Goal: Participate in discussion: Engage in conversation with other users on a specific topic

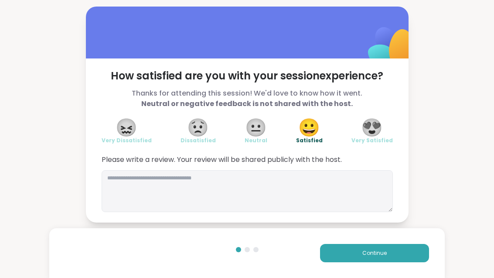
click at [363, 259] on button "Continue" at bounding box center [374, 253] width 109 height 18
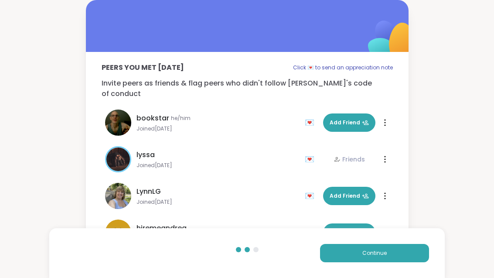
click at [363, 258] on button "Continue" at bounding box center [374, 253] width 109 height 18
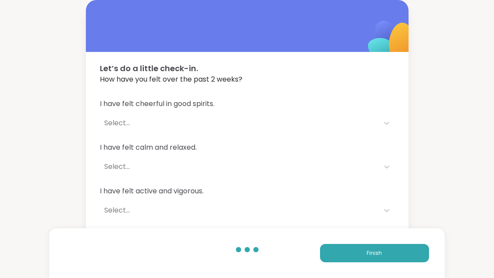
click at [375, 268] on div "Finish" at bounding box center [246, 253] width 395 height 50
click at [352, 255] on button "Finish" at bounding box center [374, 253] width 109 height 18
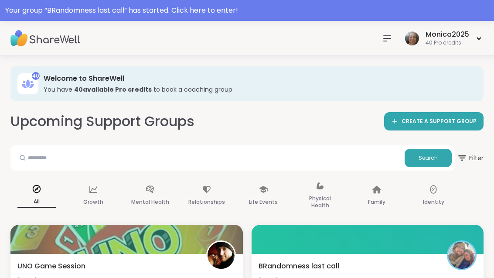
click at [172, 17] on div "Your group “ BRandomness last call ” has started. Click here to enter!" at bounding box center [247, 10] width 494 height 21
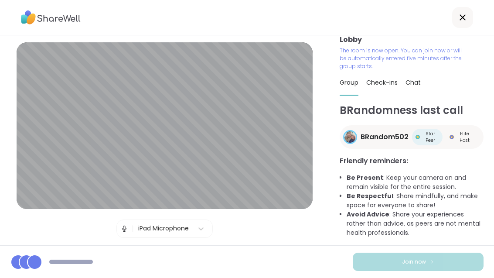
scroll to position [8, 0]
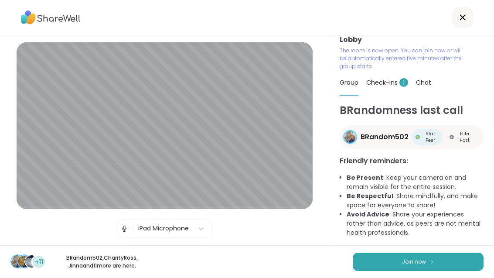
click at [399, 270] on button "Join now" at bounding box center [418, 262] width 131 height 18
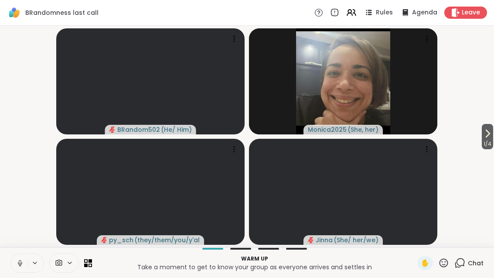
click at [20, 267] on button at bounding box center [19, 263] width 17 height 18
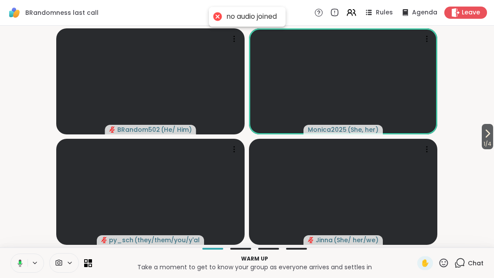
click at [21, 268] on button at bounding box center [19, 263] width 18 height 18
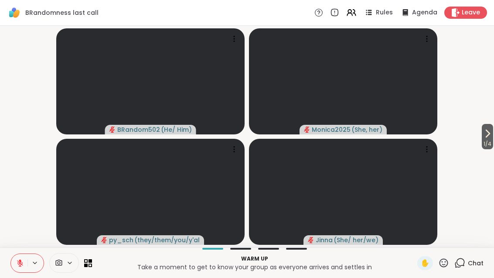
click at [492, 138] on button "1 / 4" at bounding box center [487, 136] width 11 height 25
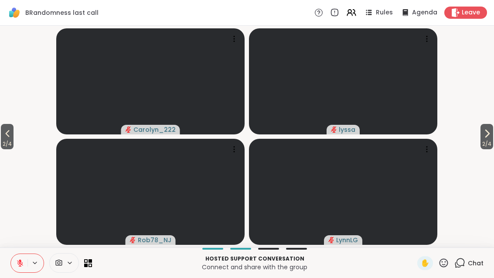
click at [492, 135] on button "2 / 4" at bounding box center [487, 136] width 13 height 25
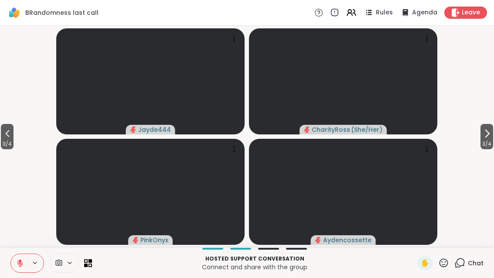
click at [488, 140] on span "3 / 4" at bounding box center [487, 144] width 13 height 10
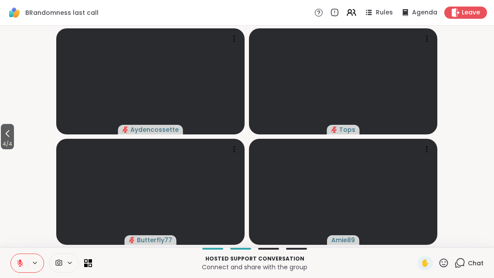
click at [14, 128] on button "4 / 4" at bounding box center [7, 136] width 13 height 25
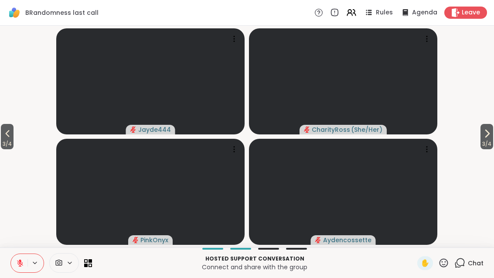
click at [7, 140] on span "3 / 4" at bounding box center [7, 144] width 13 height 10
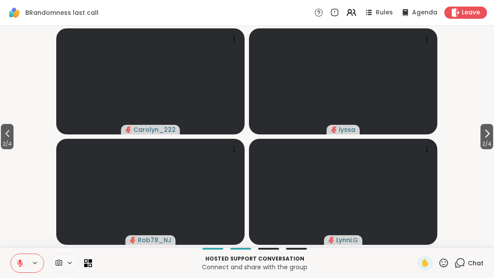
click at [7, 141] on span "2 / 4" at bounding box center [7, 144] width 13 height 10
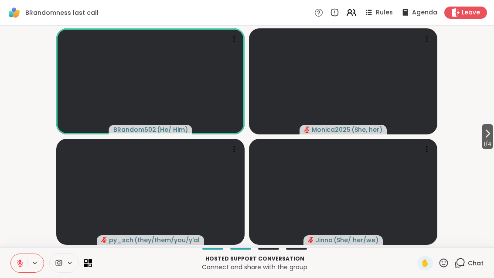
click at [91, 264] on icon at bounding box center [90, 264] width 3 height 3
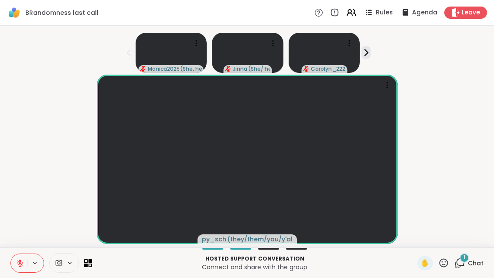
click at [478, 253] on div "Hosted support conversation Connect and share with the group ✋ 1 Chat" at bounding box center [247, 262] width 494 height 31
click at [465, 269] on div "1 Chat" at bounding box center [469, 263] width 29 height 14
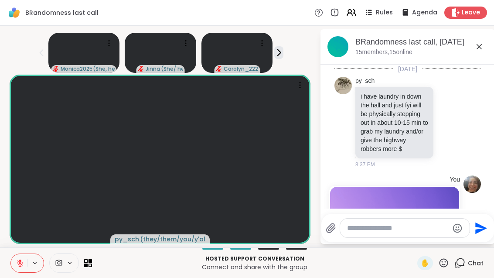
scroll to position [329, 0]
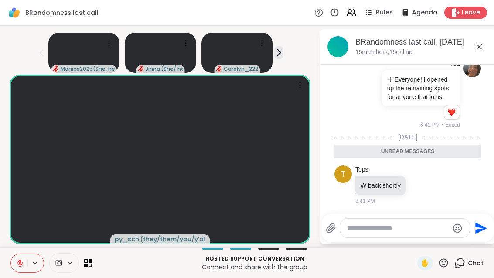
click at [482, 49] on icon at bounding box center [479, 46] width 5 height 5
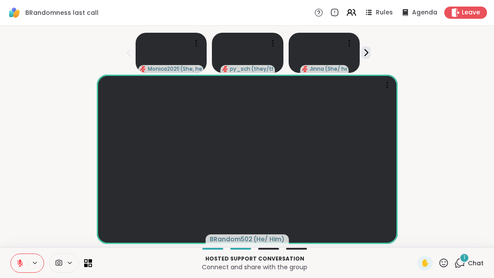
click at [469, 254] on div "Hosted support conversation Connect and share with the group ✋ 1 Chat" at bounding box center [247, 262] width 494 height 31
click at [473, 268] on div "1 Chat" at bounding box center [469, 263] width 29 height 14
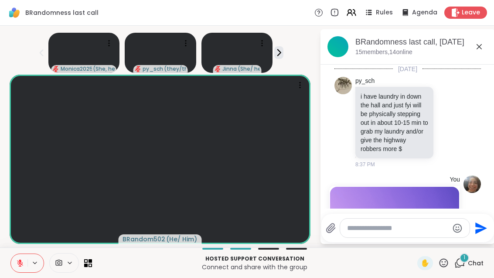
scroll to position [688, 0]
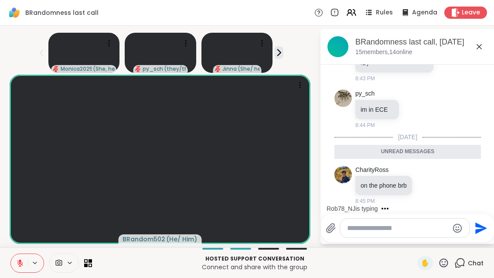
click at [485, 51] on icon at bounding box center [479, 46] width 10 height 10
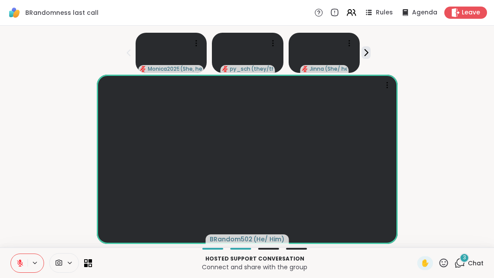
click at [470, 261] on span "Chat" at bounding box center [476, 263] width 16 height 9
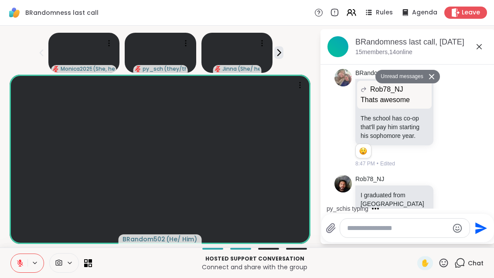
scroll to position [1237, 0]
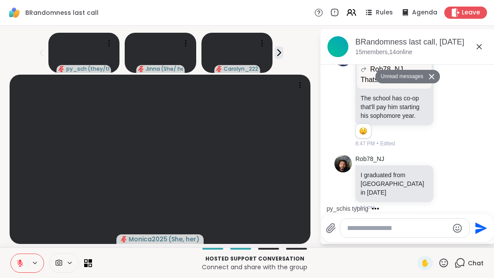
click at [284, 57] on icon at bounding box center [278, 52] width 9 height 9
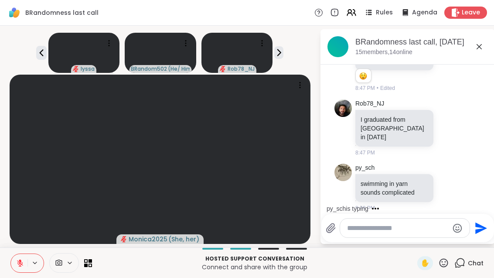
click at [85, 265] on icon at bounding box center [85, 264] width 3 height 3
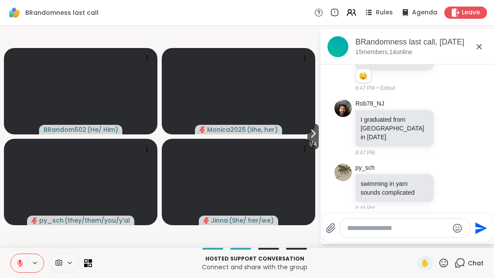
click at [317, 133] on icon at bounding box center [313, 133] width 10 height 10
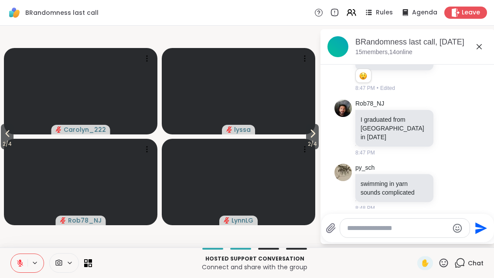
click at [319, 137] on button "2 / 4" at bounding box center [312, 136] width 13 height 25
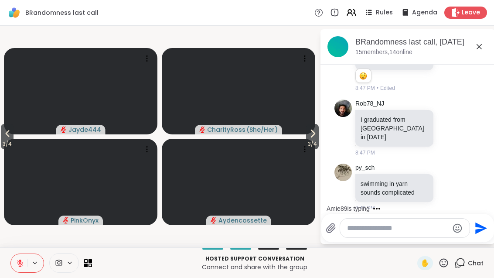
click at [402, 229] on textarea "Type your message" at bounding box center [398, 228] width 102 height 9
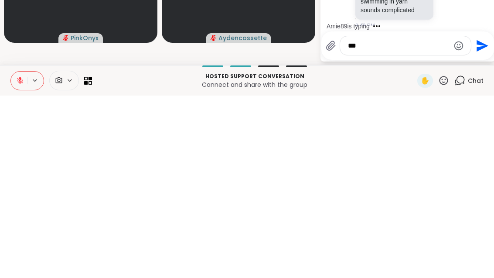
type textarea "***"
click at [488, 218] on button "Send" at bounding box center [482, 228] width 20 height 20
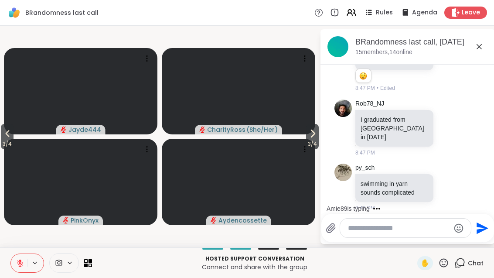
scroll to position [1318, 0]
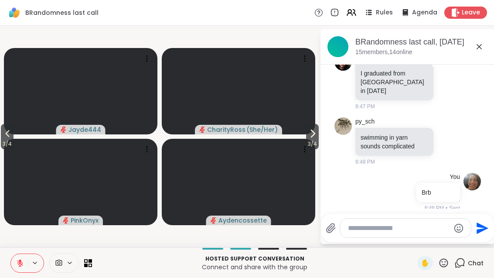
click at [378, 220] on div at bounding box center [405, 228] width 131 height 19
click at [401, 225] on textarea "Type your message" at bounding box center [399, 228] width 102 height 9
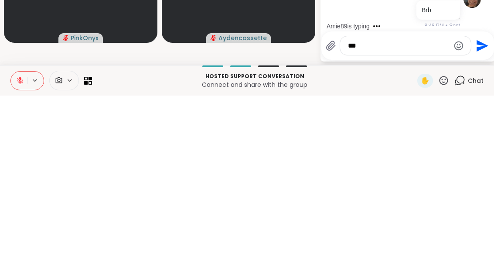
type textarea "***"
click at [486, 221] on icon "Send" at bounding box center [482, 228] width 14 height 14
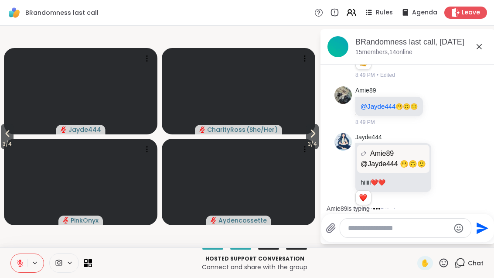
scroll to position [1797, 0]
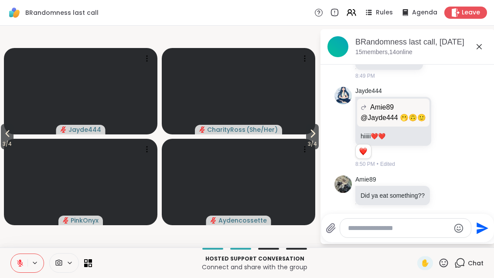
click at [479, 43] on icon at bounding box center [479, 46] width 10 height 10
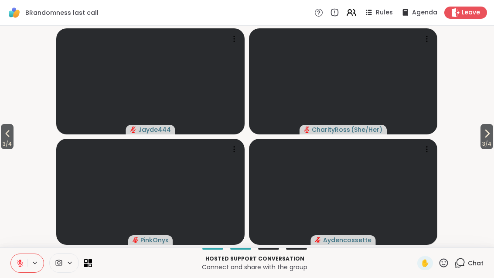
click at [487, 128] on icon at bounding box center [487, 133] width 10 height 10
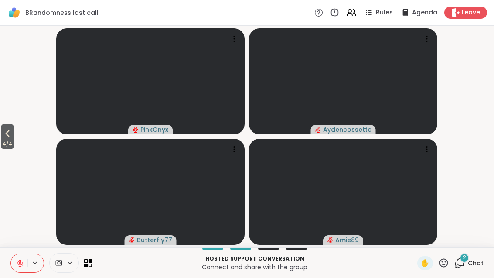
click at [463, 261] on span "2" at bounding box center [464, 257] width 3 height 7
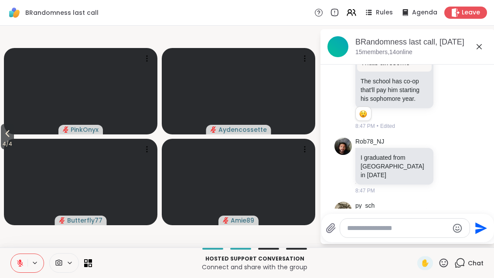
scroll to position [1220, 0]
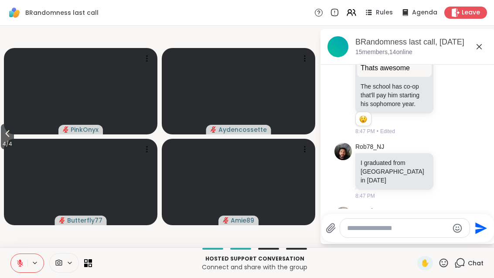
click at [484, 42] on icon at bounding box center [479, 46] width 10 height 10
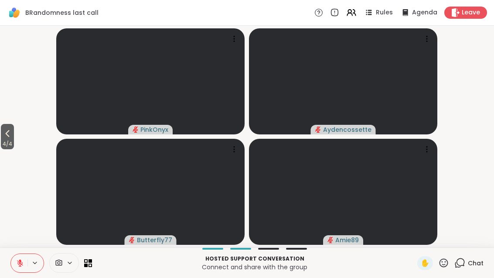
click at [7, 140] on span "4 / 4" at bounding box center [7, 144] width 13 height 10
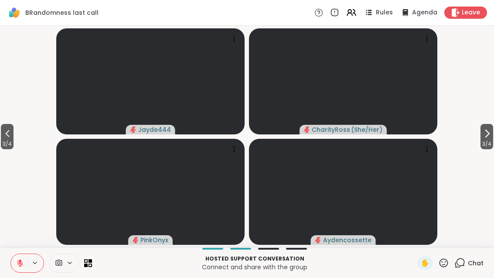
click at [1, 136] on button "3 / 4" at bounding box center [7, 136] width 13 height 25
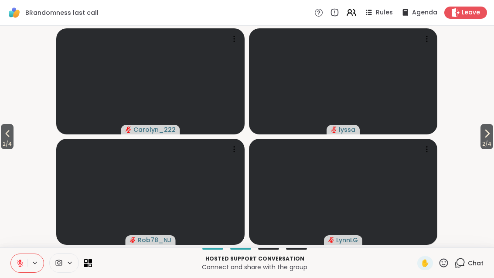
click at [4, 138] on icon at bounding box center [7, 133] width 10 height 10
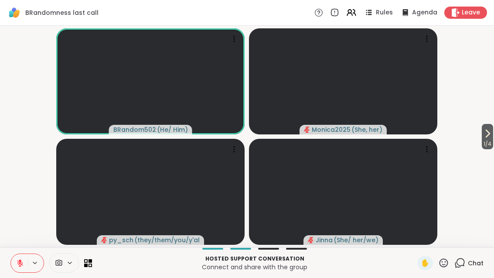
click at [12, 268] on button at bounding box center [19, 263] width 17 height 18
click at [26, 270] on button at bounding box center [19, 263] width 17 height 18
click at [22, 272] on button at bounding box center [19, 263] width 17 height 18
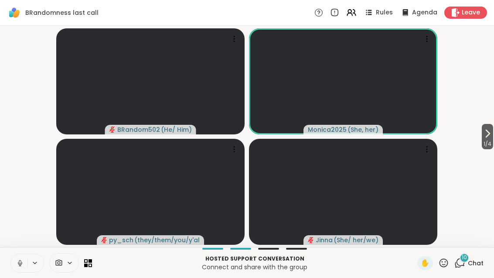
click at [492, 128] on button "1 / 4" at bounding box center [487, 136] width 11 height 25
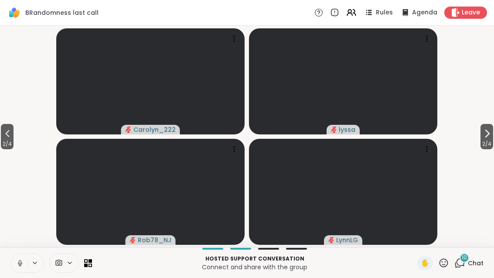
click at [476, 135] on video-player-container "2 / 4 2 / 4 Carolyn_222 lyssa Rob78_NJ LynnLG" at bounding box center [247, 136] width 484 height 215
click at [485, 143] on span "2 / 4" at bounding box center [487, 144] width 13 height 10
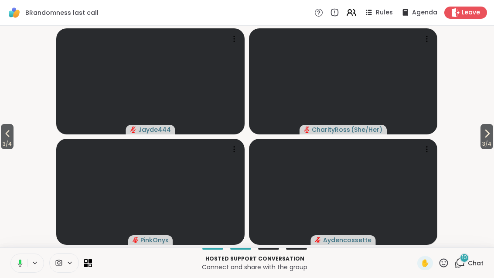
click at [10, 143] on span "3 / 4" at bounding box center [7, 144] width 13 height 10
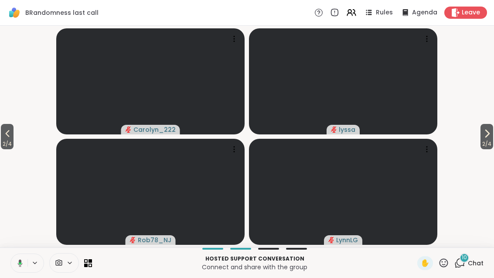
click at [7, 139] on span "2 / 4" at bounding box center [7, 144] width 13 height 10
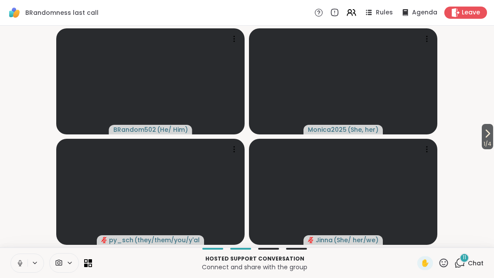
click at [491, 132] on icon at bounding box center [488, 133] width 10 height 10
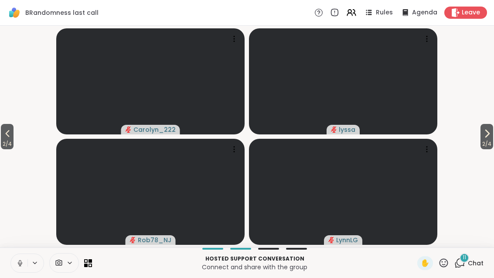
click at [482, 138] on icon at bounding box center [487, 133] width 10 height 10
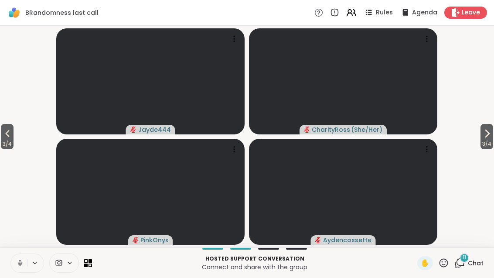
click at [475, 141] on video-player-container "3 / 4 3 / 4 Jayde444 CharityRoss ( She/Her ) PinkOnyx Aydencossette" at bounding box center [247, 136] width 484 height 215
click at [487, 137] on icon at bounding box center [487, 133] width 10 height 10
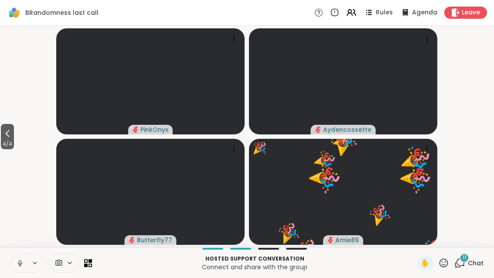
click at [7, 132] on icon at bounding box center [7, 133] width 10 height 10
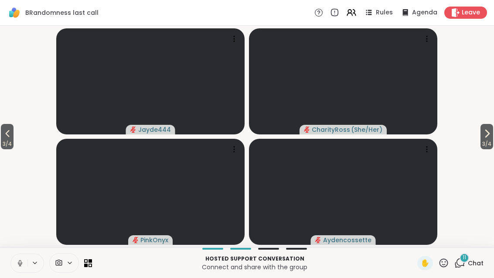
click at [7, 138] on icon at bounding box center [7, 133] width 10 height 10
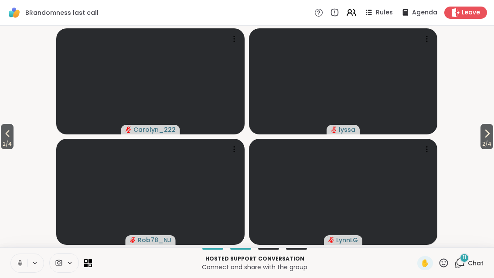
click at [14, 135] on button "2 / 4" at bounding box center [7, 136] width 13 height 25
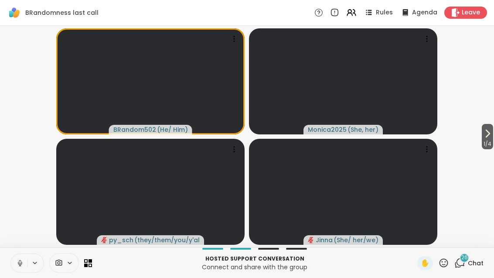
click at [492, 136] on icon at bounding box center [488, 133] width 10 height 10
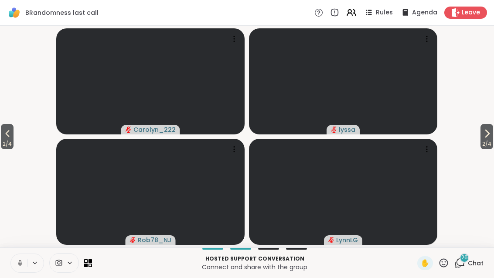
click at [490, 139] on span "2 / 4" at bounding box center [487, 144] width 13 height 10
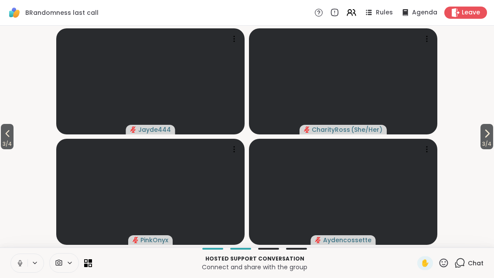
click at [491, 138] on icon at bounding box center [487, 133] width 10 height 10
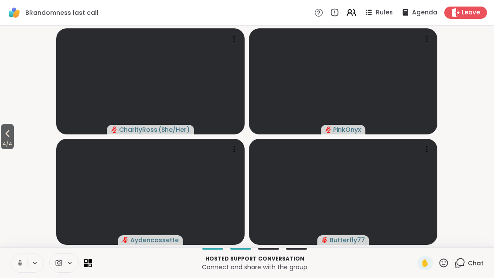
click at [14, 134] on button "4 / 4" at bounding box center [7, 136] width 13 height 25
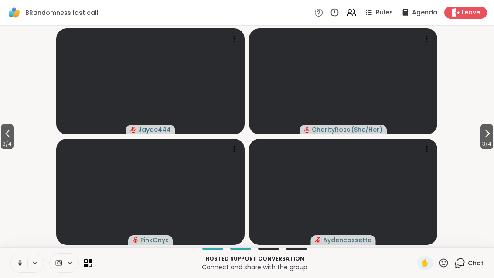
click at [1, 141] on span "3 / 4" at bounding box center [7, 144] width 13 height 10
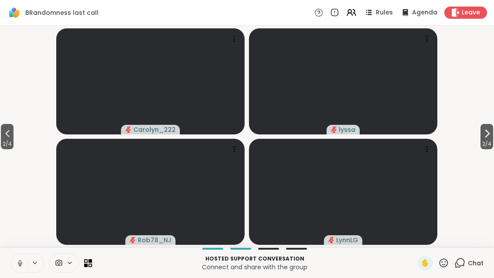
click at [3, 138] on button "2 / 4" at bounding box center [7, 136] width 13 height 25
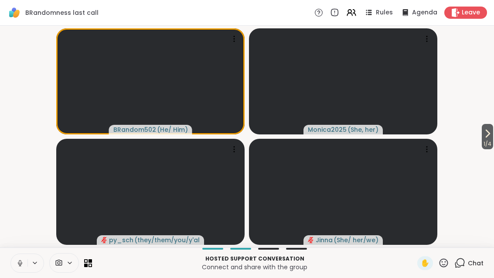
click at [491, 135] on icon at bounding box center [488, 133] width 10 height 10
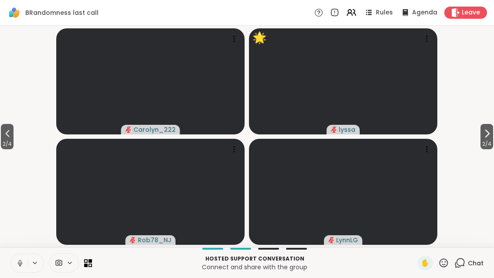
click at [491, 134] on icon at bounding box center [487, 133] width 10 height 10
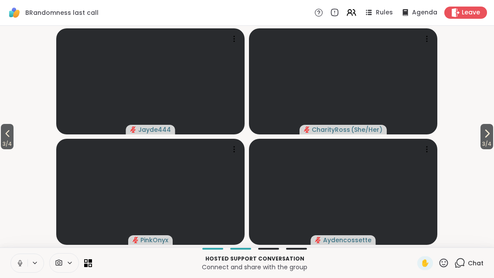
click at [482, 137] on icon at bounding box center [487, 133] width 10 height 10
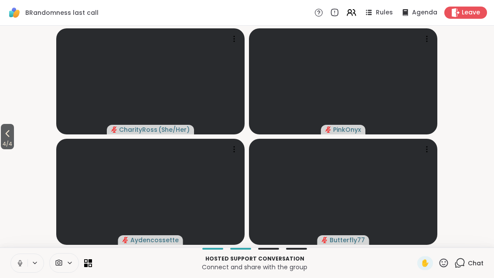
click at [4, 133] on icon at bounding box center [7, 133] width 10 height 10
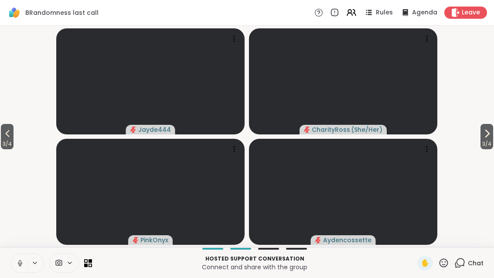
click at [14, 137] on button "3 / 4" at bounding box center [7, 136] width 13 height 25
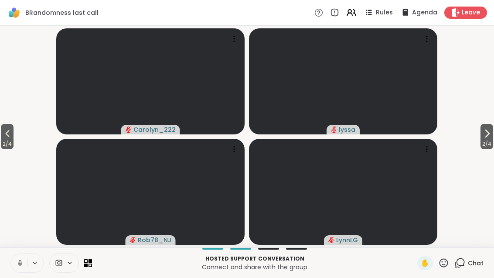
click at [444, 260] on icon at bounding box center [444, 262] width 11 height 11
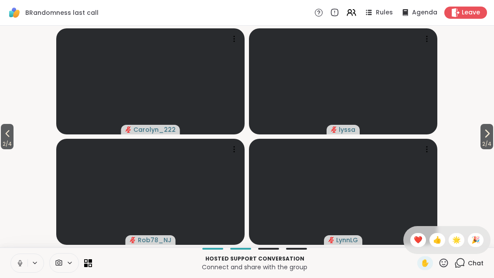
click at [420, 236] on span "❤️" at bounding box center [418, 240] width 9 height 10
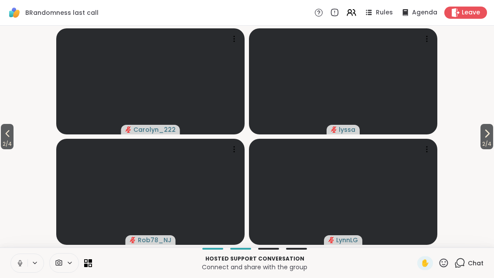
click at [14, 135] on button "2 / 4" at bounding box center [7, 136] width 13 height 25
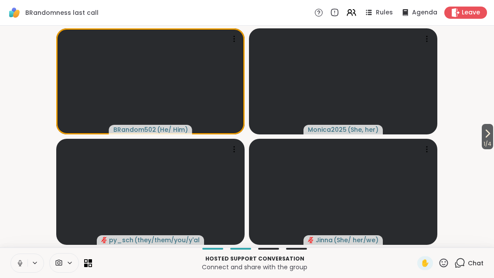
click at [446, 267] on icon at bounding box center [444, 262] width 11 height 11
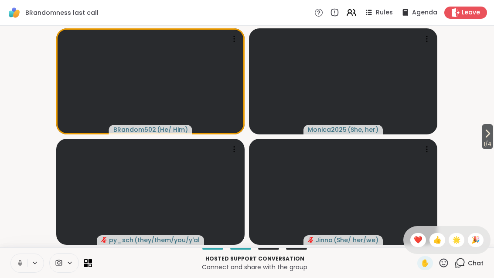
click at [416, 237] on span "❤️" at bounding box center [418, 240] width 9 height 10
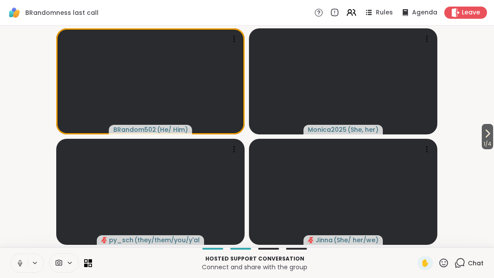
click at [443, 267] on icon at bounding box center [444, 262] width 9 height 9
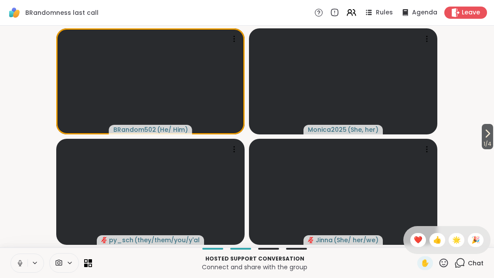
click at [418, 236] on span "❤️" at bounding box center [418, 240] width 9 height 10
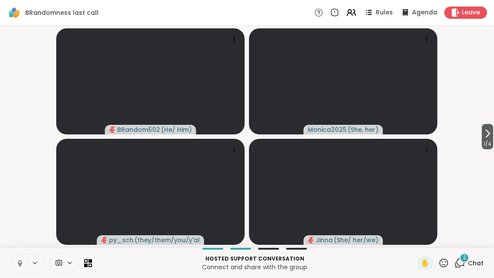
click at [435, 255] on div "Hosted support conversation Connect and share with the group ✋ 2 Chat" at bounding box center [247, 262] width 494 height 31
click at [433, 262] on div "✋" at bounding box center [426, 263] width 16 height 14
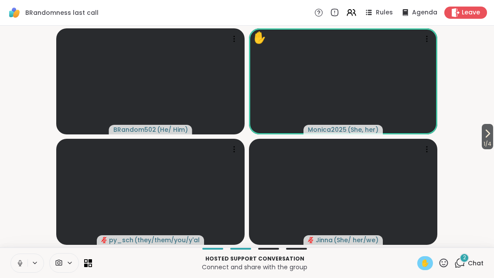
click at [419, 267] on div "✋" at bounding box center [426, 263] width 16 height 14
click at [17, 268] on button at bounding box center [19, 263] width 17 height 18
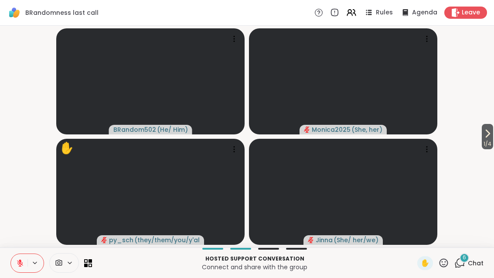
click at [470, 256] on div "6 Chat" at bounding box center [469, 263] width 29 height 14
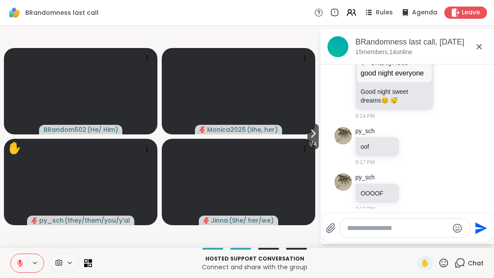
scroll to position [4570, 0]
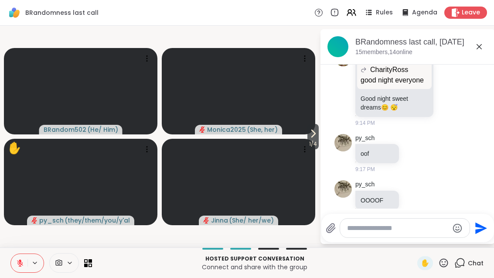
click at [481, 42] on icon at bounding box center [479, 46] width 10 height 10
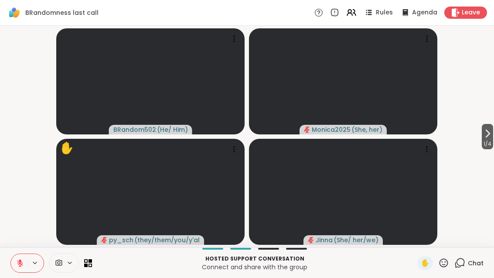
click at [486, 126] on button "1 / 4" at bounding box center [487, 136] width 11 height 25
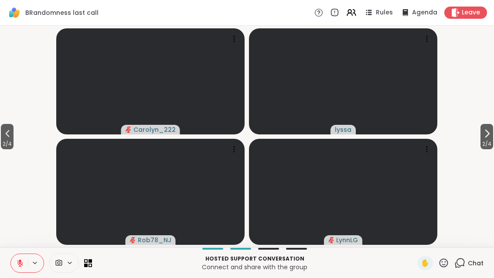
click at [491, 132] on icon at bounding box center [487, 133] width 10 height 10
click at [489, 141] on span "3 / 4" at bounding box center [487, 144] width 13 height 10
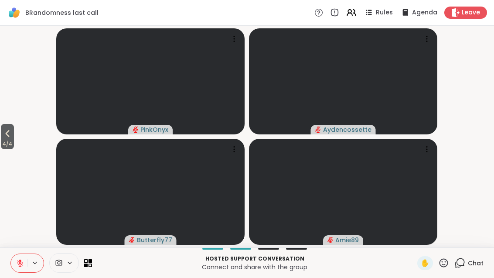
click at [12, 139] on span "4 / 4" at bounding box center [7, 144] width 13 height 10
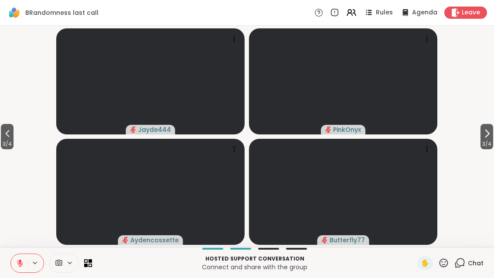
click at [7, 140] on span "3 / 4" at bounding box center [7, 144] width 13 height 10
click at [7, 134] on icon at bounding box center [7, 133] width 4 height 7
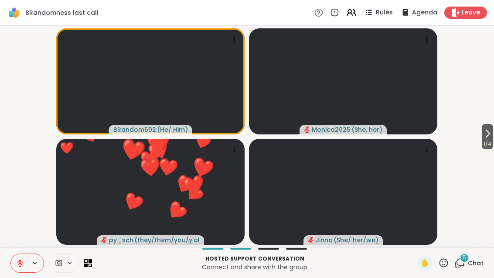
click at [447, 258] on icon at bounding box center [444, 262] width 11 height 11
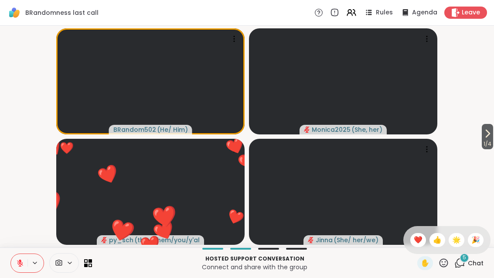
click at [418, 241] on span "❤️" at bounding box center [418, 240] width 9 height 10
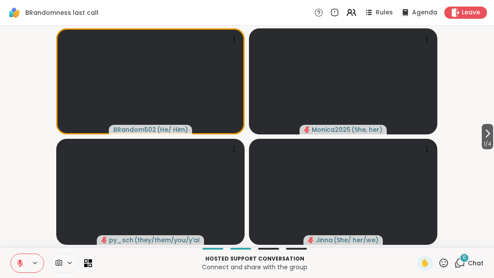
click at [421, 269] on div "✋" at bounding box center [426, 263] width 16 height 14
click at [426, 268] on span "✋" at bounding box center [425, 263] width 9 height 10
click at [26, 267] on button at bounding box center [19, 263] width 17 height 18
click at [23, 259] on icon at bounding box center [20, 263] width 8 height 8
click at [487, 135] on icon at bounding box center [488, 133] width 3 height 7
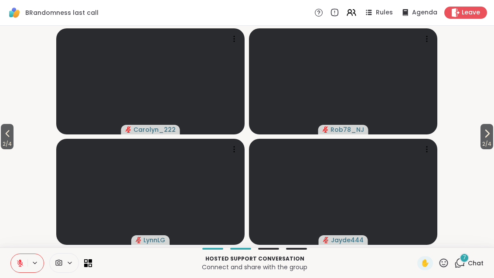
click at [3, 137] on button "2 / 4" at bounding box center [7, 136] width 13 height 25
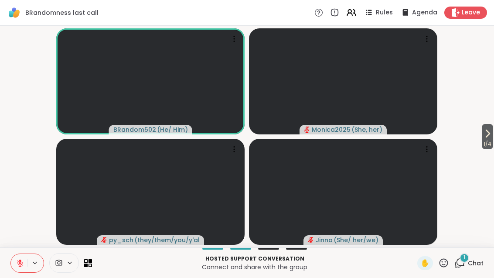
click at [470, 249] on div "Hosted support conversation Connect and share with the group ✋ 1 Chat" at bounding box center [247, 262] width 494 height 31
click at [471, 269] on div "1 Chat" at bounding box center [469, 263] width 29 height 14
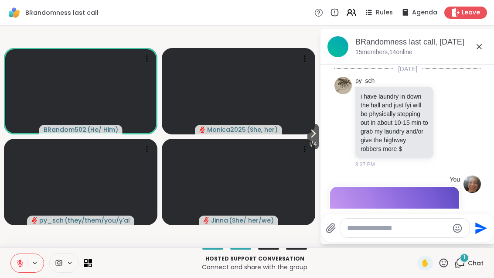
scroll to position [5700, 0]
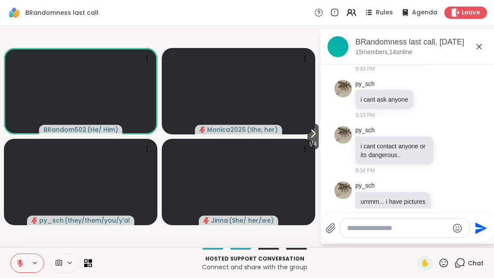
click at [484, 50] on icon at bounding box center [479, 46] width 10 height 10
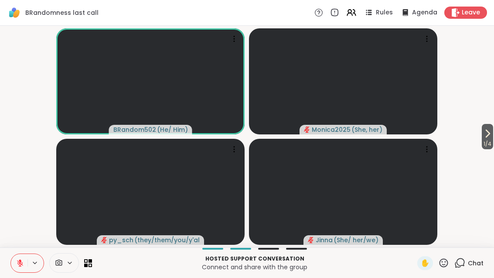
click at [482, 139] on span "1 / 4" at bounding box center [487, 144] width 11 height 10
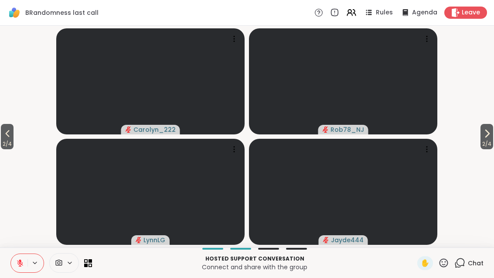
click at [491, 137] on icon at bounding box center [487, 133] width 10 height 10
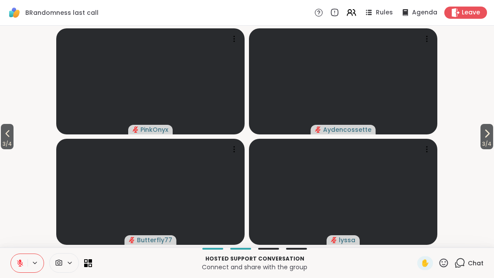
click at [489, 134] on icon at bounding box center [487, 133] width 10 height 10
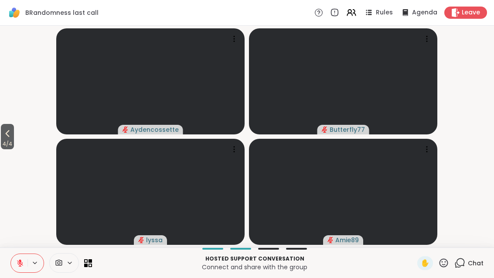
click at [91, 265] on icon at bounding box center [88, 263] width 8 height 8
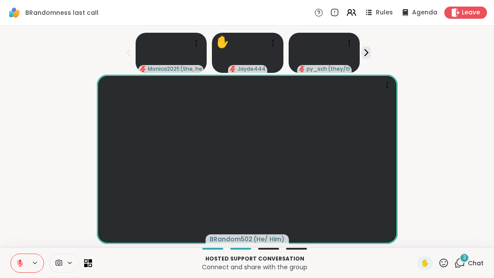
click at [470, 261] on span "Chat" at bounding box center [476, 263] width 16 height 9
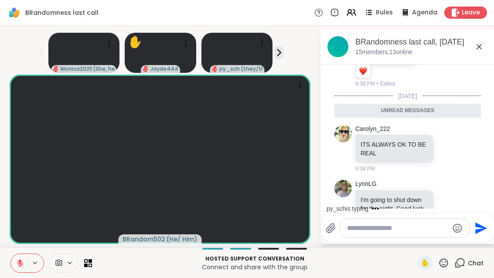
scroll to position [5918, 0]
click at [453, 236] on icon at bounding box center [449, 240] width 8 height 9
click at [388, 217] on button "Select Reaction: Heart" at bounding box center [379, 225] width 17 height 17
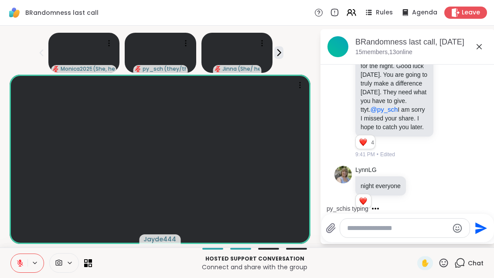
scroll to position [6145, 0]
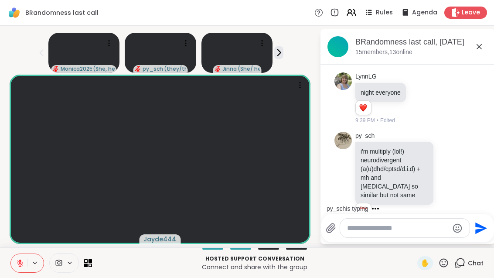
click at [427, 254] on div "Hosted support conversation Connect and share with the group ✋ Chat" at bounding box center [247, 262] width 494 height 31
click at [432, 267] on div "✋" at bounding box center [426, 263] width 16 height 14
click at [86, 265] on icon at bounding box center [85, 264] width 3 height 3
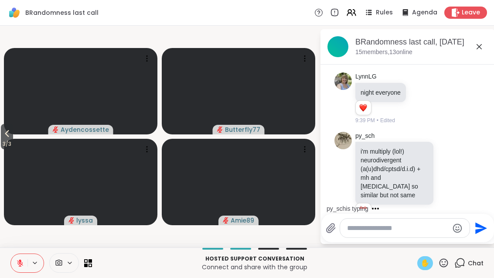
click at [10, 135] on icon at bounding box center [7, 133] width 10 height 10
click at [12, 139] on span "2 / 3" at bounding box center [7, 144] width 12 height 10
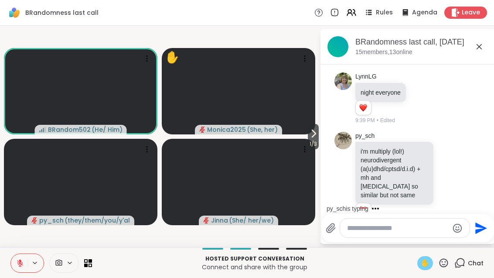
click at [483, 45] on icon at bounding box center [479, 46] width 10 height 10
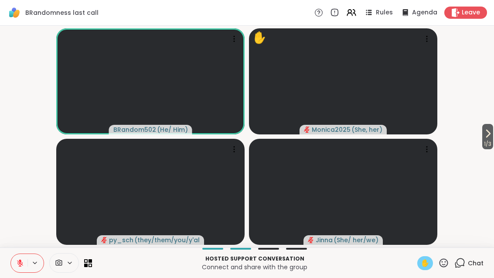
click at [480, 267] on span "Chat" at bounding box center [476, 263] width 16 height 9
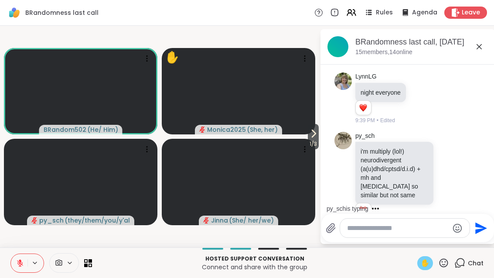
scroll to position [6235, 0]
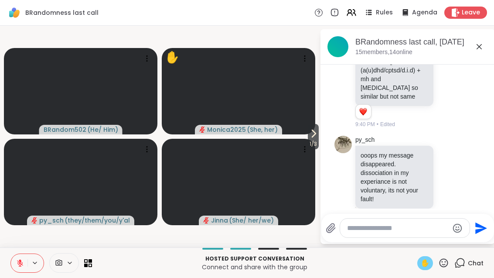
click at [317, 135] on icon at bounding box center [313, 133] width 10 height 10
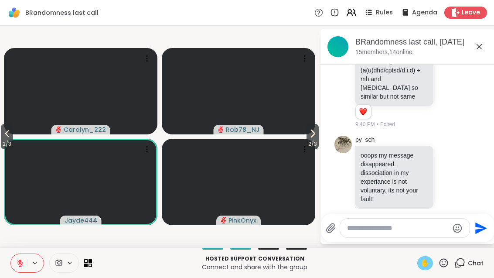
click at [310, 134] on icon at bounding box center [313, 133] width 10 height 10
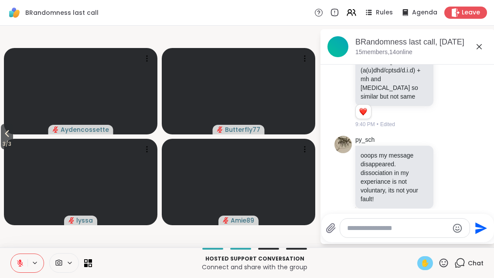
click at [5, 133] on icon at bounding box center [7, 133] width 10 height 10
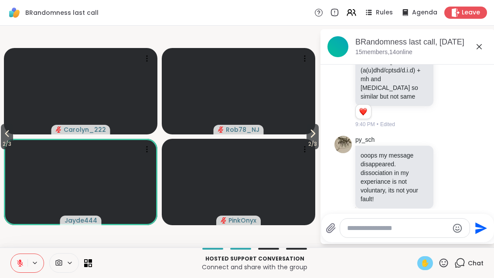
click at [4, 138] on icon at bounding box center [7, 133] width 10 height 10
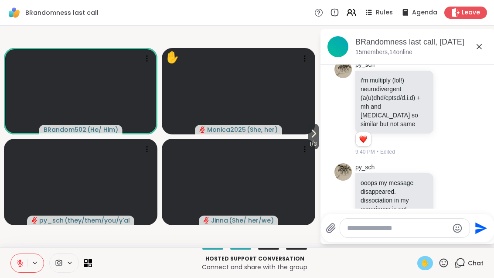
scroll to position [6209, 0]
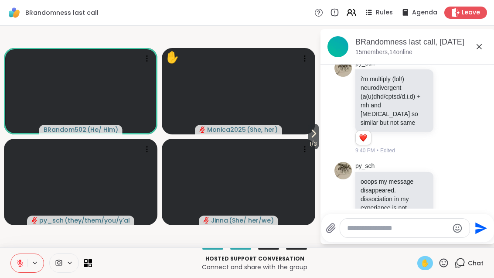
click at [449, 199] on icon at bounding box center [449, 203] width 8 height 9
click at [369, 180] on button "Select Reaction: Thumbs up" at bounding box center [360, 188] width 17 height 17
click at [421, 258] on span "✋" at bounding box center [425, 263] width 9 height 10
click at [489, 46] on div "BRandomness last call, Oct 07 15 members, 14 online" at bounding box center [408, 46] width 175 height 35
click at [480, 45] on icon at bounding box center [479, 46] width 10 height 10
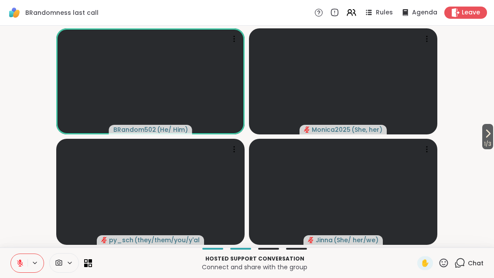
click at [490, 137] on icon at bounding box center [488, 133] width 10 height 10
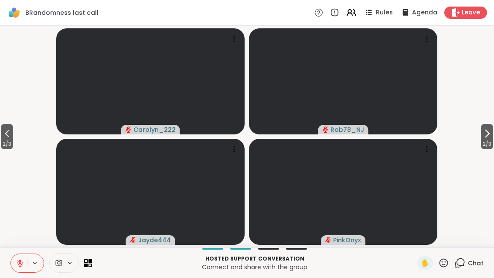
click at [26, 260] on button at bounding box center [19, 263] width 17 height 18
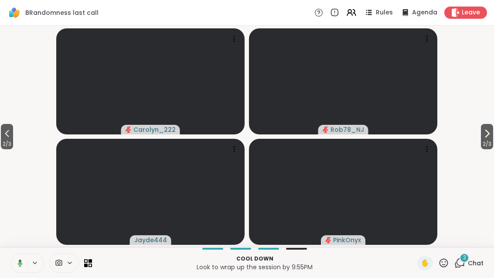
click at [6, 267] on div "Cool down Look to wrap up the session by 9:55PM ✋ 2 Chat" at bounding box center [247, 262] width 494 height 31
click at [20, 269] on button at bounding box center [19, 263] width 18 height 18
click at [13, 137] on button "2 / 3" at bounding box center [7, 136] width 12 height 25
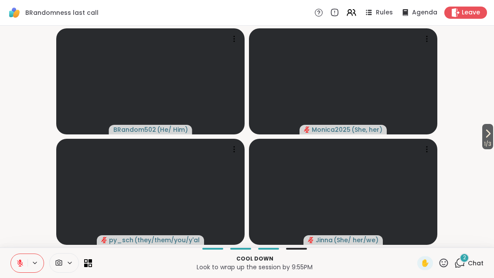
click at [461, 269] on div "2 Chat" at bounding box center [469, 263] width 29 height 14
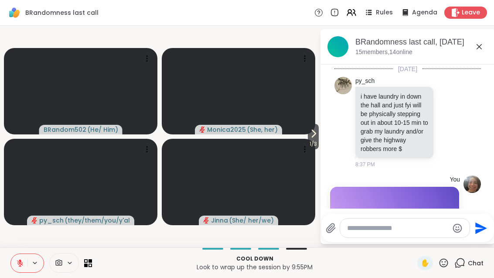
scroll to position [6381, 0]
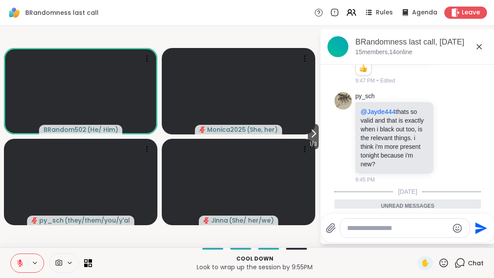
click at [450, 240] on icon at bounding box center [449, 244] width 8 height 9
click at [387, 221] on button "Select Reaction: Heart" at bounding box center [379, 229] width 17 height 17
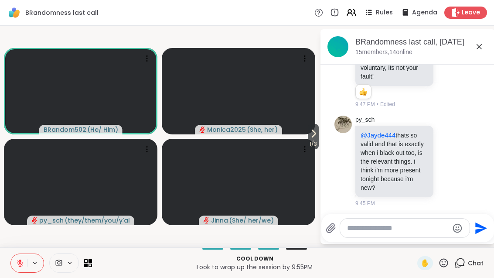
scroll to position [6360, 0]
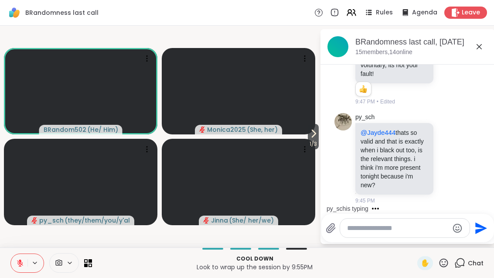
click at [469, 238] on div "PinkOnyx That was super helpful Mon Mon thank you 1 1 9:50 PM • Edited" at bounding box center [408, 272] width 147 height 68
click at [461, 266] on icon at bounding box center [459, 271] width 8 height 10
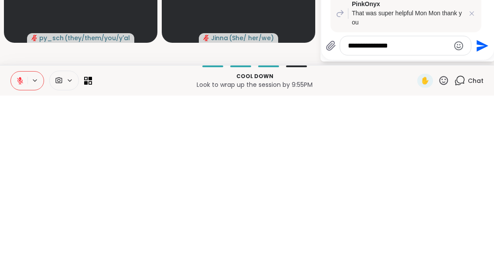
type textarea "**********"
click at [487, 218] on button "Send" at bounding box center [482, 228] width 20 height 20
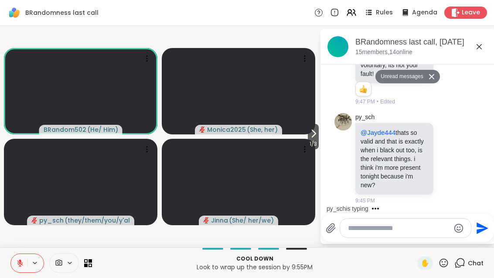
scroll to position [6459, 0]
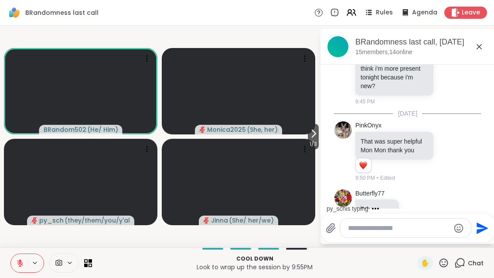
click at [483, 48] on icon at bounding box center [479, 46] width 10 height 10
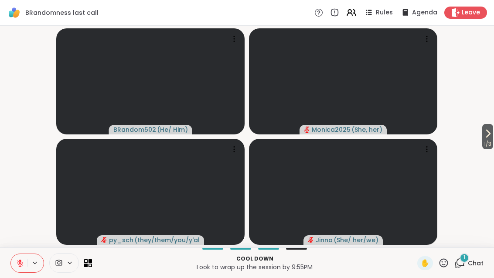
click at [461, 262] on icon at bounding box center [460, 262] width 11 height 11
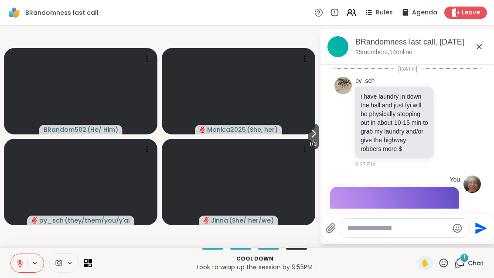
scroll to position [6561, 0]
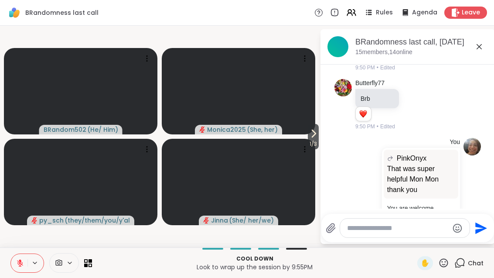
click at [483, 45] on icon at bounding box center [479, 46] width 10 height 10
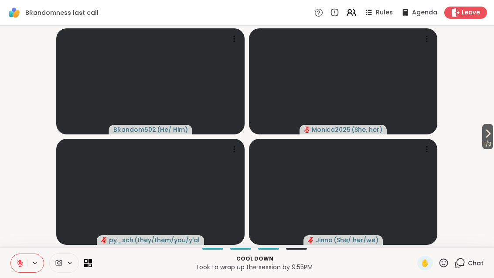
click at [477, 49] on video-player-container "1 / 3 BRandom502 ( He/ Him ) Monica2025 ( She, her ) py_sch ( they/them/you/y'a…" at bounding box center [247, 136] width 484 height 215
click at [492, 130] on button "1 / 3" at bounding box center [488, 136] width 11 height 25
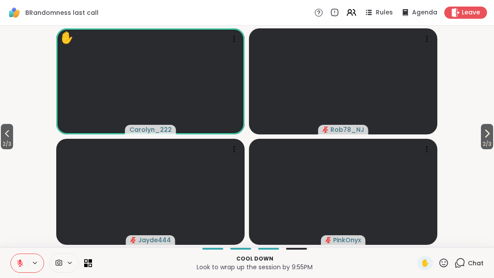
click at [487, 140] on span "2 / 3" at bounding box center [487, 144] width 12 height 10
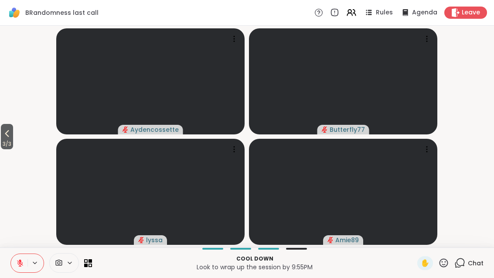
click at [11, 144] on span "3 / 3" at bounding box center [7, 144] width 12 height 10
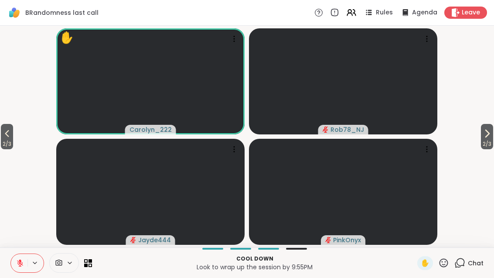
click at [6, 137] on icon at bounding box center [7, 133] width 10 height 10
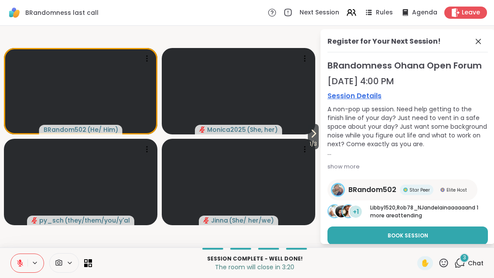
click at [24, 258] on button at bounding box center [19, 263] width 17 height 18
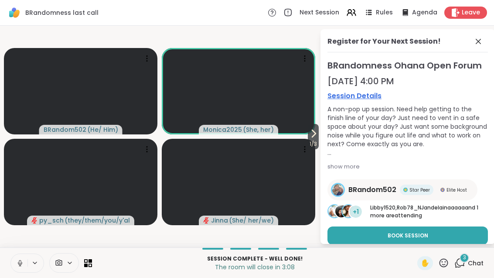
click at [19, 260] on icon at bounding box center [20, 263] width 8 height 8
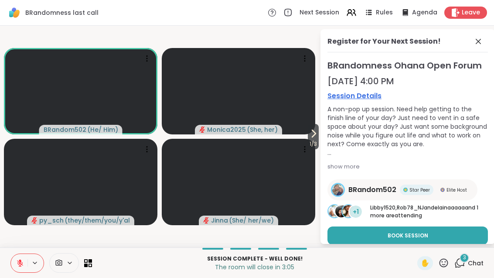
click at [476, 43] on icon at bounding box center [478, 41] width 5 height 5
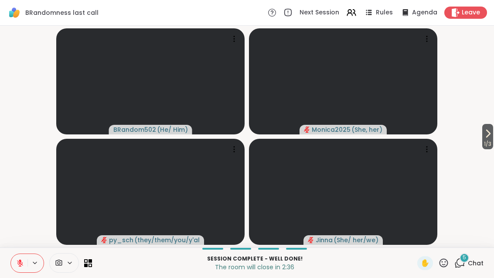
click at [446, 263] on icon at bounding box center [444, 262] width 11 height 11
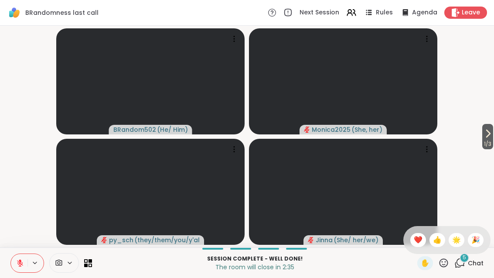
click at [416, 239] on span "❤️" at bounding box center [418, 240] width 9 height 10
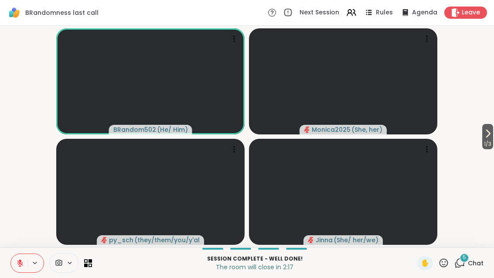
click at [464, 268] on div "5 Chat" at bounding box center [469, 263] width 29 height 14
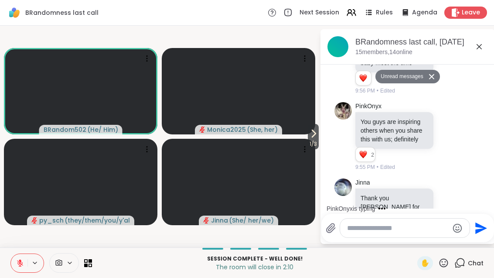
scroll to position [6987, 0]
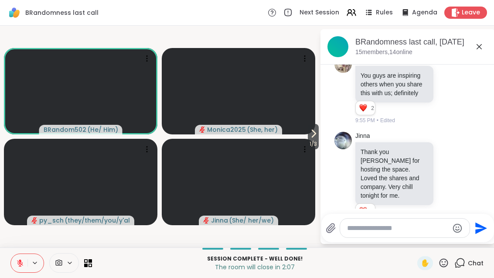
click at [451, 273] on icon at bounding box center [449, 277] width 8 height 9
click at [382, 260] on div "Select Reaction: Heart" at bounding box center [380, 264] width 8 height 8
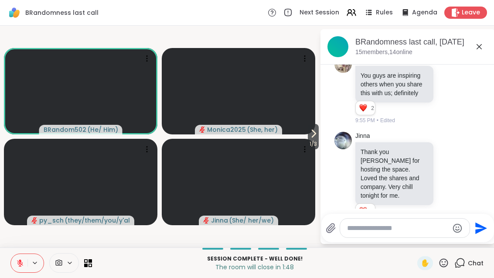
scroll to position [6999, 0]
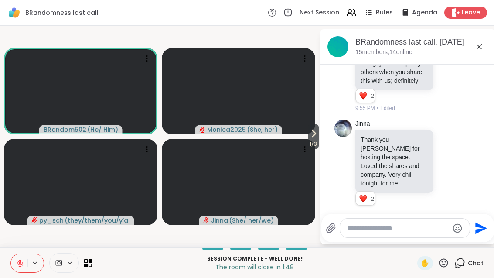
click at [481, 41] on icon at bounding box center [479, 46] width 10 height 10
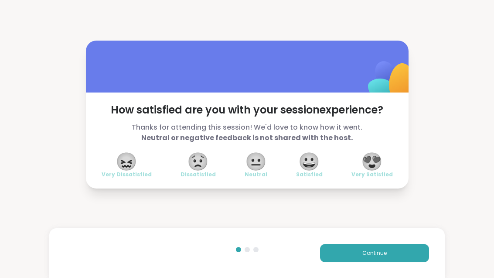
click at [309, 161] on span "😀" at bounding box center [309, 162] width 22 height 16
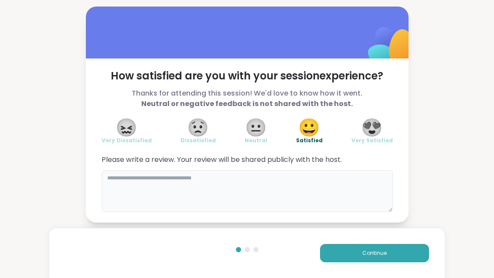
click at [237, 197] on textarea at bounding box center [247, 191] width 291 height 42
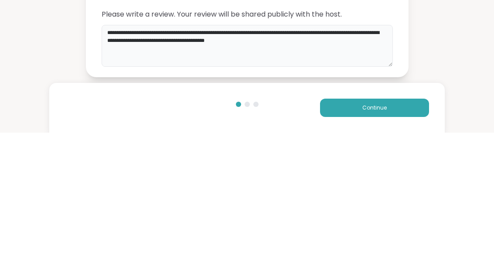
type textarea "**********"
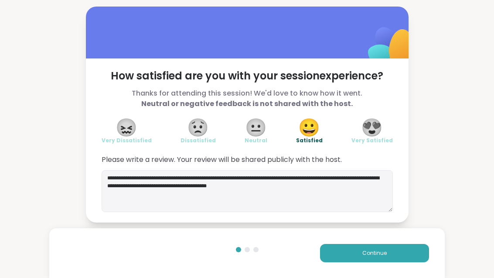
click at [401, 254] on button "Continue" at bounding box center [374, 253] width 109 height 18
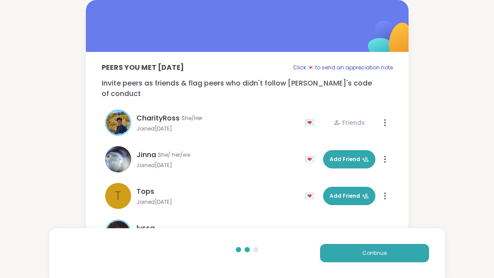
click at [408, 252] on button "Continue" at bounding box center [374, 253] width 109 height 18
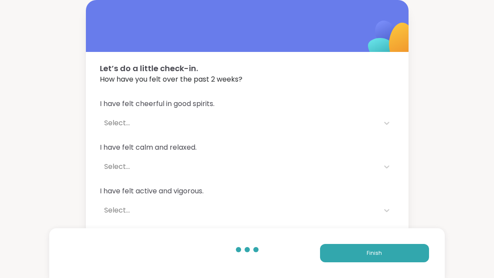
click at [408, 255] on button "Finish" at bounding box center [374, 253] width 109 height 18
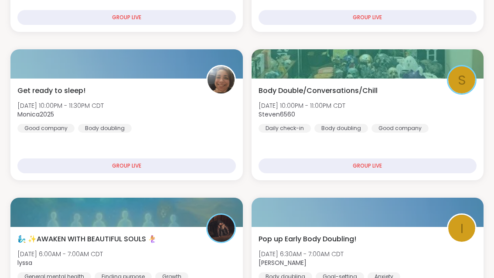
scroll to position [303, 0]
click at [170, 115] on div "Get ready to sleep! Tue, Oct 07 | 10:00PM - 11:30PM CDT Monica2025 Good company…" at bounding box center [126, 109] width 219 height 47
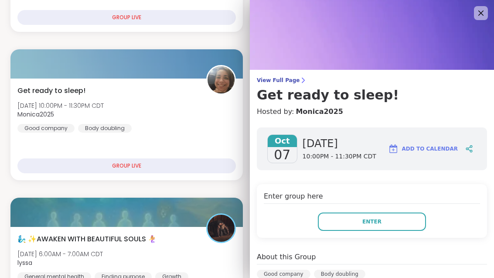
click at [398, 224] on button "Enter" at bounding box center [372, 222] width 108 height 18
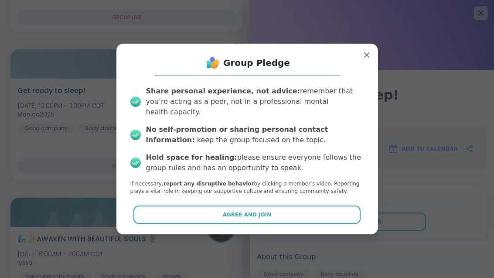
click at [302, 220] on button "Agree and Join" at bounding box center [247, 215] width 227 height 18
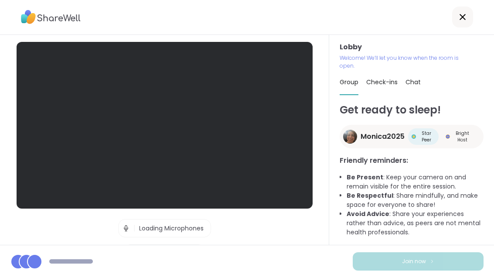
scroll to position [28, 0]
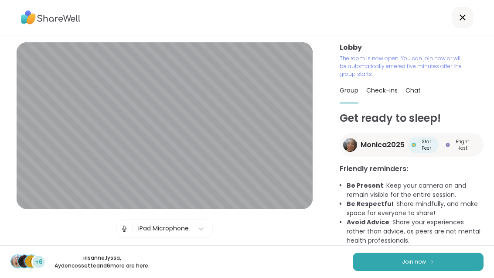
click at [443, 270] on button "Join now" at bounding box center [418, 262] width 131 height 18
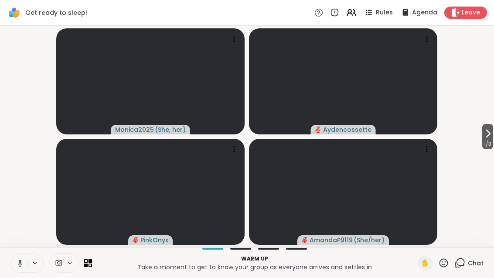
click at [483, 127] on button "1 / 3" at bounding box center [488, 136] width 11 height 25
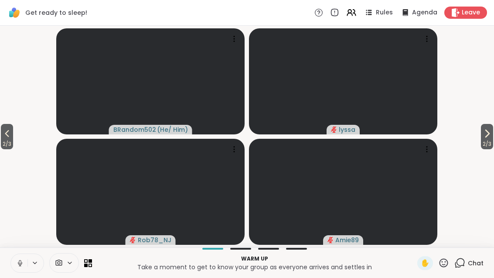
click at [490, 134] on icon at bounding box center [487, 133] width 10 height 10
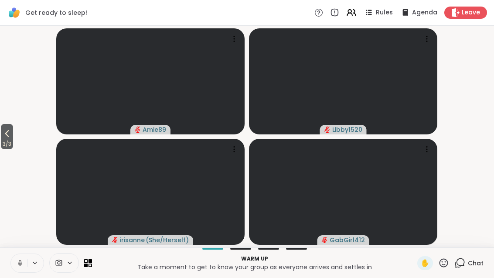
click at [353, 14] on icon at bounding box center [349, 14] width 5 height 3
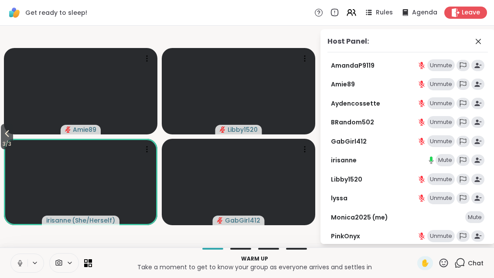
click at [352, 18] on icon at bounding box center [351, 12] width 10 height 10
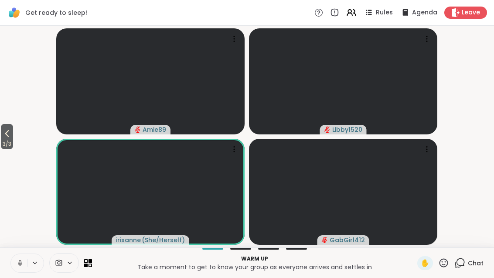
click at [365, 30] on video at bounding box center [343, 81] width 189 height 106
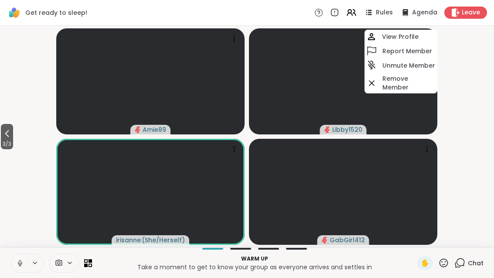
click at [450, 129] on video-player-container "3 / 3 Amie89 Libby1520 View Profile Report Member Unmute Member Remove Member i…" at bounding box center [247, 136] width 484 height 215
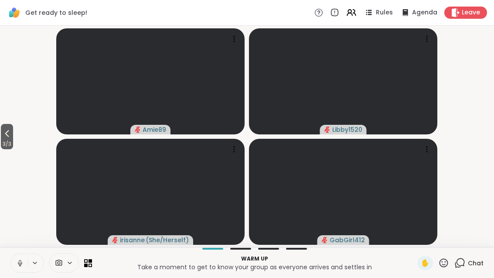
click at [355, 16] on icon at bounding box center [351, 12] width 10 height 10
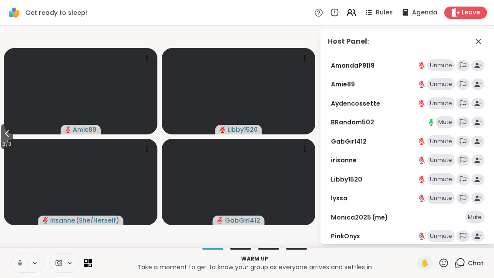
click at [476, 44] on icon at bounding box center [478, 41] width 5 height 5
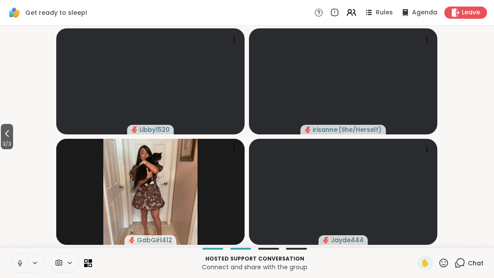
click at [8, 135] on icon at bounding box center [7, 133] width 4 height 7
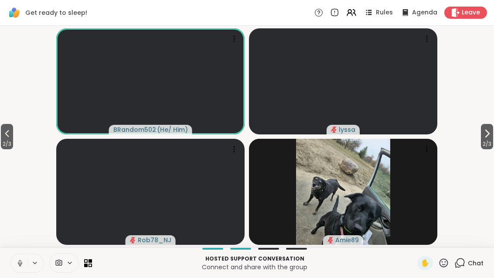
click at [7, 141] on span "2 / 3" at bounding box center [7, 144] width 12 height 10
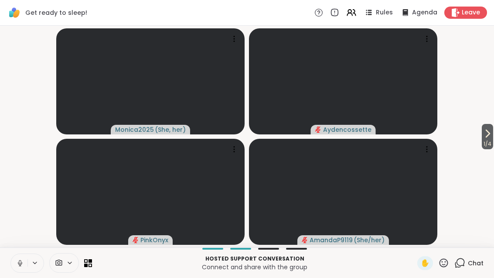
click at [487, 137] on icon at bounding box center [488, 133] width 3 height 7
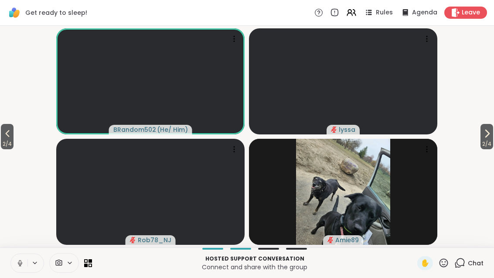
click at [490, 136] on icon at bounding box center [487, 133] width 10 height 10
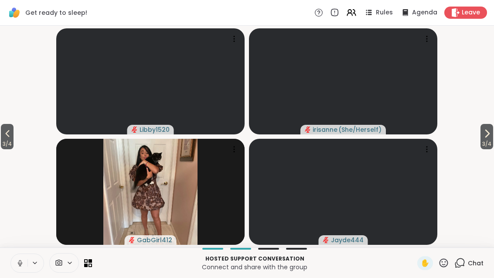
click at [492, 131] on button "3 / 4" at bounding box center [487, 136] width 13 height 25
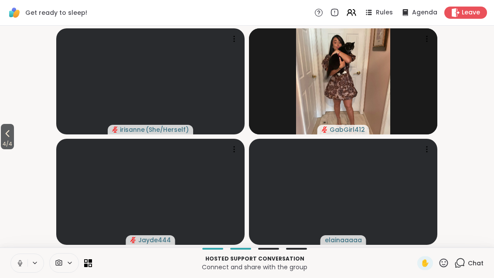
click at [2, 126] on button "4 / 4" at bounding box center [7, 136] width 13 height 25
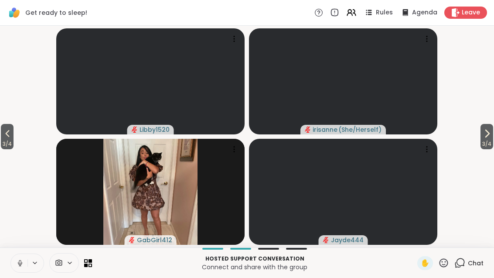
click at [7, 141] on span "3 / 4" at bounding box center [7, 144] width 13 height 10
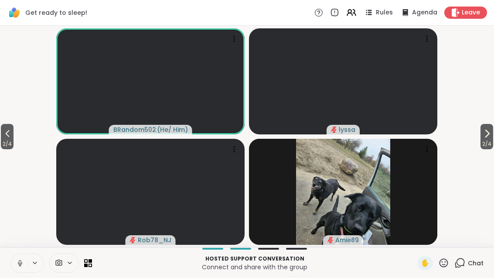
click at [3, 143] on span "2 / 4" at bounding box center [7, 144] width 13 height 10
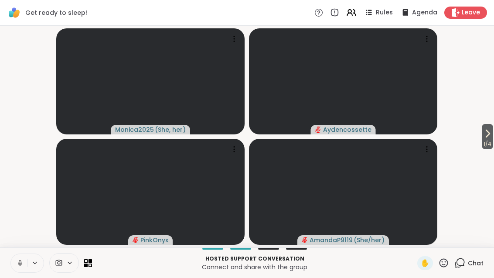
click at [354, 10] on icon at bounding box center [351, 12] width 10 height 10
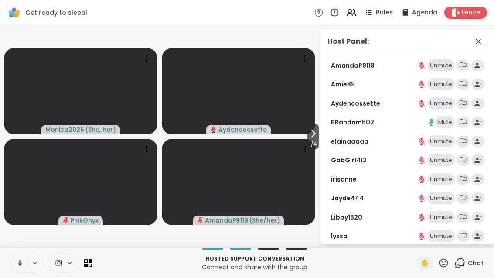
click at [314, 138] on icon at bounding box center [313, 133] width 10 height 10
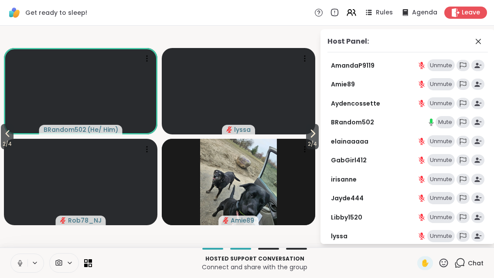
click at [312, 136] on icon at bounding box center [313, 133] width 10 height 10
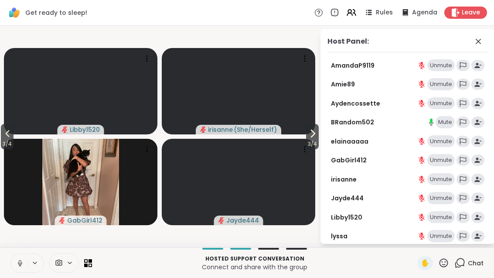
click at [311, 142] on span "3 / 4" at bounding box center [312, 144] width 13 height 10
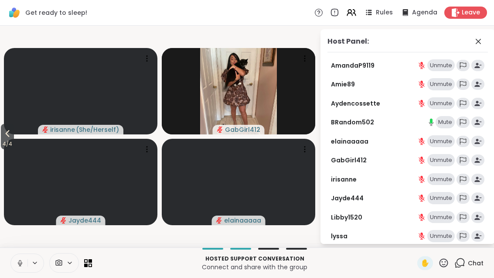
click at [4, 141] on span "4 / 4" at bounding box center [7, 144] width 13 height 10
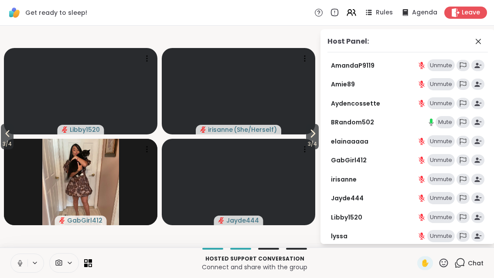
click at [1, 145] on span "3 / 4" at bounding box center [7, 144] width 13 height 10
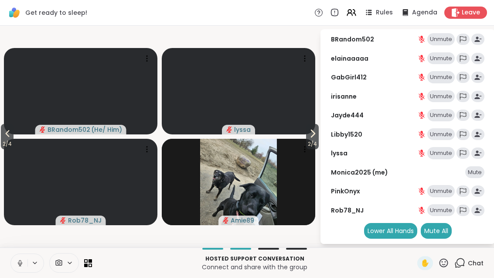
scroll to position [82, 0]
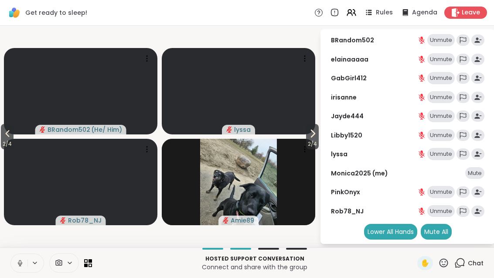
click at [17, 257] on button at bounding box center [19, 263] width 17 height 18
click at [444, 95] on div "Unmute" at bounding box center [441, 97] width 27 height 12
click at [447, 98] on div "Mute" at bounding box center [445, 97] width 19 height 12
click at [444, 94] on div "Unmute" at bounding box center [441, 97] width 27 height 12
click at [447, 95] on div "Unmute" at bounding box center [441, 97] width 27 height 12
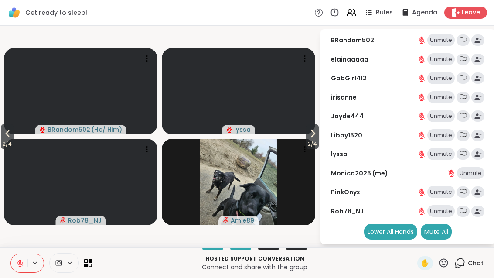
click at [25, 260] on button at bounding box center [19, 263] width 17 height 18
click at [315, 135] on icon at bounding box center [313, 133] width 10 height 10
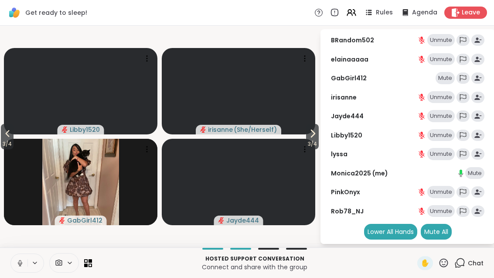
click at [312, 136] on icon at bounding box center [313, 133] width 3 height 7
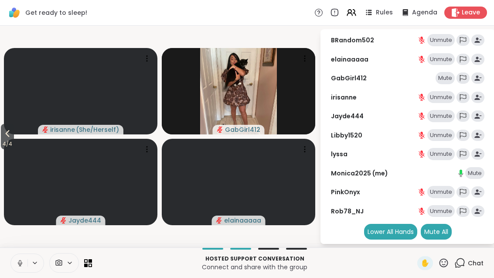
click at [9, 132] on icon at bounding box center [8, 133] width 4 height 7
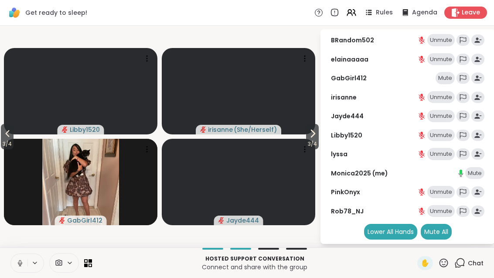
scroll to position [63, 0]
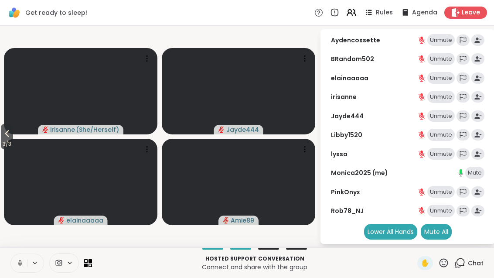
click at [7, 139] on span "3 / 3" at bounding box center [7, 144] width 12 height 10
click at [1, 133] on button "2 / 3" at bounding box center [7, 136] width 12 height 25
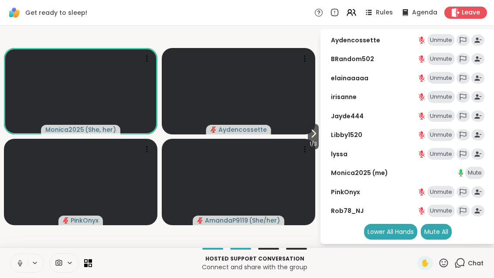
click at [323, 141] on div "Host Panel: AmandaP9119 Unmute Amie89 Unmute Aydencossette Unmute BRandom502 Un…" at bounding box center [408, 136] width 175 height 215
click at [309, 133] on icon at bounding box center [313, 133] width 10 height 10
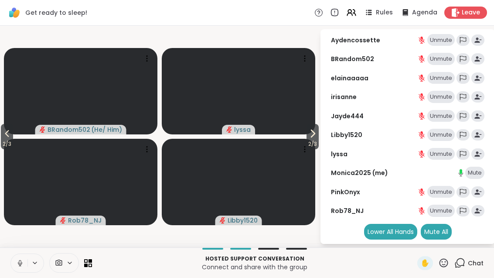
click at [367, 14] on icon at bounding box center [369, 12] width 10 height 10
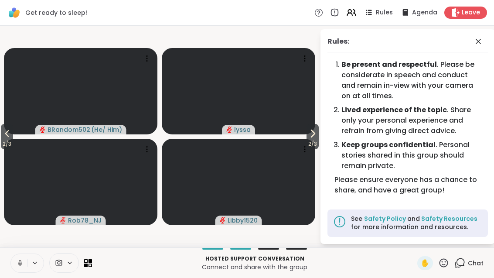
click at [350, 12] on icon at bounding box center [349, 11] width 3 height 3
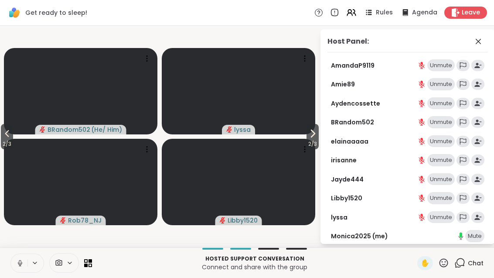
click at [351, 10] on icon at bounding box center [349, 11] width 3 height 3
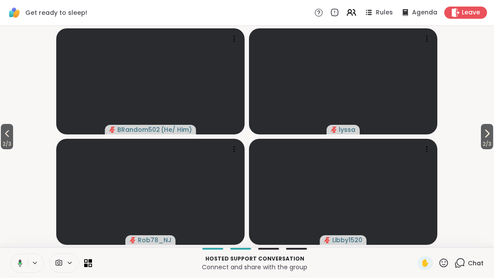
click at [387, 14] on span "Rules" at bounding box center [384, 12] width 17 height 9
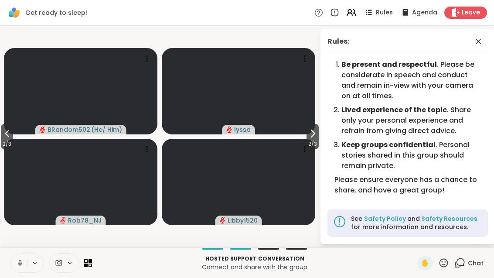
click at [2, 139] on span "2 / 3" at bounding box center [7, 144] width 12 height 10
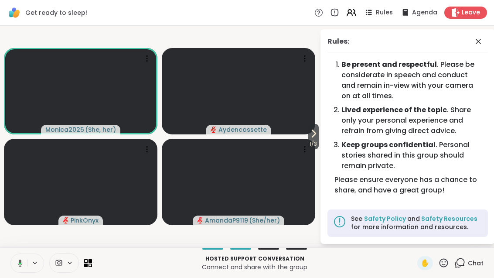
click at [316, 131] on icon at bounding box center [313, 133] width 10 height 10
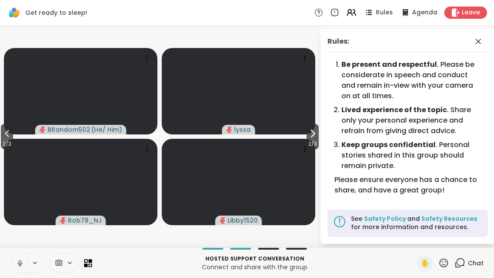
click at [319, 137] on button "2 / 3" at bounding box center [313, 136] width 12 height 25
click at [1, 133] on button "3 / 3" at bounding box center [7, 136] width 12 height 25
click at [2, 136] on button "2 / 3" at bounding box center [7, 136] width 12 height 25
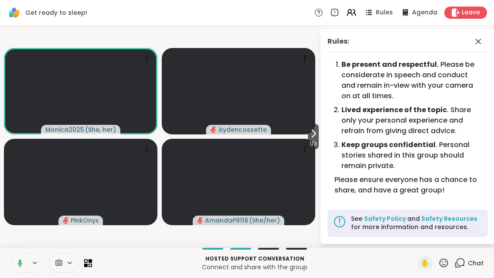
click at [314, 130] on icon at bounding box center [313, 133] width 10 height 10
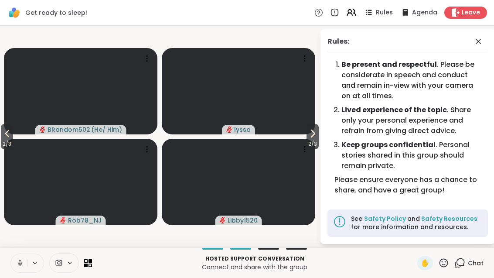
click at [316, 137] on icon at bounding box center [313, 133] width 10 height 10
click at [7, 143] on span "3 / 3" at bounding box center [7, 144] width 12 height 10
click at [3, 136] on button "2 / 3" at bounding box center [7, 136] width 12 height 25
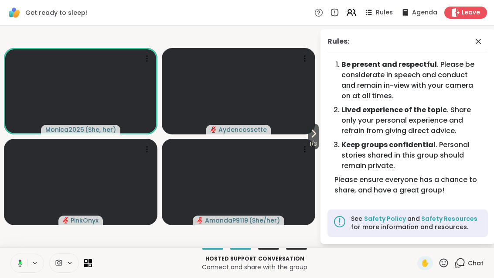
click at [476, 37] on icon at bounding box center [478, 41] width 10 height 10
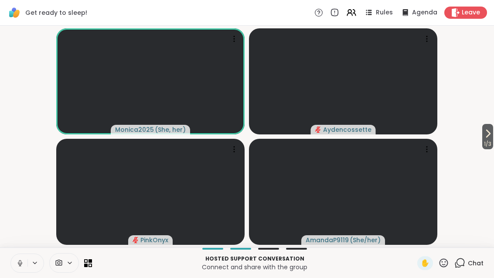
click at [492, 139] on span "1 / 3" at bounding box center [488, 144] width 11 height 10
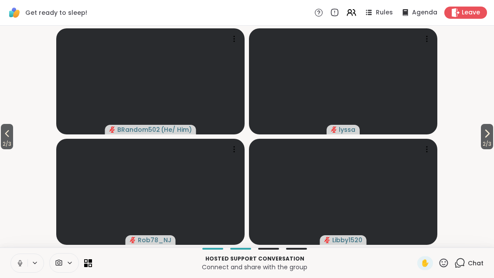
click at [493, 134] on button "2 / 3" at bounding box center [487, 136] width 12 height 25
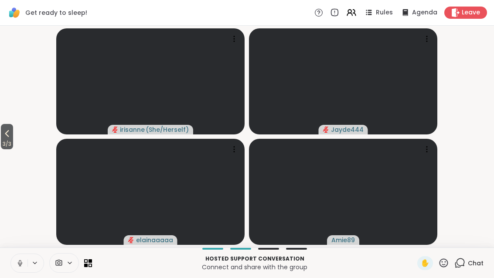
click at [8, 133] on icon at bounding box center [7, 133] width 4 height 7
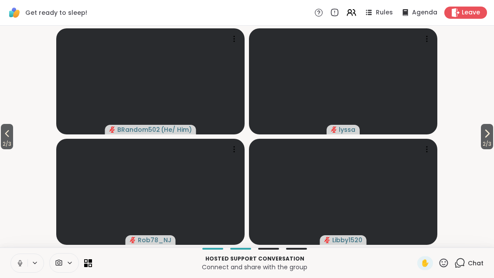
click at [492, 147] on span "2 / 3" at bounding box center [487, 144] width 12 height 10
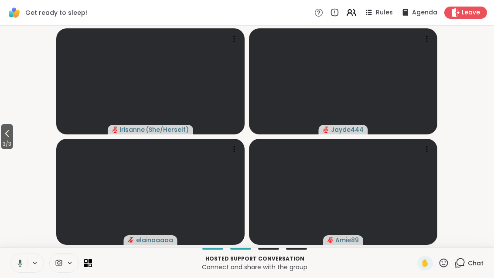
click at [9, 134] on icon at bounding box center [7, 133] width 10 height 10
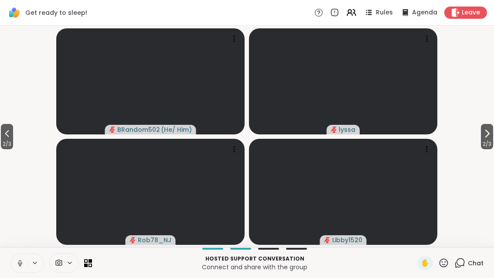
click at [486, 143] on span "2 / 3" at bounding box center [487, 144] width 12 height 10
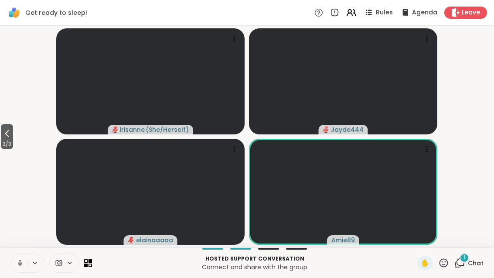
click at [466, 258] on span "1" at bounding box center [465, 257] width 2 height 7
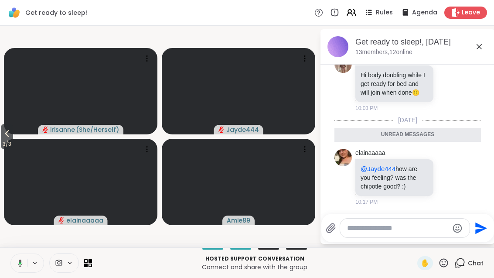
scroll to position [91, 0]
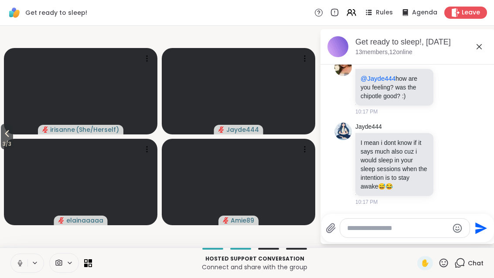
click at [480, 43] on icon at bounding box center [479, 46] width 10 height 10
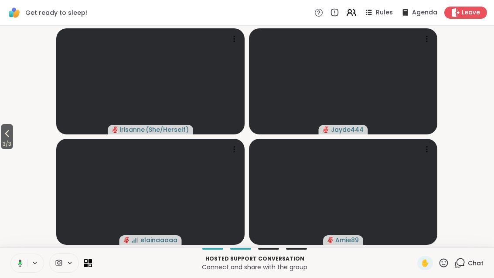
click at [6, 136] on icon at bounding box center [7, 133] width 10 height 10
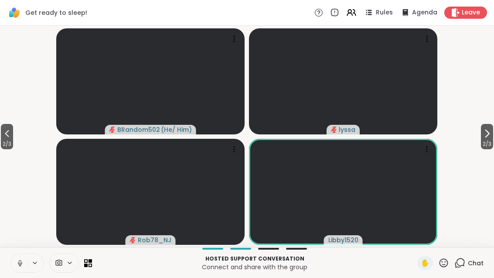
click at [2, 141] on span "2 / 3" at bounding box center [7, 144] width 12 height 10
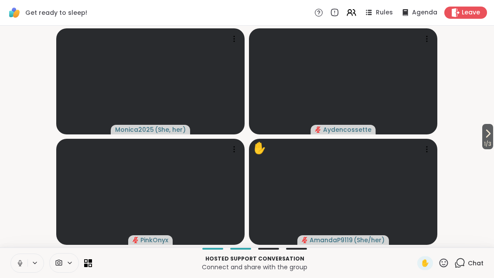
click at [463, 268] on div "Chat" at bounding box center [469, 263] width 29 height 14
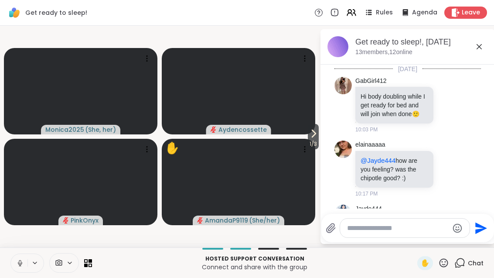
scroll to position [94, 0]
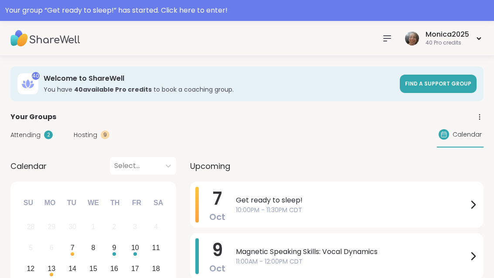
click at [222, 20] on div "Your group “ Get ready to sleep! ” has started. Click here to enter!" at bounding box center [247, 10] width 494 height 21
click at [233, 12] on div at bounding box center [247, 10] width 494 height 21
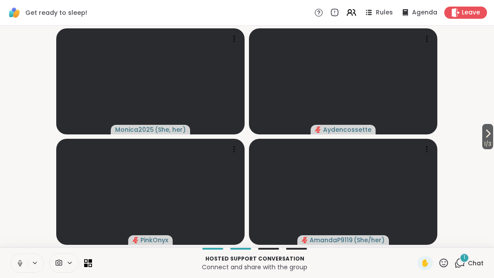
click at [491, 135] on icon at bounding box center [488, 133] width 10 height 10
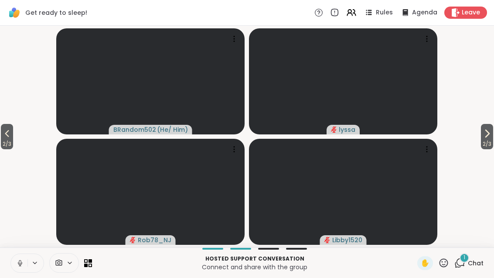
click at [492, 137] on button "2 / 3" at bounding box center [487, 136] width 12 height 25
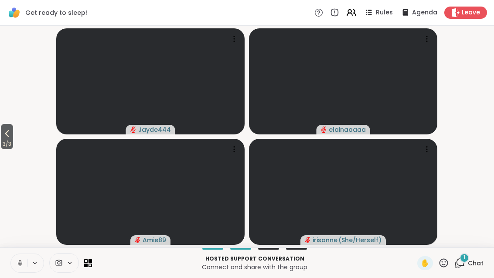
click at [1, 137] on button "3 / 3" at bounding box center [7, 136] width 12 height 25
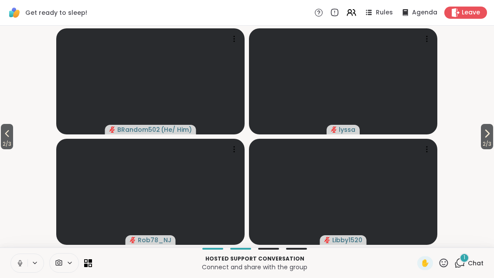
click at [6, 141] on span "2 / 3" at bounding box center [7, 144] width 12 height 10
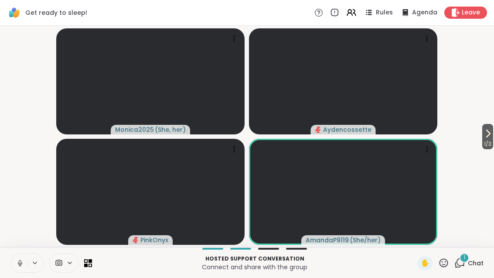
click at [467, 260] on div "1" at bounding box center [465, 258] width 10 height 10
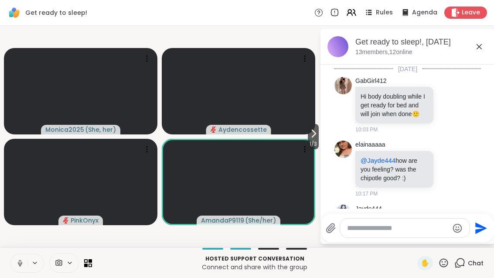
scroll to position [170, 0]
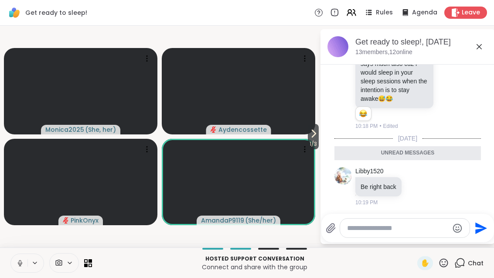
click at [477, 42] on icon at bounding box center [479, 46] width 10 height 10
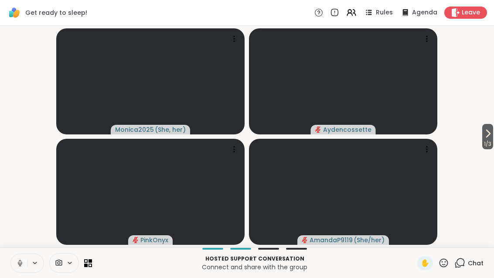
click at [491, 137] on icon at bounding box center [488, 133] width 10 height 10
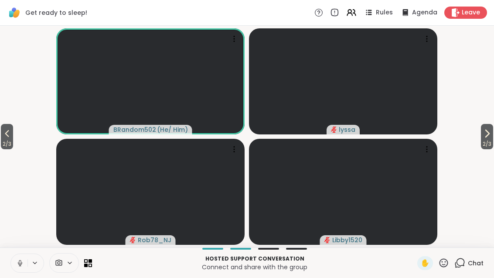
click at [481, 144] on span "2 / 3" at bounding box center [487, 144] width 12 height 10
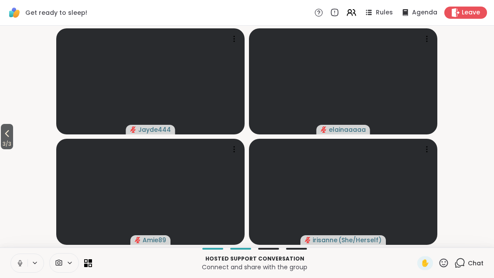
click at [2, 139] on span "3 / 3" at bounding box center [7, 144] width 12 height 10
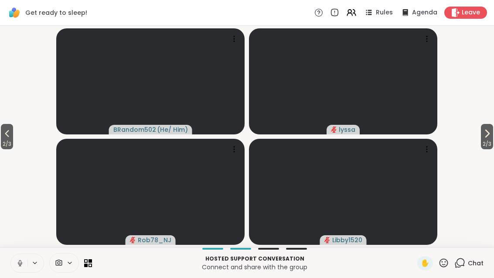
click at [8, 131] on icon at bounding box center [7, 133] width 10 height 10
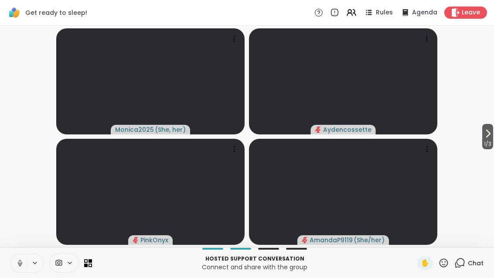
click at [492, 137] on button "1 / 3" at bounding box center [488, 136] width 11 height 25
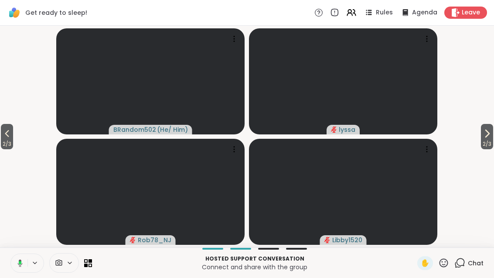
click at [3, 141] on span "2 / 3" at bounding box center [7, 144] width 12 height 10
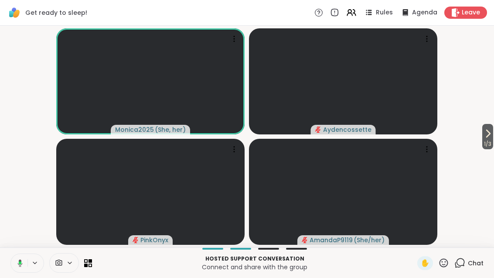
click at [493, 135] on button "1 / 3" at bounding box center [488, 136] width 11 height 25
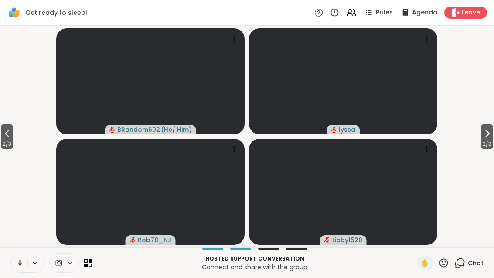
click at [492, 139] on span "2 / 3" at bounding box center [487, 144] width 12 height 10
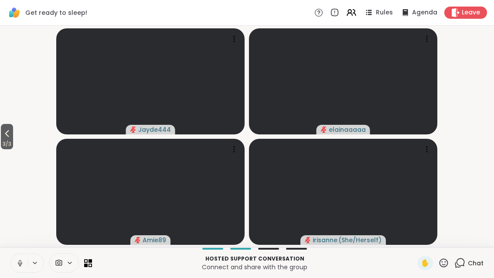
click at [2, 142] on span "3 / 3" at bounding box center [7, 144] width 12 height 10
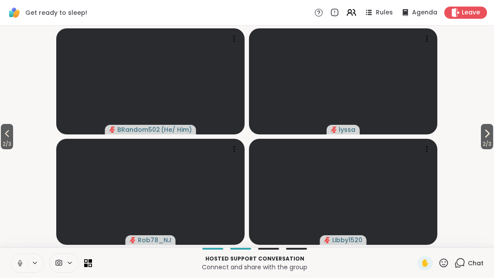
click at [4, 139] on span "2 / 3" at bounding box center [7, 144] width 12 height 10
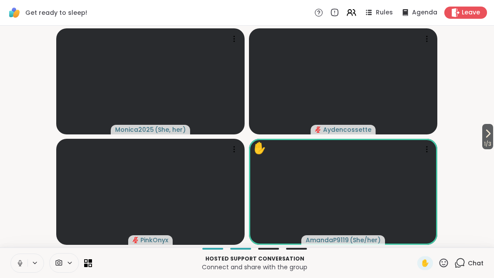
click at [350, 13] on icon at bounding box center [349, 14] width 5 height 3
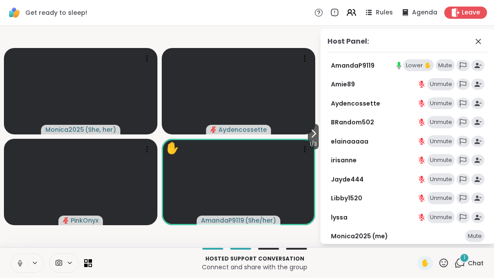
click at [488, 39] on div "Host Panel:" at bounding box center [408, 44] width 161 height 16
click at [475, 50] on div "Host Panel:" at bounding box center [408, 44] width 161 height 16
click at [487, 36] on div "Host Panel:" at bounding box center [408, 44] width 161 height 16
click at [474, 38] on icon at bounding box center [478, 41] width 10 height 10
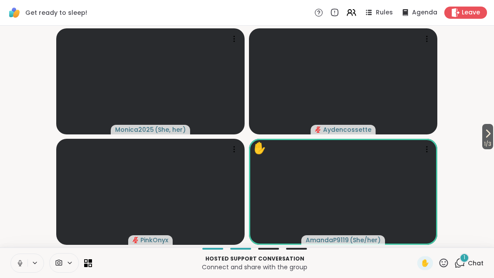
click at [485, 47] on video-player-container "1 / 3 Monica2025 ( She, her ) Aydencossette PinkOnyx ✋ AmandaP9119 ( She/her )" at bounding box center [247, 136] width 484 height 215
click at [457, 259] on icon at bounding box center [460, 262] width 11 height 11
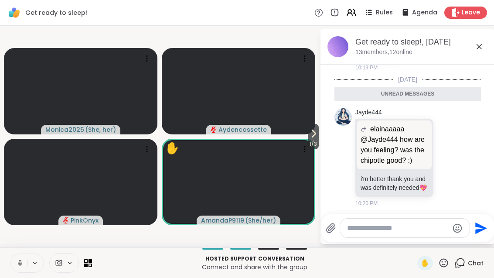
scroll to position [300, 0]
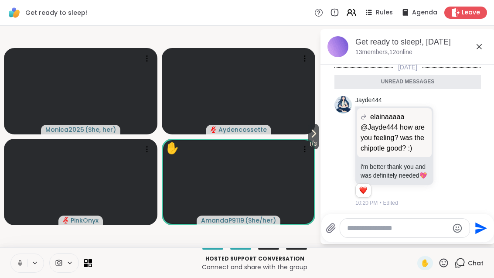
click at [480, 48] on icon at bounding box center [479, 46] width 10 height 10
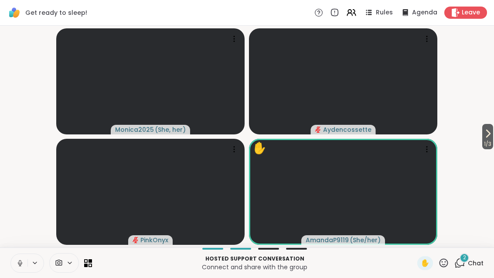
click at [493, 129] on button "1 / 3" at bounding box center [488, 136] width 11 height 25
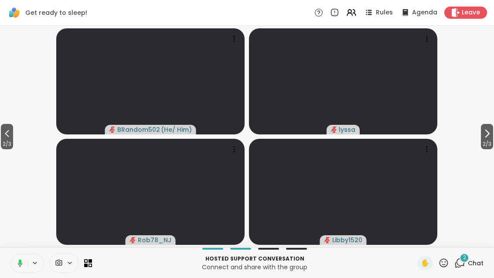
click at [492, 139] on span "2 / 3" at bounding box center [487, 144] width 12 height 10
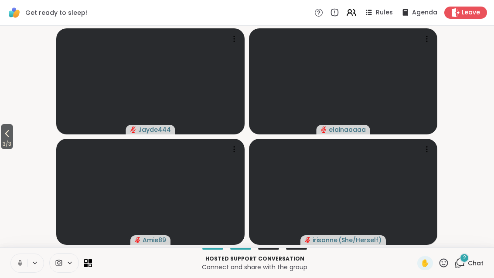
click at [8, 129] on icon at bounding box center [7, 133] width 10 height 10
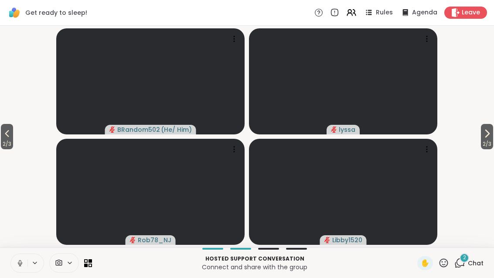
click at [9, 134] on icon at bounding box center [7, 133] width 10 height 10
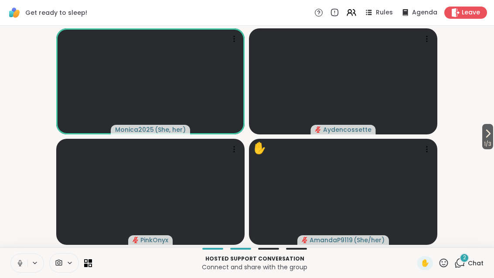
click at [492, 131] on button "1 / 3" at bounding box center [488, 136] width 11 height 25
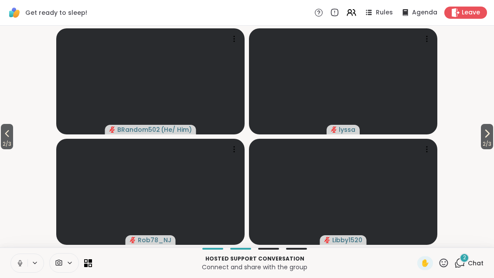
click at [492, 134] on button "2 / 3" at bounding box center [487, 136] width 12 height 25
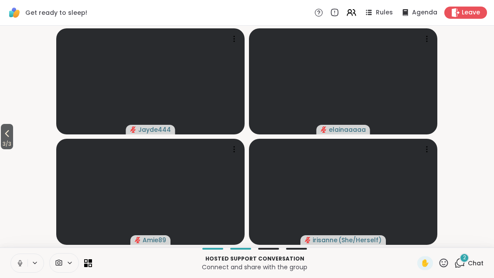
click at [356, 17] on icon at bounding box center [351, 12] width 10 height 10
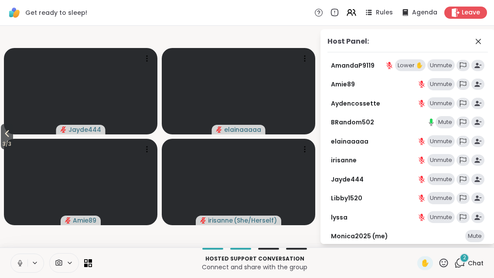
click at [2, 148] on span "3 / 3" at bounding box center [7, 144] width 12 height 10
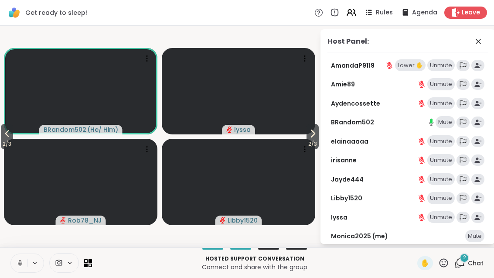
click at [490, 37] on div "Host Panel: AmandaP9119 Lower ✋ Unmute Amie89 Unmute Aydencossette Unmute BRand…" at bounding box center [408, 136] width 175 height 215
click at [479, 41] on icon at bounding box center [478, 41] width 5 height 5
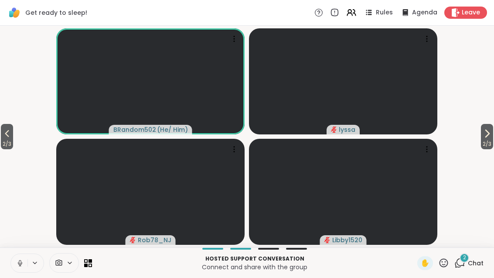
click at [468, 261] on div "2" at bounding box center [465, 258] width 10 height 10
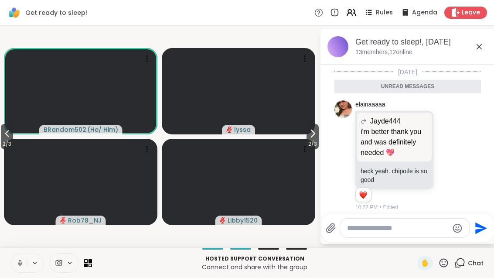
scroll to position [415, 0]
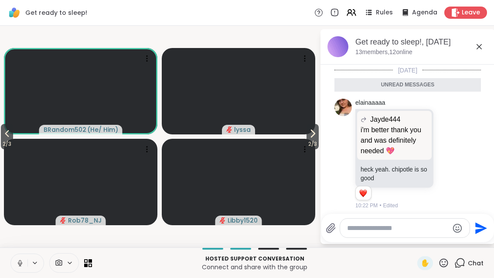
click at [477, 48] on icon at bounding box center [479, 46] width 10 height 10
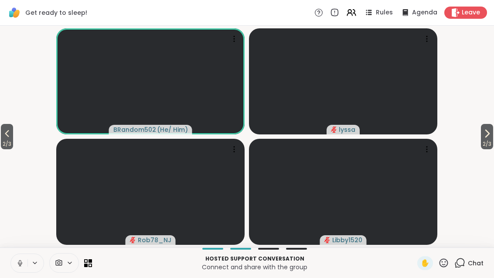
click at [2, 130] on button "2 / 3" at bounding box center [7, 136] width 12 height 25
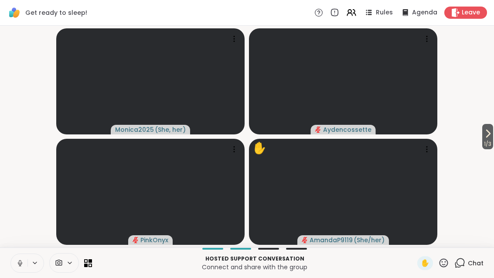
click at [493, 134] on button "1 / 3" at bounding box center [488, 136] width 11 height 25
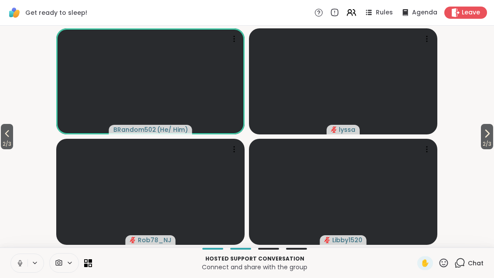
click at [2, 145] on span "2 / 3" at bounding box center [7, 144] width 12 height 10
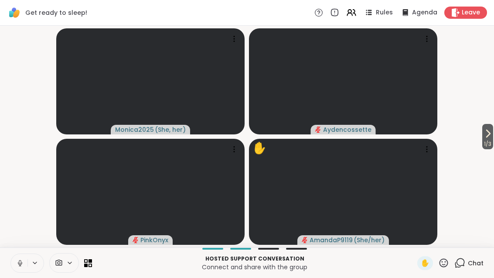
click at [489, 131] on icon at bounding box center [488, 133] width 10 height 10
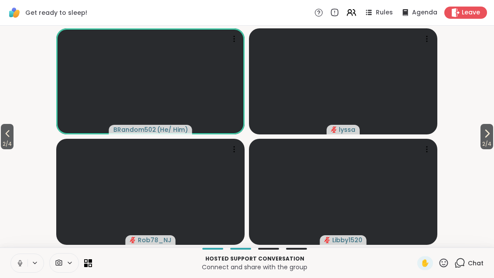
click at [491, 138] on icon at bounding box center [487, 133] width 10 height 10
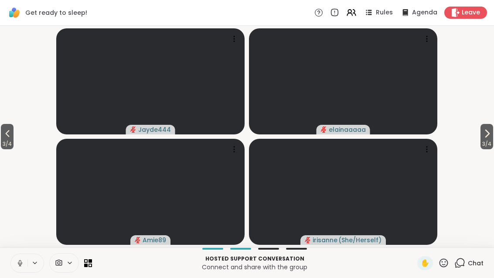
click at [487, 132] on icon at bounding box center [487, 133] width 3 height 7
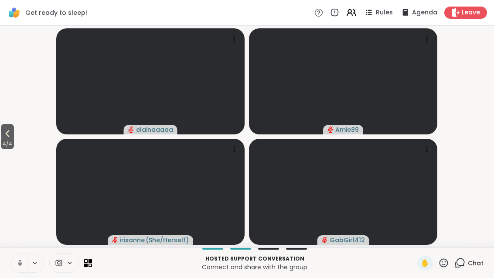
click at [7, 134] on icon at bounding box center [7, 133] width 10 height 10
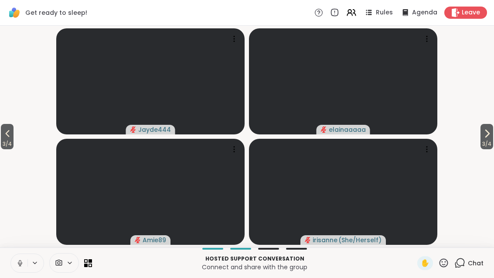
click at [7, 140] on span "3 / 4" at bounding box center [7, 144] width 13 height 10
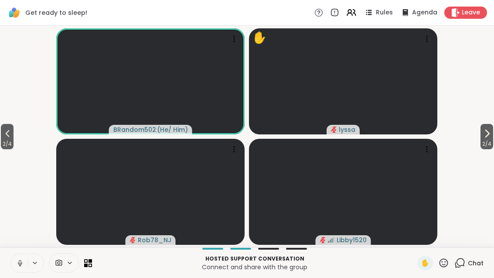
click at [357, 13] on icon at bounding box center [351, 12] width 10 height 10
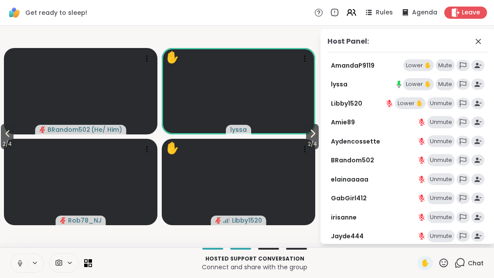
click at [424, 62] on div "Lower ✋" at bounding box center [419, 65] width 31 height 12
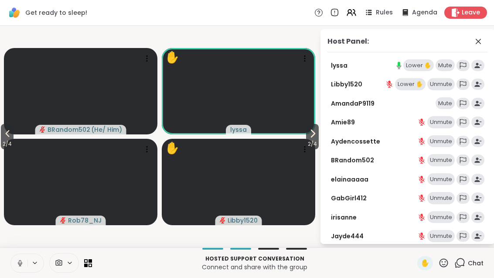
click at [14, 147] on span "2 / 4" at bounding box center [7, 144] width 13 height 10
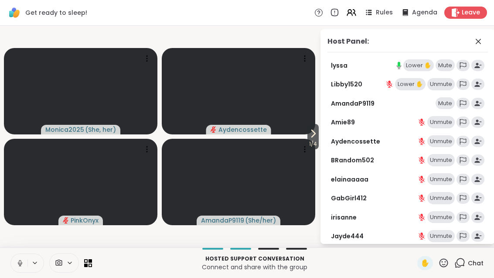
click at [313, 135] on icon at bounding box center [313, 133] width 3 height 7
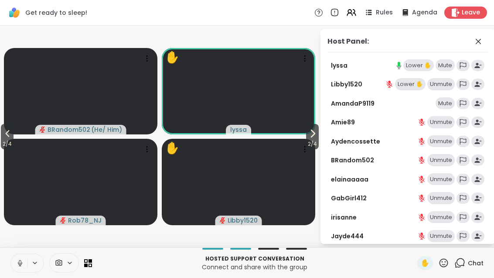
click at [316, 132] on icon at bounding box center [313, 133] width 10 height 10
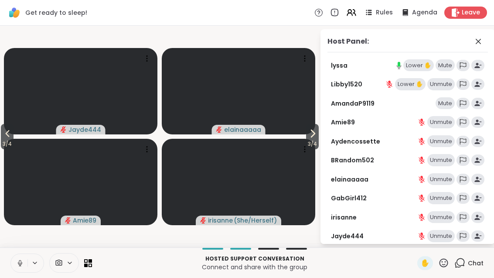
click at [3, 140] on span "3 / 4" at bounding box center [7, 144] width 13 height 10
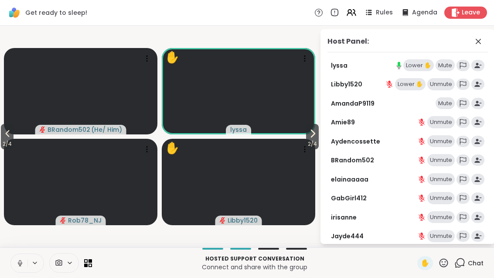
click at [2, 141] on span "2 / 4" at bounding box center [7, 144] width 13 height 10
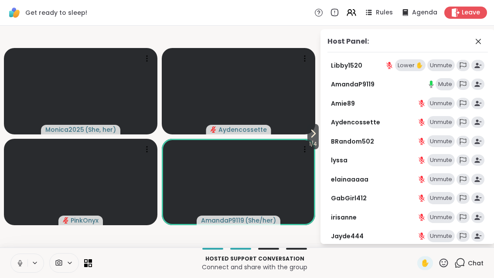
click at [312, 137] on icon at bounding box center [313, 133] width 10 height 10
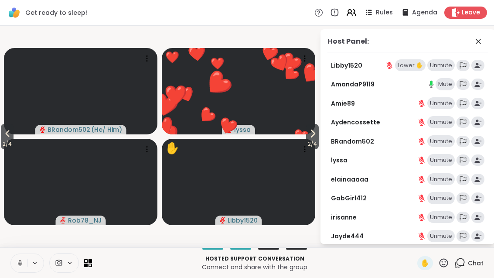
click at [3, 134] on icon at bounding box center [7, 133] width 10 height 10
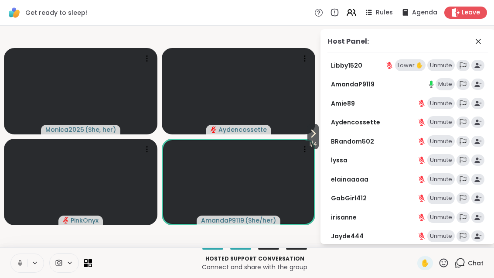
click at [308, 139] on span "1 / 4" at bounding box center [313, 144] width 11 height 10
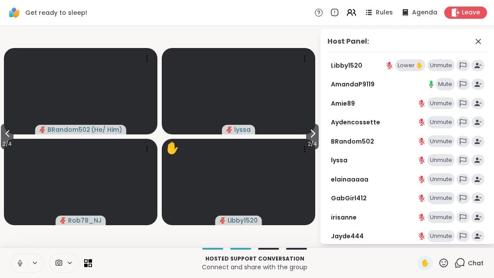
click at [2, 142] on span "2 / 4" at bounding box center [7, 144] width 13 height 10
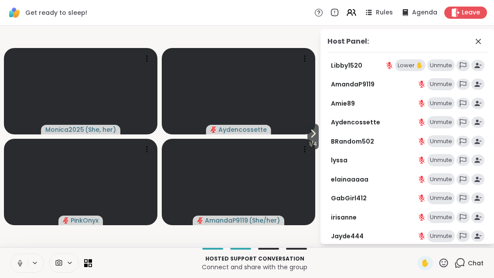
click at [319, 138] on button "1 / 4" at bounding box center [313, 136] width 11 height 25
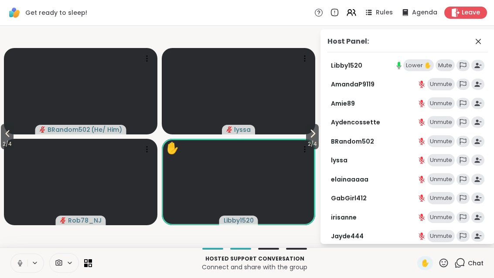
click at [491, 33] on div "Host Panel: Libby1520 Lower ✋ Mute AmandaP9119 Unmute Amie89 Unmute Aydencosset…" at bounding box center [408, 136] width 175 height 215
click at [488, 39] on div "Host Panel:" at bounding box center [408, 44] width 161 height 16
click at [488, 35] on div "Host Panel: Libby1520 Lower ✋ Mute AmandaP9119 Unmute Amie89 Unmute Aydencosset…" at bounding box center [408, 136] width 175 height 215
click at [479, 40] on icon at bounding box center [478, 41] width 10 height 10
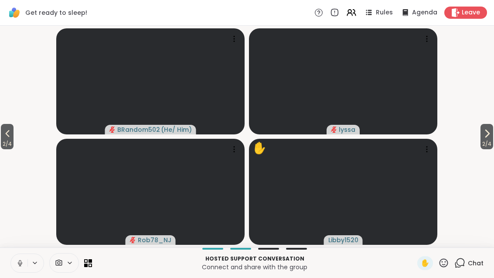
click at [7, 137] on icon at bounding box center [7, 133] width 10 height 10
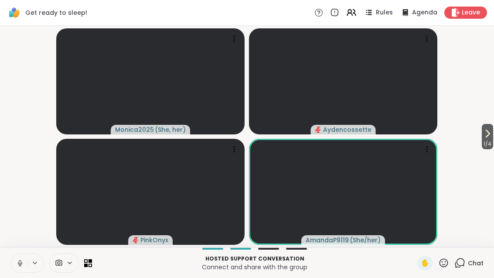
click at [492, 134] on button "1 / 4" at bounding box center [487, 136] width 11 height 25
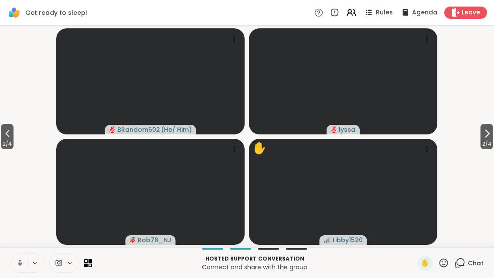
click at [4, 143] on span "2 / 4" at bounding box center [7, 144] width 13 height 10
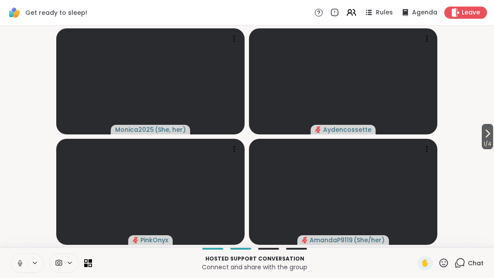
click at [483, 136] on icon at bounding box center [488, 133] width 10 height 10
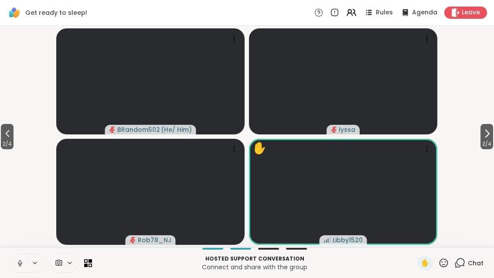
click at [492, 137] on button "2 / 4" at bounding box center [487, 136] width 13 height 25
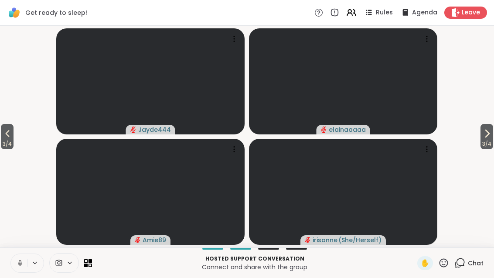
click at [3, 137] on button "3 / 4" at bounding box center [7, 136] width 13 height 25
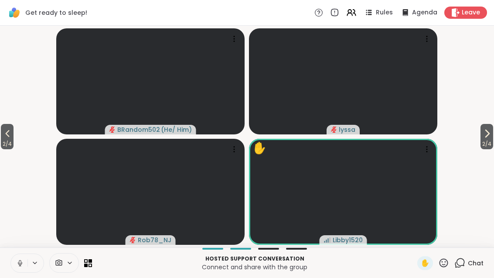
click at [9, 134] on icon at bounding box center [7, 133] width 10 height 10
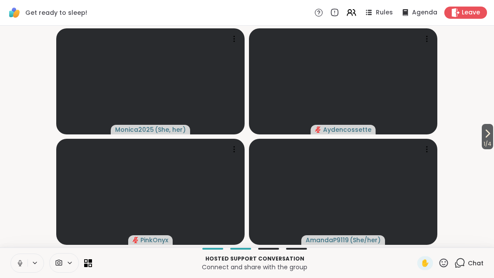
click at [488, 137] on icon at bounding box center [488, 133] width 10 height 10
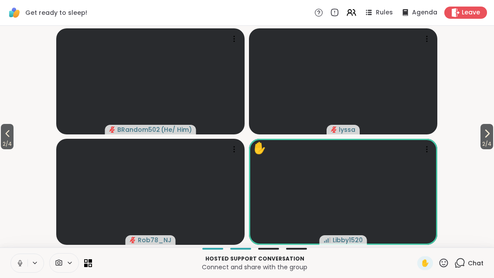
click at [3, 137] on icon at bounding box center [7, 133] width 10 height 10
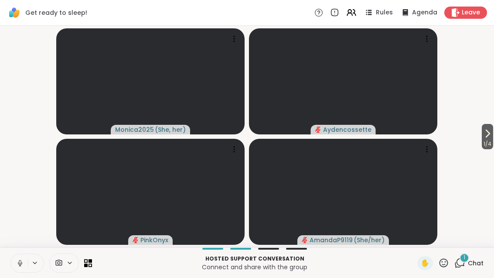
click at [490, 139] on span "1 / 4" at bounding box center [487, 144] width 11 height 10
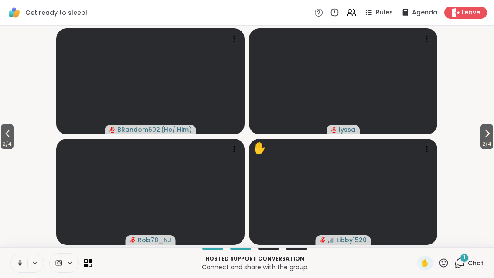
click at [492, 132] on button "2 / 4" at bounding box center [487, 136] width 13 height 25
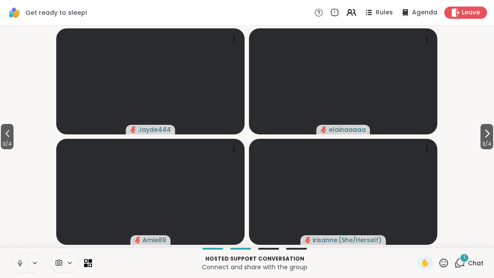
click at [486, 140] on span "3 / 4" at bounding box center [487, 144] width 13 height 10
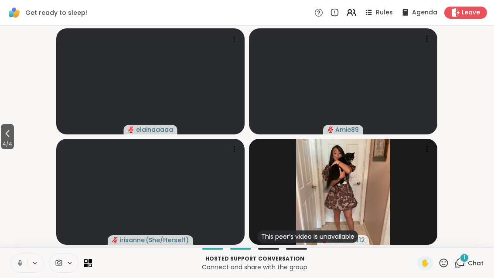
click at [4, 143] on span "4 / 4" at bounding box center [7, 144] width 13 height 10
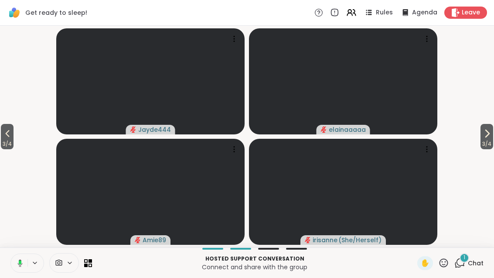
click at [2, 144] on span "3 / 4" at bounding box center [7, 144] width 13 height 10
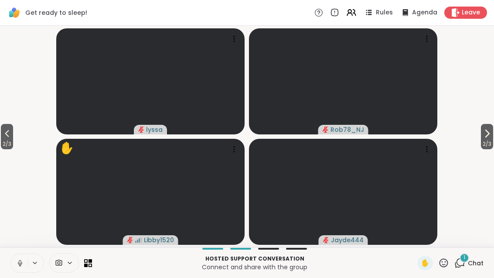
click at [6, 138] on icon at bounding box center [7, 133] width 10 height 10
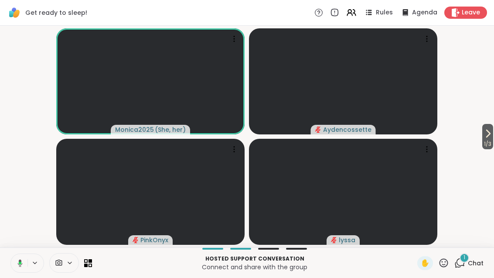
click at [490, 136] on icon at bounding box center [488, 133] width 10 height 10
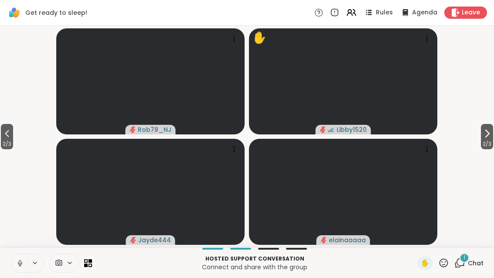
click at [488, 137] on icon at bounding box center [487, 133] width 10 height 10
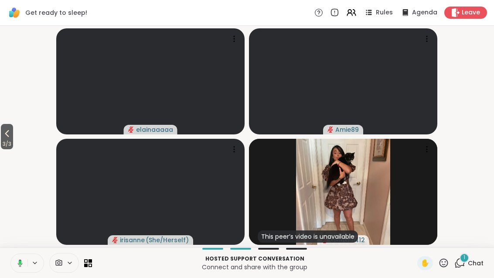
click at [1, 149] on span "3 / 3" at bounding box center [7, 144] width 12 height 10
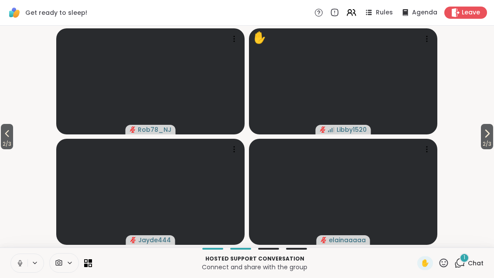
click at [1, 133] on button "2 / 3" at bounding box center [7, 136] width 12 height 25
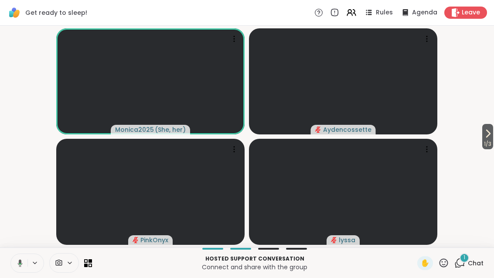
click at [490, 140] on span "1 / 3" at bounding box center [488, 144] width 11 height 10
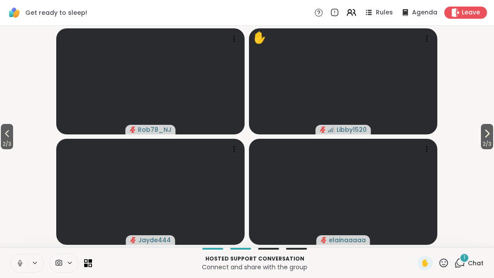
click at [485, 138] on icon at bounding box center [487, 133] width 10 height 10
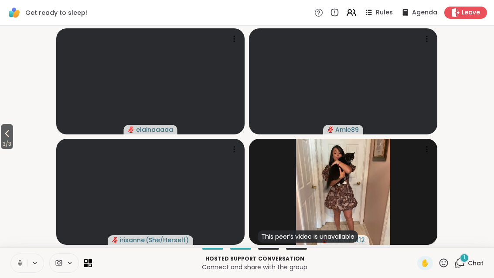
click at [12, 140] on span "3 / 3" at bounding box center [7, 144] width 12 height 10
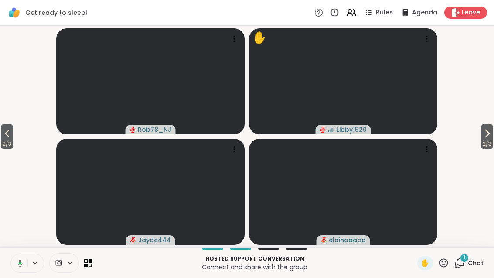
click at [13, 138] on button "2 / 3" at bounding box center [7, 136] width 12 height 25
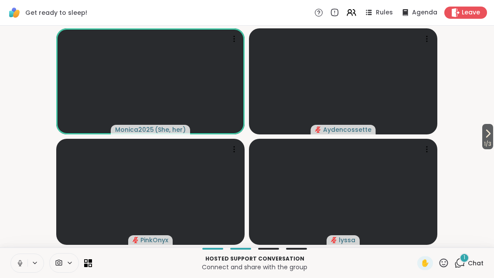
click at [493, 143] on span "1 / 3" at bounding box center [488, 144] width 11 height 10
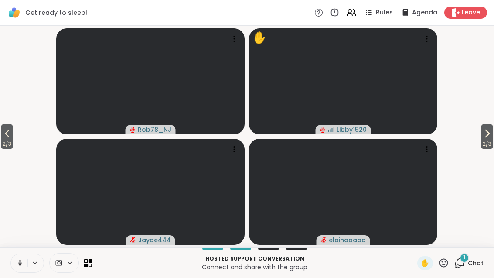
click at [486, 143] on span "2 / 3" at bounding box center [487, 144] width 12 height 10
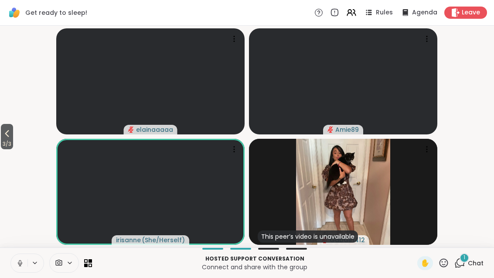
click at [449, 263] on icon at bounding box center [444, 262] width 11 height 11
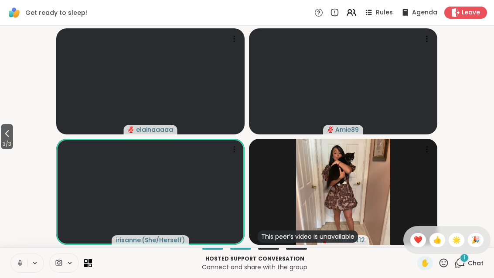
click at [471, 269] on div "1 Chat" at bounding box center [469, 263] width 29 height 14
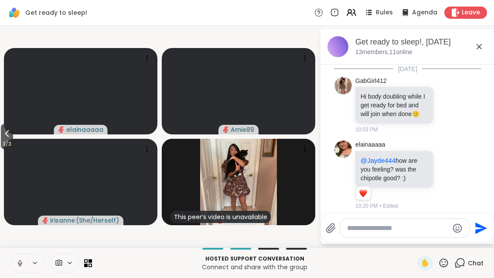
scroll to position [559, 0]
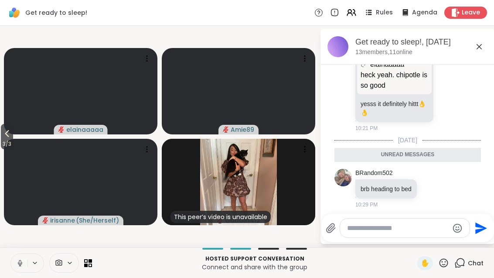
click at [475, 51] on icon at bounding box center [479, 46] width 10 height 10
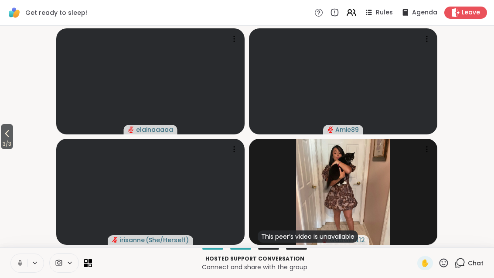
click at [3, 142] on span "3 / 3" at bounding box center [7, 144] width 12 height 10
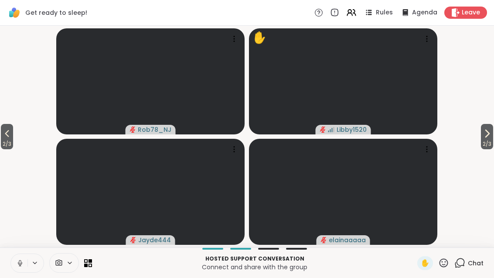
click at [5, 141] on span "2 / 3" at bounding box center [7, 144] width 12 height 10
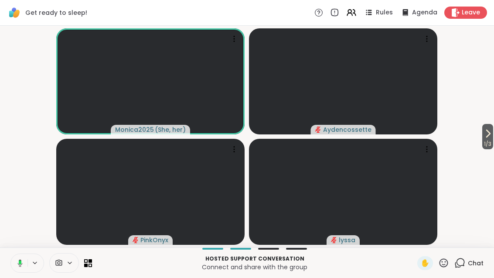
click at [494, 136] on button "1 / 3" at bounding box center [488, 136] width 11 height 25
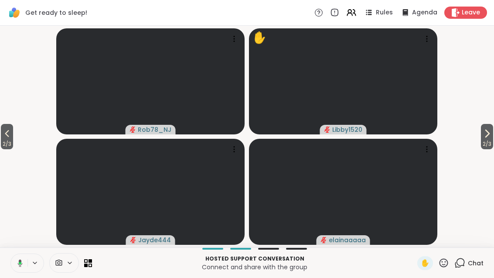
click at [481, 142] on span "2 / 3" at bounding box center [487, 144] width 12 height 10
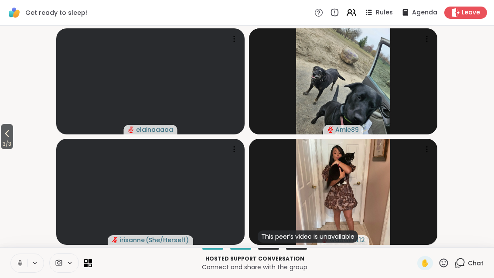
click at [353, 17] on icon at bounding box center [351, 12] width 10 height 10
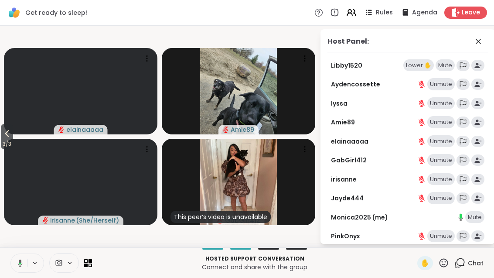
click at [7, 147] on span "3 / 3" at bounding box center [7, 144] width 12 height 10
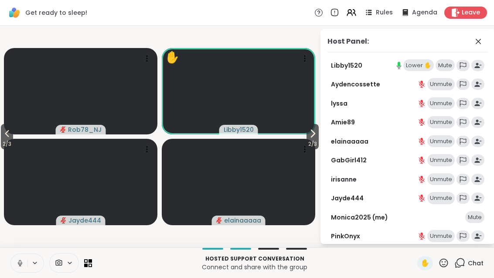
click at [7, 133] on icon at bounding box center [7, 133] width 4 height 7
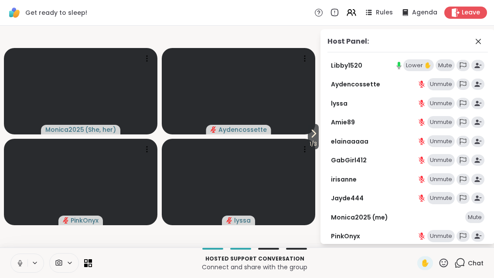
click at [315, 143] on span "1 / 3" at bounding box center [313, 144] width 11 height 10
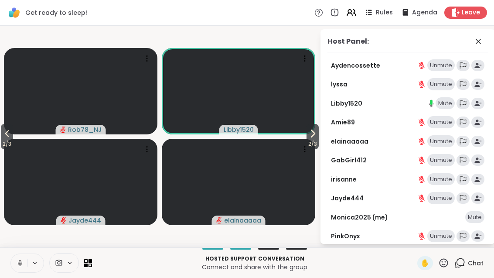
click at [312, 137] on icon at bounding box center [313, 133] width 10 height 10
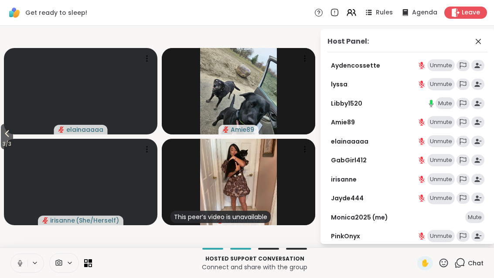
click at [13, 136] on button "3 / 3" at bounding box center [7, 136] width 12 height 25
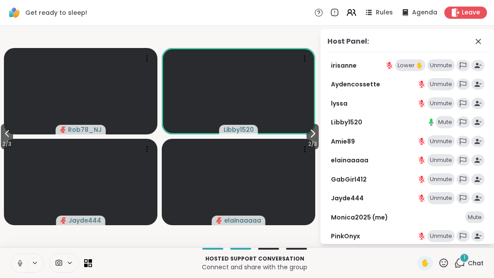
click at [312, 134] on icon at bounding box center [313, 133] width 10 height 10
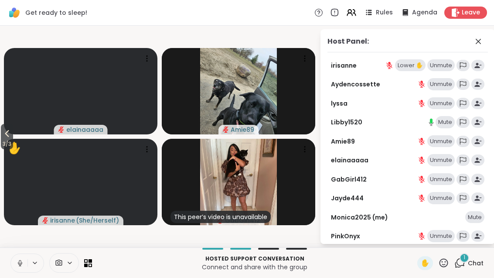
click at [2, 138] on button "3 / 3" at bounding box center [7, 136] width 12 height 25
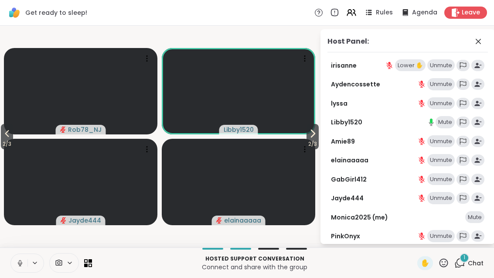
click at [4, 145] on span "2 / 3" at bounding box center [7, 144] width 12 height 10
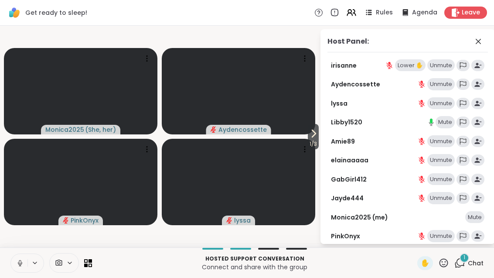
click at [308, 141] on span "1 / 3" at bounding box center [313, 144] width 11 height 10
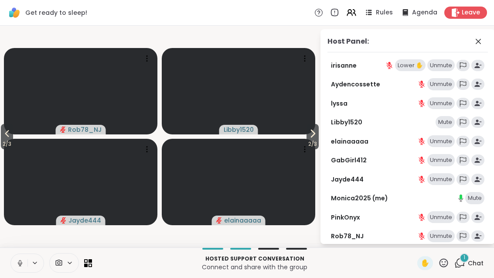
click at [312, 134] on icon at bounding box center [313, 133] width 10 height 10
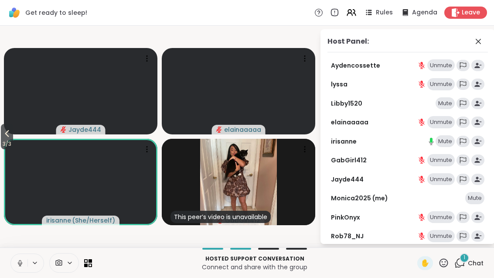
click at [479, 39] on icon at bounding box center [478, 41] width 10 height 10
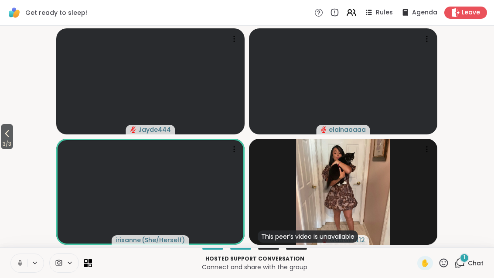
click at [467, 265] on div "1 Chat" at bounding box center [469, 263] width 29 height 14
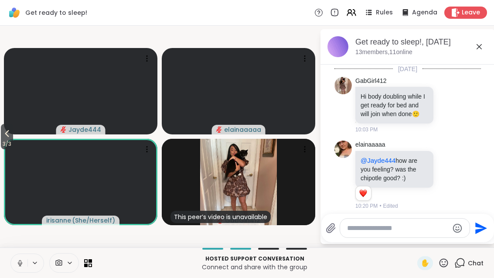
scroll to position [666, 0]
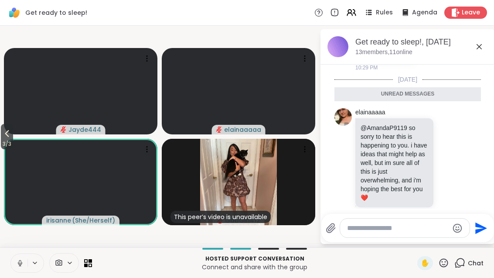
click at [483, 48] on icon at bounding box center [479, 46] width 10 height 10
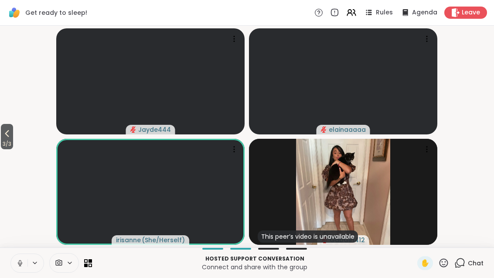
click at [8, 133] on icon at bounding box center [7, 133] width 4 height 7
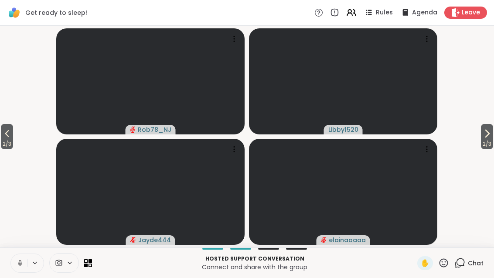
click at [13, 134] on button "2 / 3" at bounding box center [7, 136] width 12 height 25
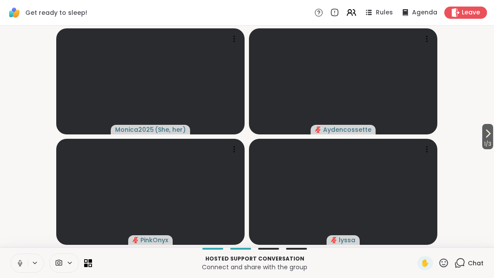
click at [483, 138] on icon at bounding box center [488, 133] width 10 height 10
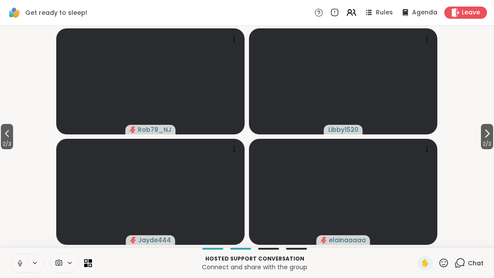
click at [486, 137] on icon at bounding box center [487, 133] width 3 height 7
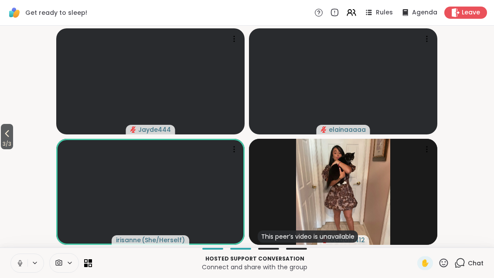
click at [2, 131] on button "3 / 3" at bounding box center [7, 136] width 12 height 25
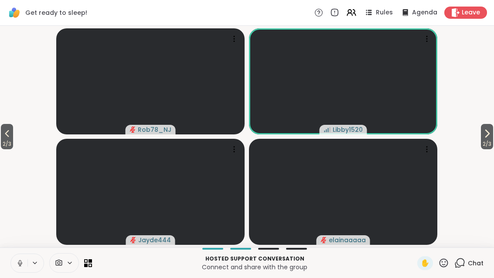
click at [6, 127] on button "2 / 3" at bounding box center [7, 136] width 12 height 25
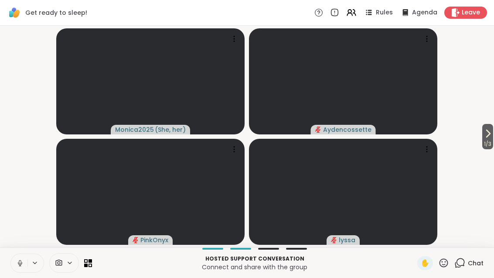
click at [493, 130] on button "1 / 3" at bounding box center [488, 136] width 11 height 25
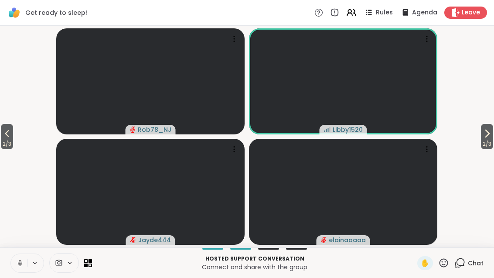
click at [494, 140] on span "2 / 3" at bounding box center [487, 144] width 12 height 10
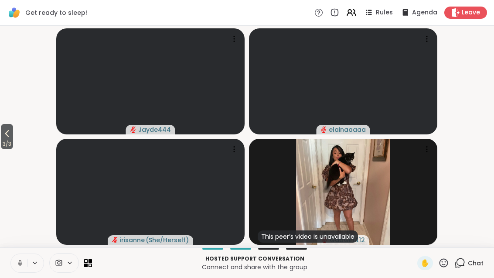
click at [10, 137] on icon at bounding box center [7, 133] width 10 height 10
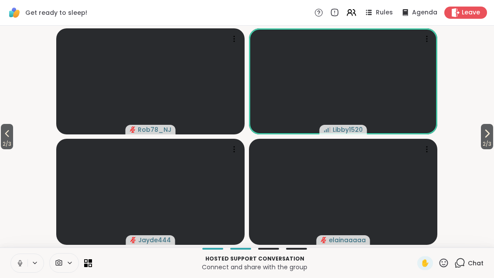
click at [493, 135] on button "2 / 3" at bounding box center [487, 136] width 12 height 25
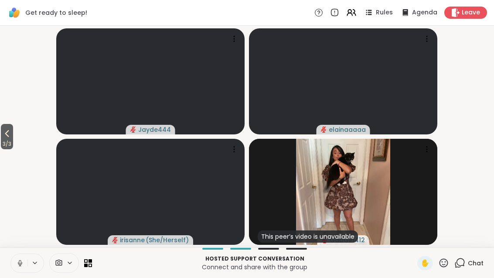
click at [2, 138] on button "3 / 3" at bounding box center [7, 136] width 12 height 25
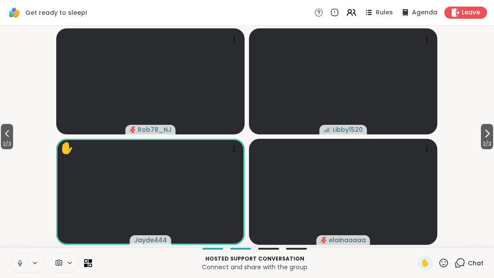
click at [8, 140] on span "2 / 3" at bounding box center [7, 144] width 12 height 10
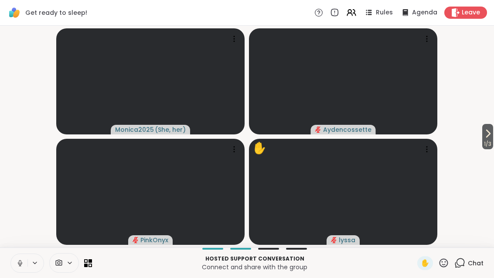
click at [477, 134] on video-player-container "1 / 3 Monica2025 ( She, her ) Aydencossette PinkOnyx ✋ lyssa" at bounding box center [247, 136] width 484 height 215
click at [489, 148] on span "1 / 3" at bounding box center [488, 144] width 11 height 10
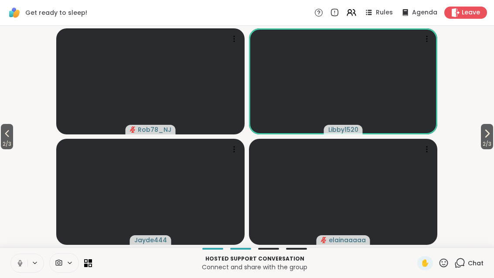
click at [7, 131] on icon at bounding box center [7, 133] width 10 height 10
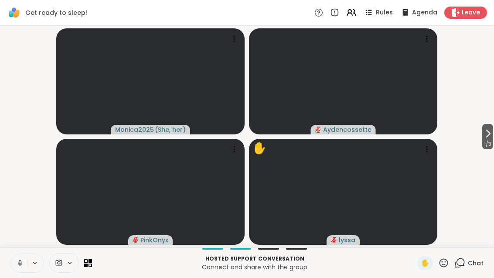
click at [487, 133] on icon at bounding box center [488, 133] width 10 height 10
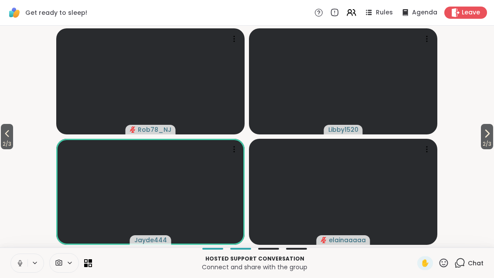
click at [476, 139] on video-player-container "2 / 3 2 / 3 Rob78_NJ Libby1520 Jayde444 elainaaaaa" at bounding box center [247, 136] width 484 height 215
click at [493, 138] on button "2 / 3" at bounding box center [487, 136] width 12 height 25
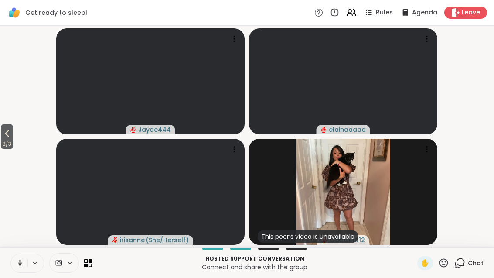
click at [1, 131] on button "3 / 3" at bounding box center [7, 136] width 12 height 25
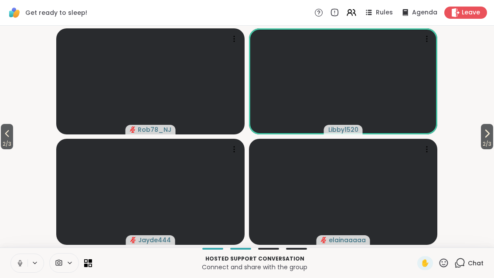
click at [2, 132] on button "2 / 3" at bounding box center [7, 136] width 12 height 25
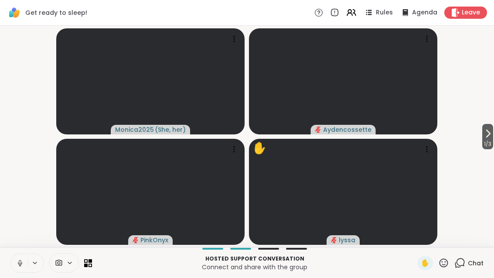
click at [491, 131] on icon at bounding box center [488, 133] width 10 height 10
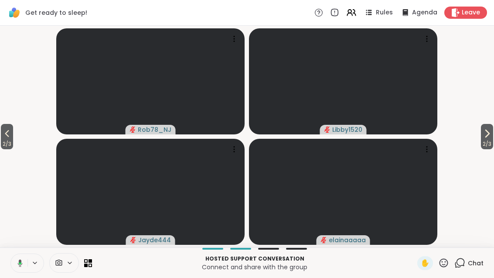
click at [4, 131] on icon at bounding box center [7, 133] width 10 height 10
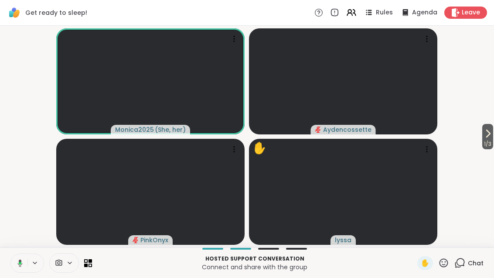
click at [491, 144] on span "1 / 3" at bounding box center [488, 144] width 11 height 10
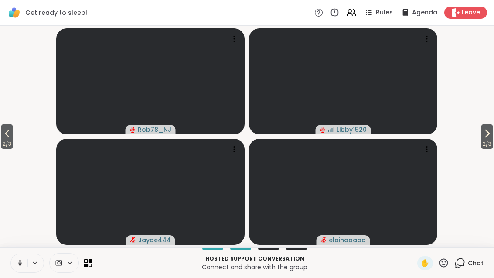
click at [5, 143] on span "2 / 3" at bounding box center [7, 144] width 12 height 10
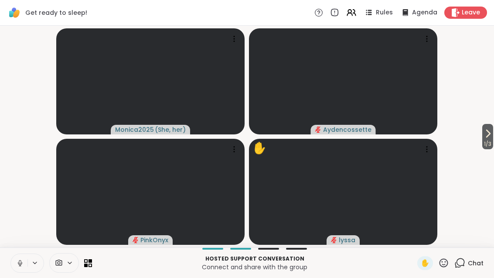
click at [491, 139] on span "1 / 3" at bounding box center [488, 144] width 11 height 10
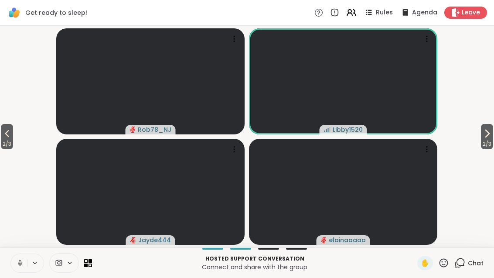
click at [493, 122] on div "2 / 3 2 / 3 Rob78_NJ Libby1520 Jayde444 elainaaaaa" at bounding box center [247, 137] width 494 height 222
click at [488, 136] on icon at bounding box center [487, 133] width 10 height 10
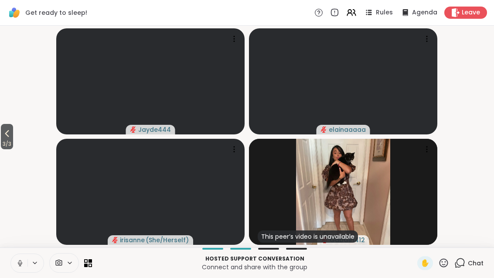
click at [8, 134] on icon at bounding box center [7, 133] width 4 height 7
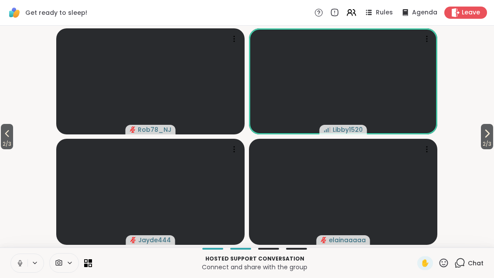
click at [13, 139] on span "2 / 3" at bounding box center [7, 144] width 12 height 10
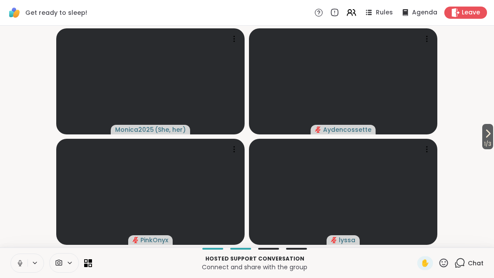
click at [488, 137] on icon at bounding box center [488, 133] width 10 height 10
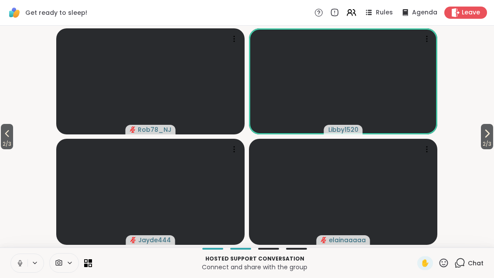
click at [493, 143] on span "2 / 3" at bounding box center [487, 144] width 12 height 10
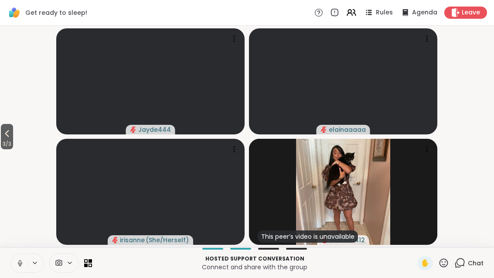
click at [1, 141] on span "3 / 3" at bounding box center [7, 144] width 12 height 10
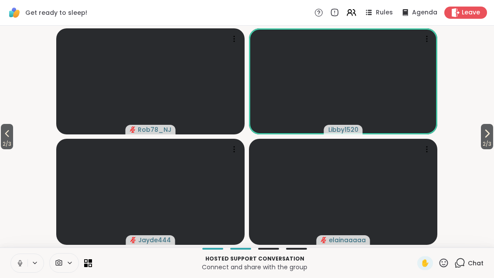
click at [12, 135] on icon at bounding box center [7, 133] width 10 height 10
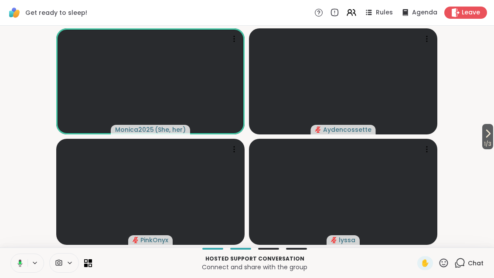
click at [483, 149] on span "1 / 3" at bounding box center [488, 144] width 11 height 10
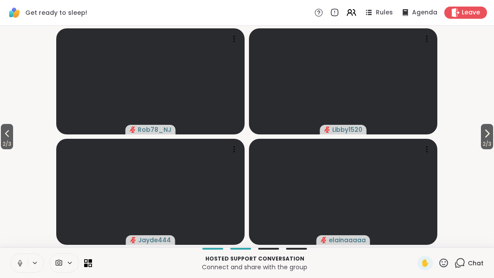
click at [488, 141] on span "2 / 3" at bounding box center [487, 144] width 12 height 10
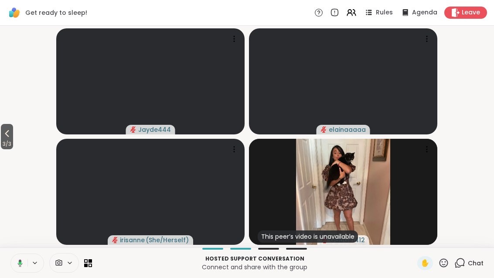
click at [7, 137] on icon at bounding box center [7, 133] width 10 height 10
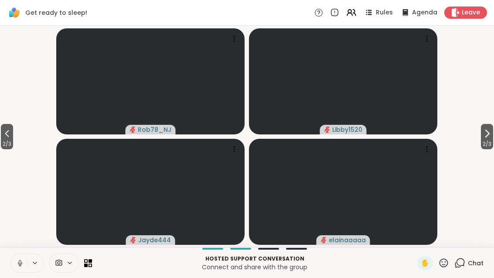
click at [10, 140] on span "2 / 3" at bounding box center [7, 144] width 12 height 10
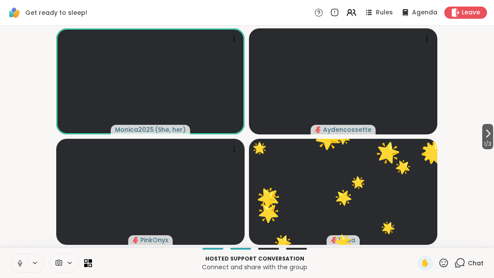
click at [483, 146] on span "1 / 3" at bounding box center [488, 144] width 11 height 10
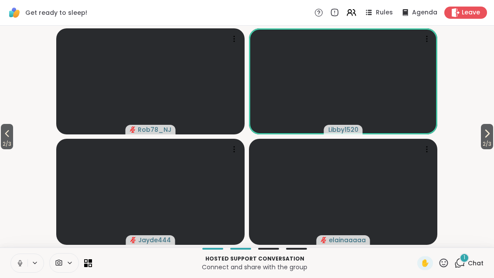
click at [469, 266] on span "Chat" at bounding box center [476, 263] width 16 height 9
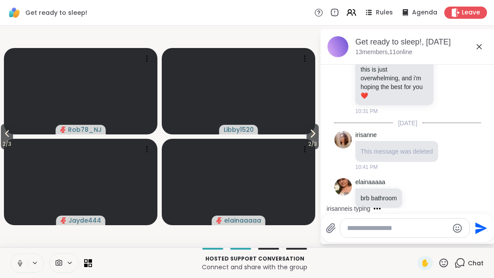
scroll to position [785, 0]
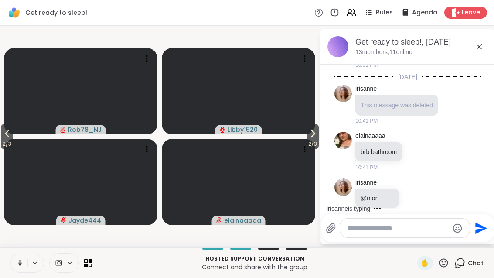
click at [480, 48] on icon at bounding box center [479, 46] width 10 height 10
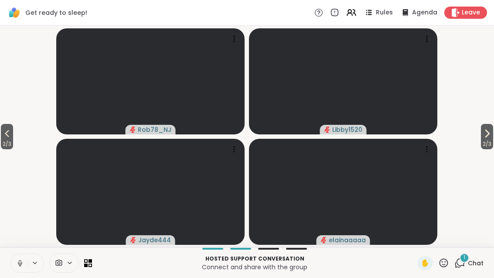
click at [10, 137] on icon at bounding box center [7, 133] width 10 height 10
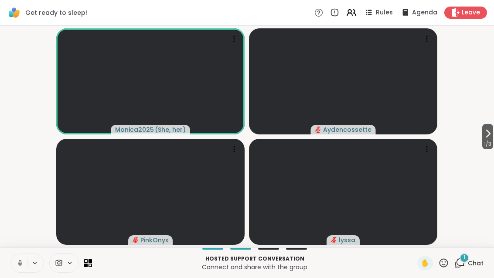
click at [483, 147] on span "1 / 3" at bounding box center [488, 144] width 11 height 10
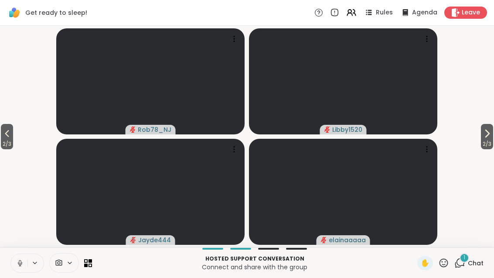
click at [481, 141] on span "2 / 3" at bounding box center [487, 144] width 12 height 10
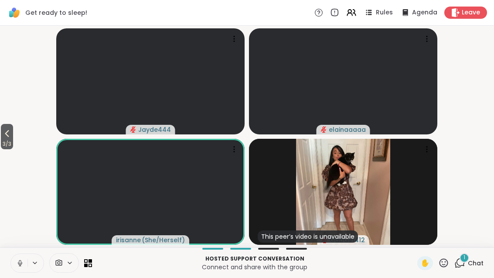
click at [466, 267] on icon at bounding box center [460, 262] width 11 height 11
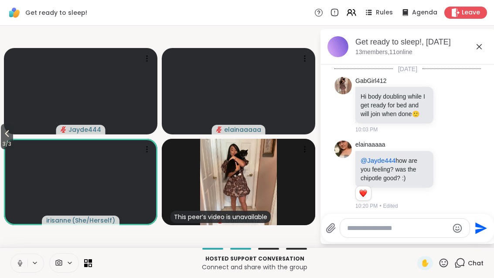
scroll to position [852, 0]
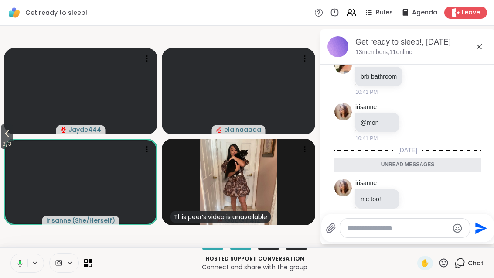
click at [480, 42] on icon at bounding box center [479, 46] width 10 height 10
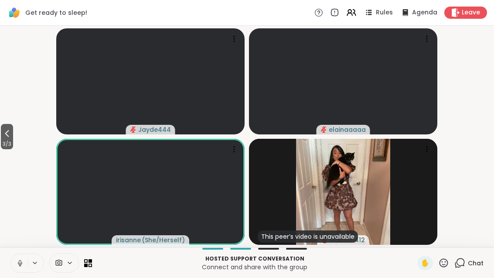
click at [3, 139] on span "3 / 3" at bounding box center [7, 144] width 12 height 10
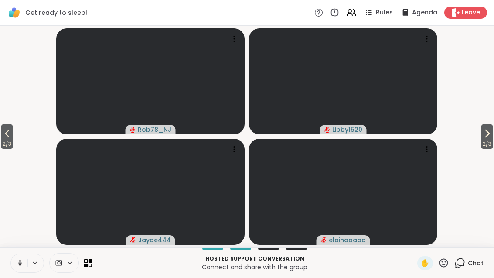
click at [493, 137] on button "2 / 3" at bounding box center [487, 136] width 12 height 25
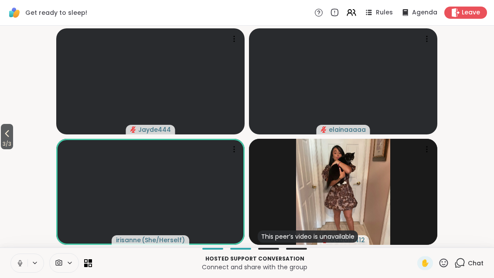
click at [4, 144] on span "3 / 3" at bounding box center [7, 144] width 12 height 10
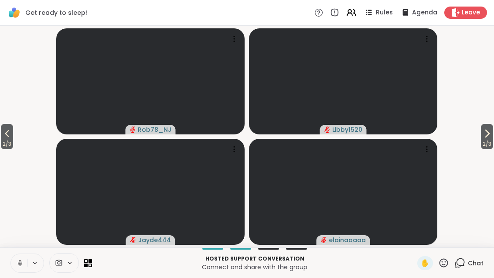
click at [2, 135] on button "2 / 3" at bounding box center [7, 136] width 12 height 25
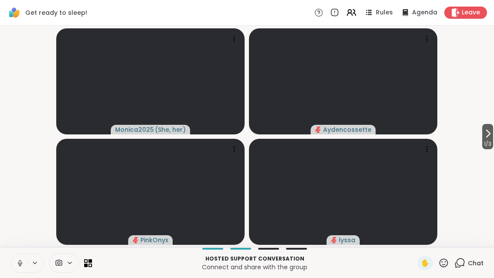
click at [483, 140] on span "1 / 3" at bounding box center [488, 144] width 11 height 10
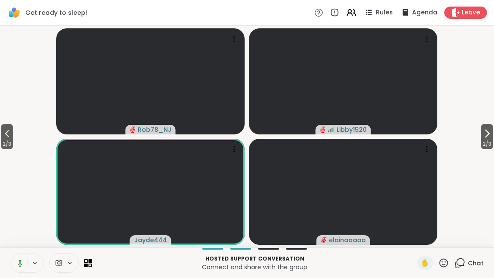
click at [493, 137] on button "2 / 3" at bounding box center [487, 136] width 12 height 25
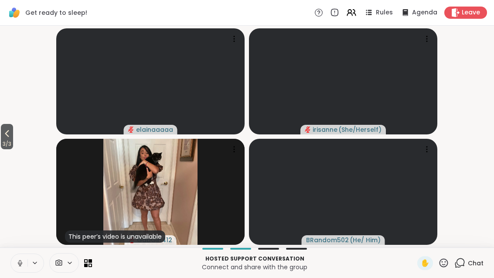
click at [7, 140] on span "3 / 3" at bounding box center [7, 144] width 12 height 10
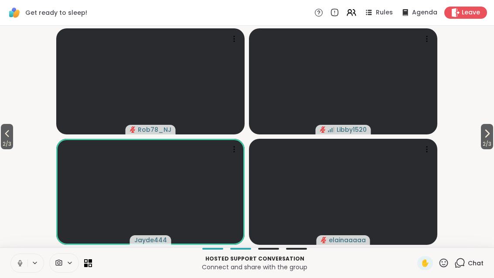
click at [3, 133] on icon at bounding box center [7, 133] width 10 height 10
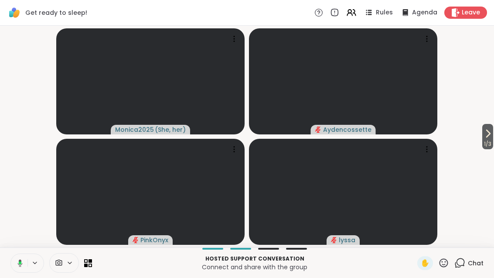
click at [486, 138] on icon at bounding box center [488, 133] width 10 height 10
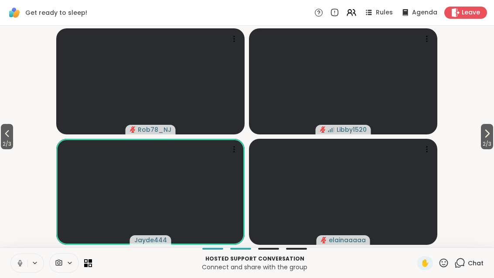
click at [481, 138] on button "2 / 3" at bounding box center [487, 136] width 12 height 25
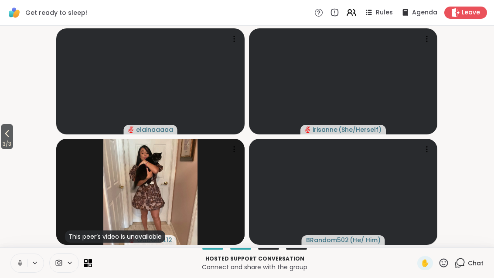
click at [1, 137] on button "3 / 3" at bounding box center [7, 136] width 12 height 25
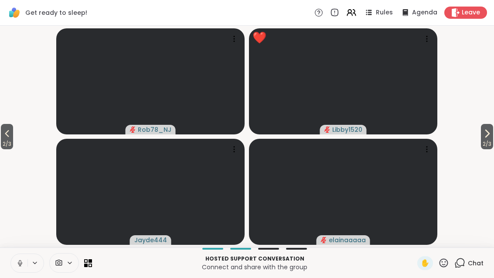
click at [3, 140] on span "2 / 3" at bounding box center [7, 144] width 12 height 10
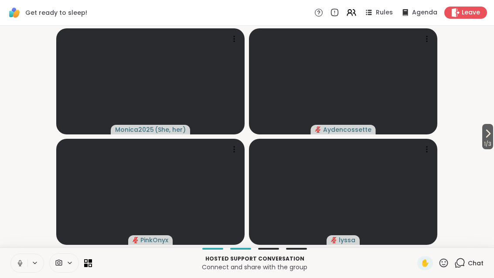
click at [493, 134] on button "1 / 3" at bounding box center [488, 136] width 11 height 25
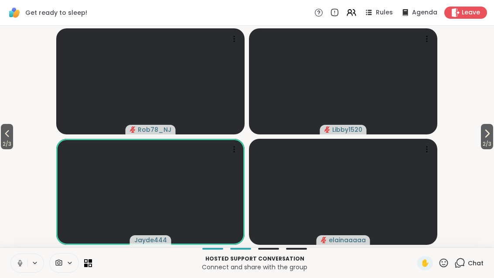
click at [481, 133] on button "2 / 3" at bounding box center [487, 136] width 12 height 25
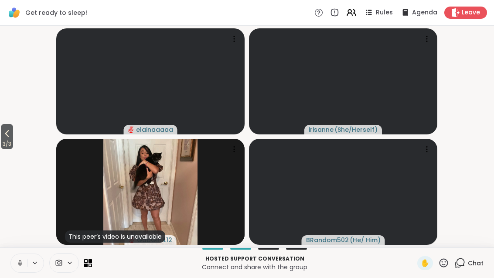
click at [5, 147] on span "3 / 3" at bounding box center [7, 144] width 12 height 10
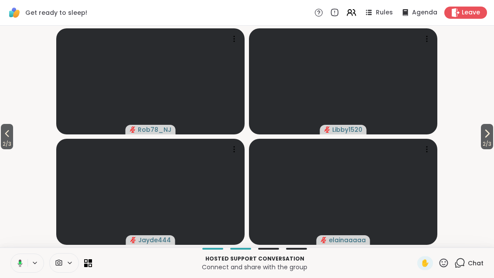
click at [493, 137] on button "2 / 3" at bounding box center [487, 136] width 12 height 25
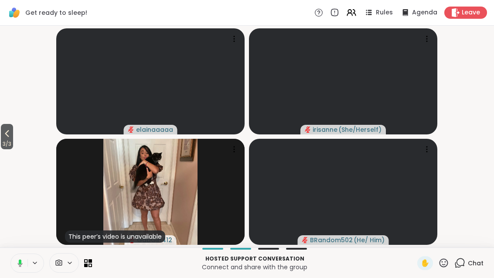
click at [13, 135] on button "3 / 3" at bounding box center [7, 136] width 12 height 25
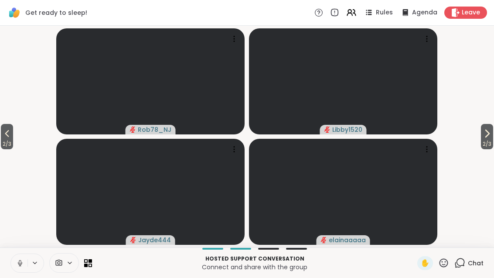
click at [13, 140] on span "2 / 3" at bounding box center [7, 144] width 12 height 10
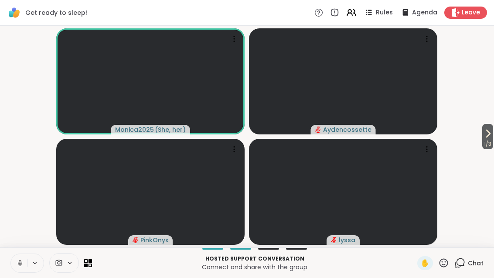
click at [491, 143] on span "1 / 3" at bounding box center [488, 144] width 11 height 10
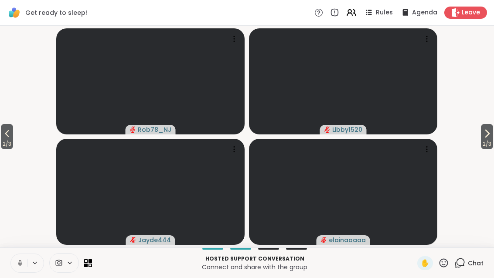
click at [482, 137] on icon at bounding box center [487, 133] width 10 height 10
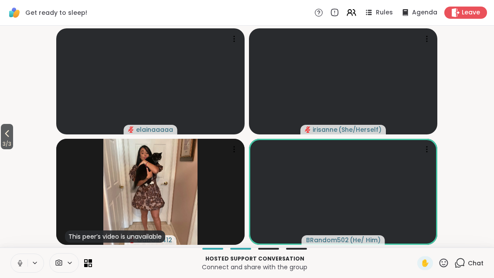
click at [445, 267] on icon at bounding box center [444, 262] width 11 height 11
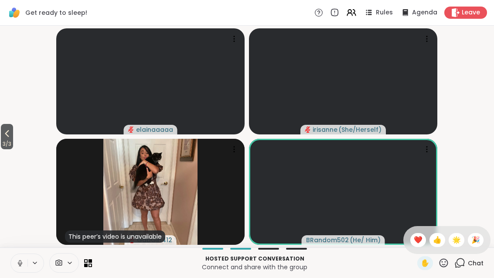
click at [450, 242] on div "🌟" at bounding box center [457, 240] width 16 height 14
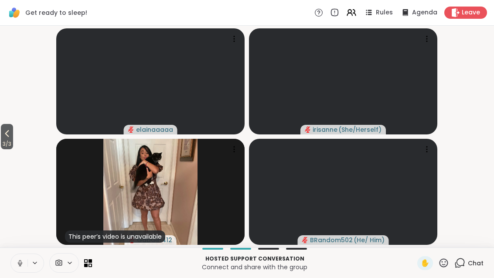
click at [3, 136] on button "3 / 3" at bounding box center [7, 136] width 12 height 25
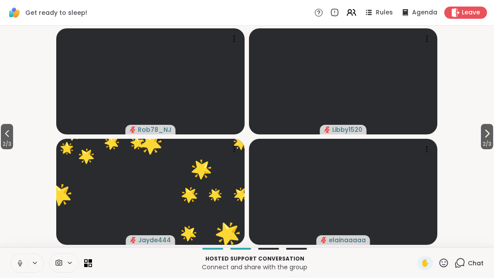
click at [7, 137] on icon at bounding box center [7, 133] width 10 height 10
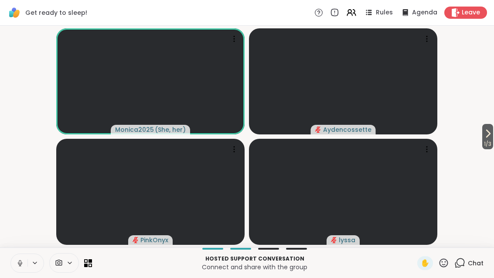
click at [490, 134] on icon at bounding box center [488, 133] width 10 height 10
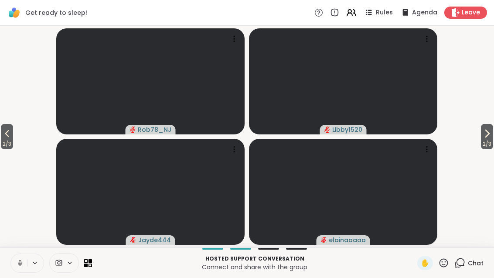
click at [481, 137] on button "2 / 3" at bounding box center [487, 136] width 12 height 25
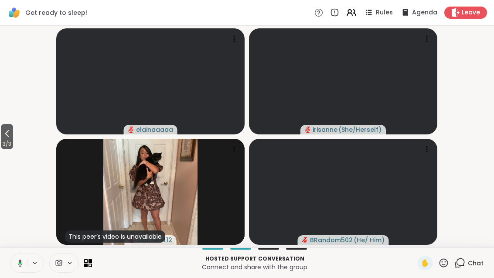
click at [1, 140] on span "3 / 3" at bounding box center [7, 144] width 12 height 10
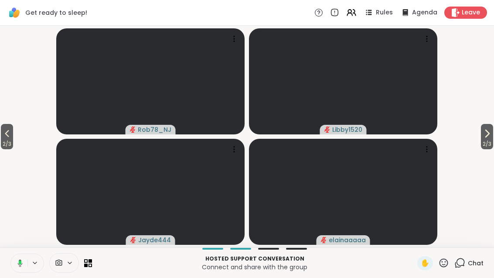
click at [7, 140] on span "2 / 3" at bounding box center [7, 144] width 12 height 10
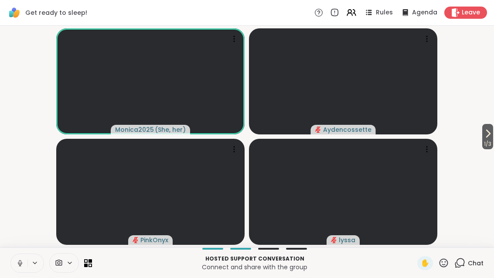
click at [493, 136] on button "1 / 3" at bounding box center [488, 136] width 11 height 25
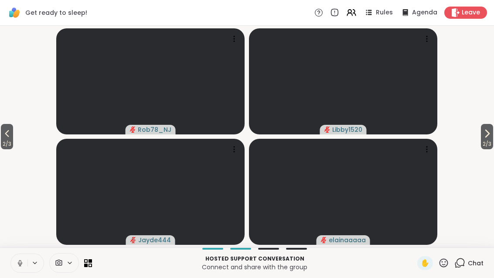
click at [494, 132] on button "2 / 3" at bounding box center [487, 136] width 12 height 25
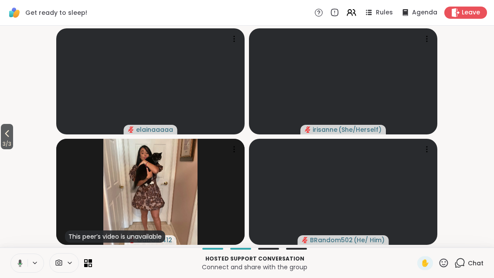
click at [5, 129] on icon at bounding box center [7, 133] width 10 height 10
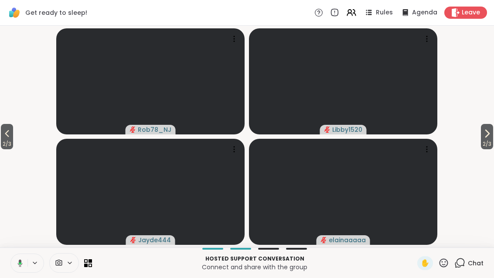
click at [488, 141] on span "2 / 3" at bounding box center [487, 144] width 12 height 10
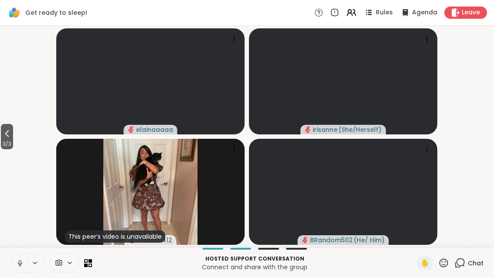
click at [5, 133] on icon at bounding box center [7, 133] width 10 height 10
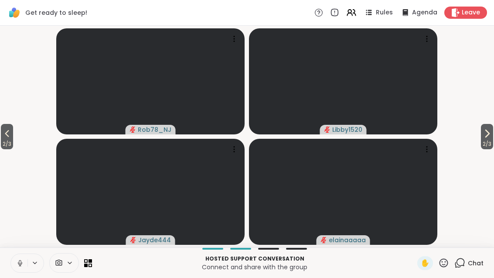
click at [7, 134] on icon at bounding box center [7, 133] width 10 height 10
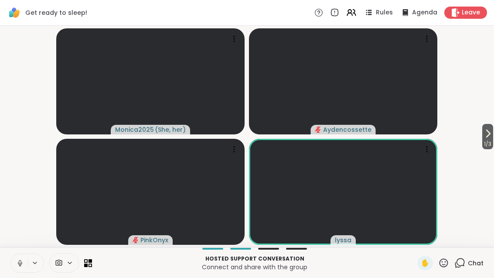
click at [494, 140] on span "1 / 3" at bounding box center [488, 144] width 11 height 10
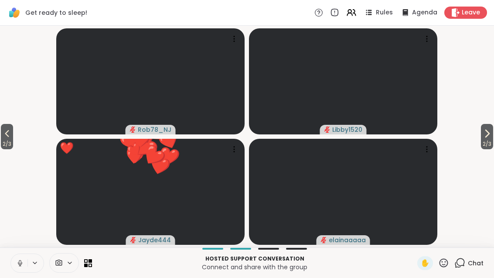
click at [491, 131] on icon at bounding box center [487, 133] width 10 height 10
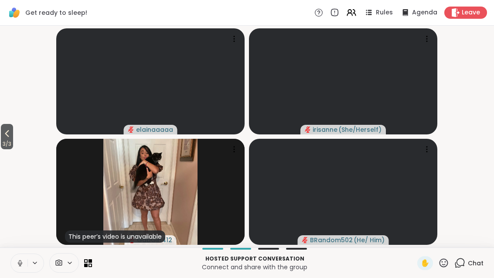
click at [3, 136] on icon at bounding box center [7, 133] width 10 height 10
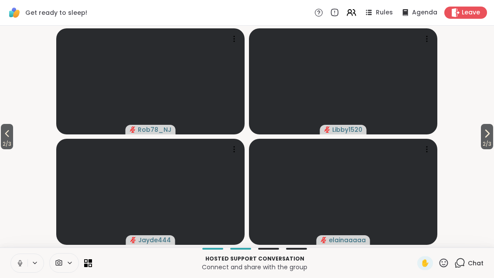
click at [13, 142] on span "2 / 3" at bounding box center [7, 144] width 12 height 10
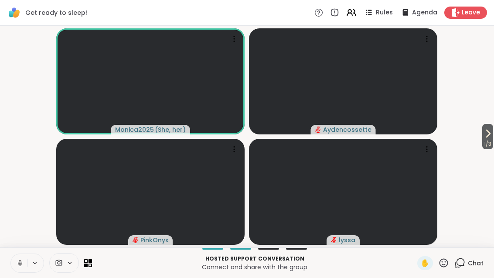
click at [488, 141] on span "1 / 3" at bounding box center [488, 144] width 11 height 10
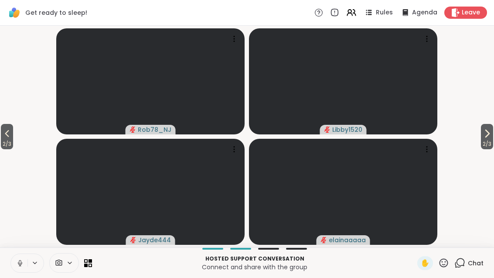
click at [489, 129] on icon at bounding box center [487, 133] width 10 height 10
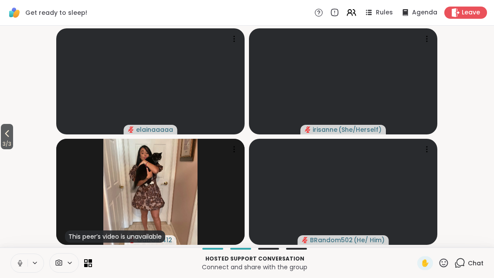
click at [7, 133] on icon at bounding box center [7, 133] width 4 height 7
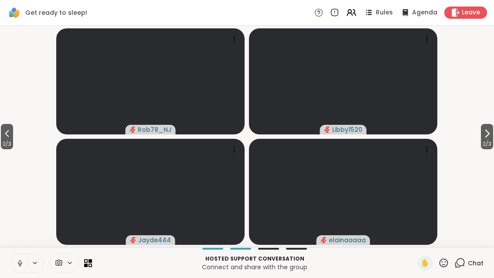
click at [9, 130] on icon at bounding box center [7, 133] width 10 height 10
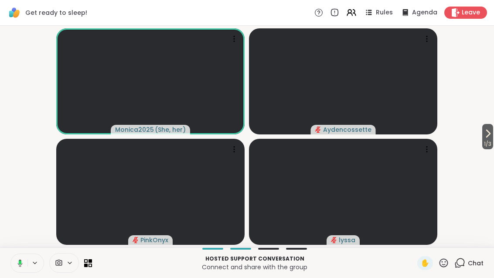
click at [491, 133] on icon at bounding box center [488, 133] width 10 height 10
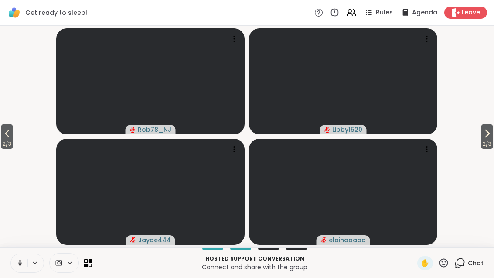
click at [492, 144] on span "2 / 3" at bounding box center [487, 144] width 12 height 10
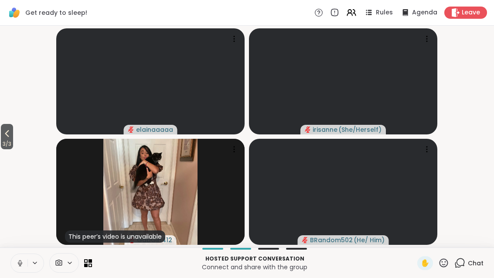
click at [2, 136] on button "3 / 3" at bounding box center [7, 136] width 12 height 25
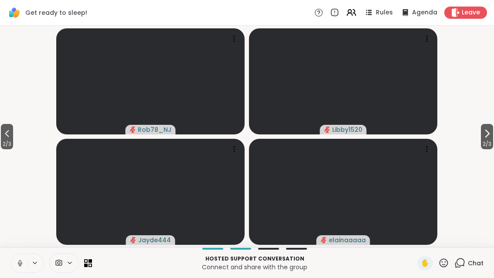
click at [2, 138] on button "2 / 3" at bounding box center [7, 136] width 12 height 25
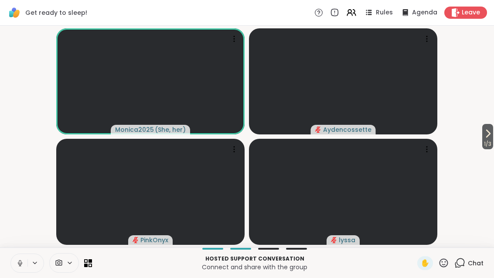
click at [22, 254] on button at bounding box center [19, 263] width 17 height 18
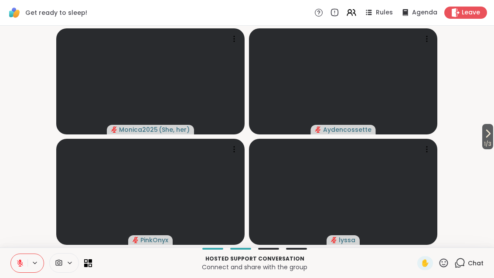
click at [492, 131] on button "1 / 3" at bounding box center [488, 136] width 11 height 25
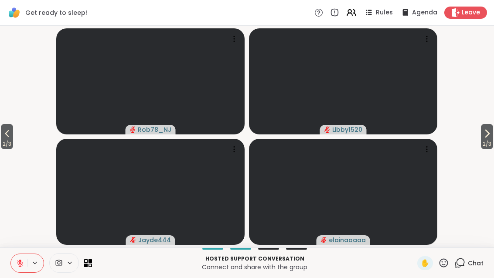
click at [486, 139] on span "2 / 3" at bounding box center [487, 144] width 12 height 10
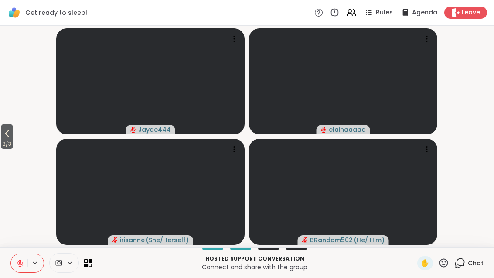
click at [1, 134] on button "3 / 3" at bounding box center [7, 136] width 12 height 25
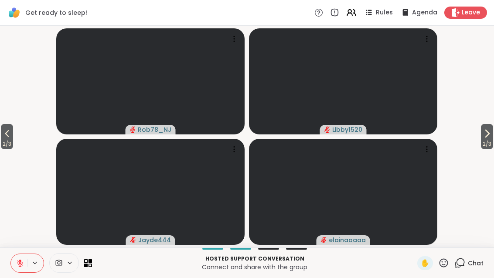
click at [7, 134] on icon at bounding box center [7, 133] width 4 height 7
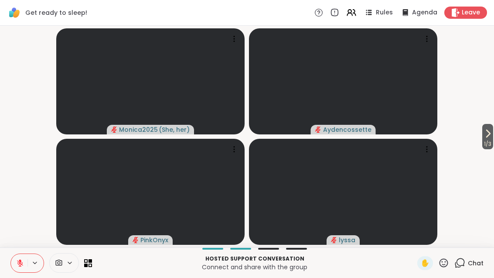
click at [493, 133] on button "1 / 3" at bounding box center [488, 136] width 11 height 25
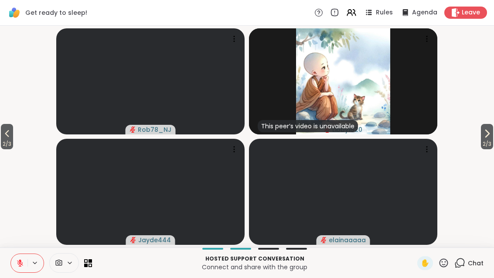
click at [493, 132] on button "2 / 3" at bounding box center [487, 136] width 12 height 25
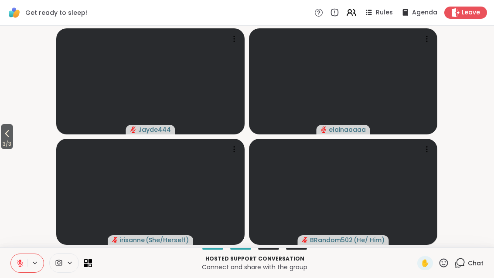
click at [7, 145] on span "3 / 3" at bounding box center [7, 144] width 12 height 10
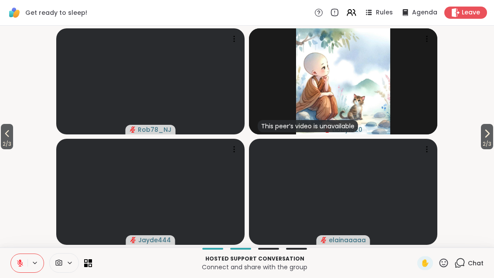
click at [12, 139] on span "2 / 3" at bounding box center [7, 144] width 12 height 10
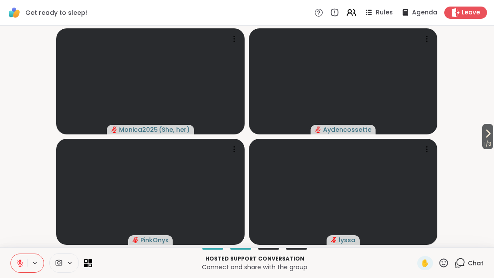
click at [493, 141] on span "1 / 3" at bounding box center [488, 144] width 11 height 10
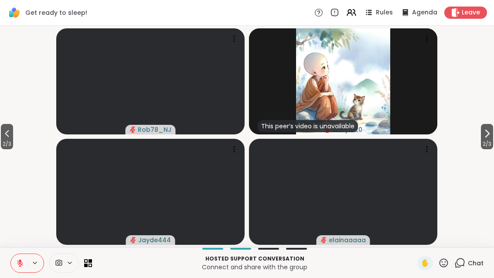
click at [22, 261] on icon at bounding box center [20, 263] width 8 height 8
click at [490, 136] on icon at bounding box center [487, 133] width 10 height 10
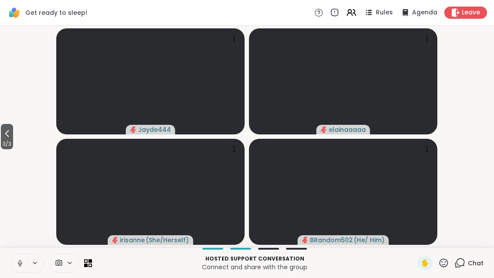
click at [13, 147] on span "3 / 3" at bounding box center [7, 144] width 12 height 10
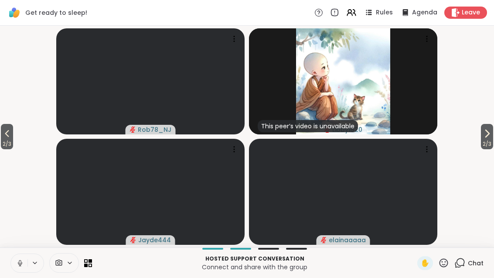
click at [11, 137] on icon at bounding box center [7, 133] width 10 height 10
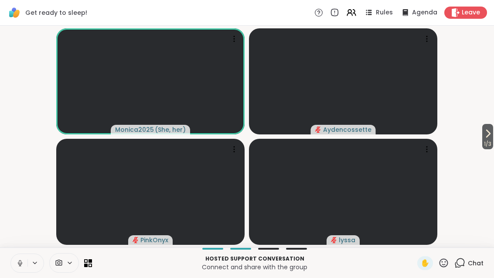
click at [20, 260] on icon at bounding box center [20, 263] width 8 height 8
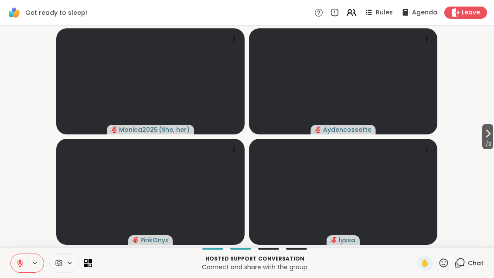
click at [493, 133] on button "1 / 3" at bounding box center [488, 136] width 11 height 25
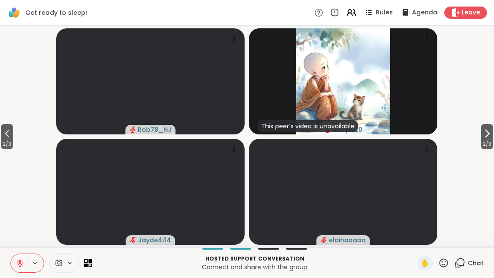
click at [488, 141] on span "2 / 3" at bounding box center [487, 144] width 12 height 10
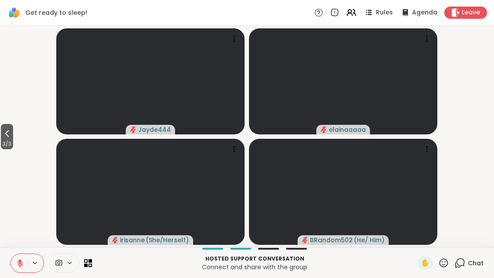
click at [7, 132] on icon at bounding box center [7, 133] width 10 height 10
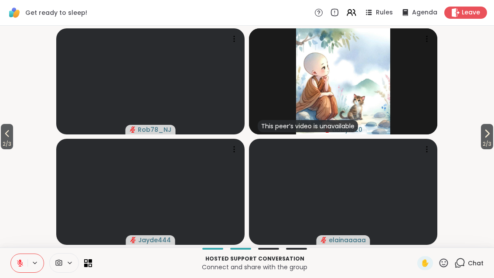
click at [4, 134] on icon at bounding box center [7, 133] width 10 height 10
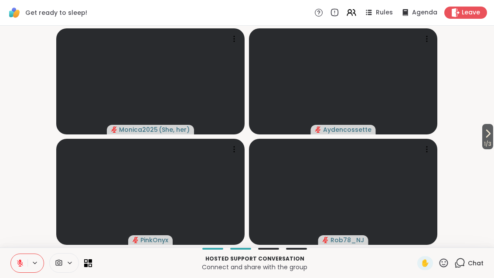
click at [490, 133] on icon at bounding box center [488, 133] width 10 height 10
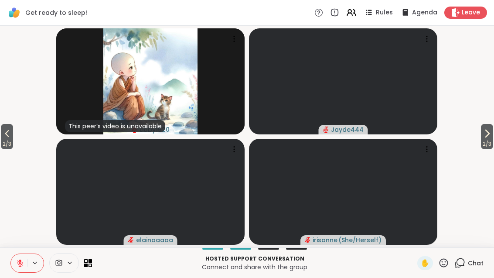
click at [486, 140] on span "2 / 3" at bounding box center [487, 144] width 12 height 10
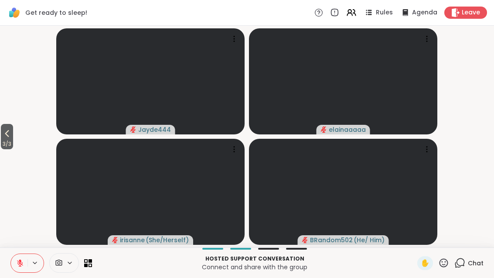
click at [4, 130] on icon at bounding box center [7, 133] width 10 height 10
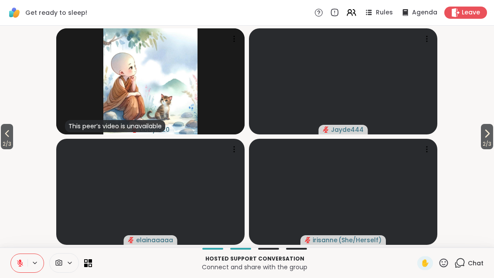
click at [357, 10] on icon at bounding box center [351, 12] width 10 height 10
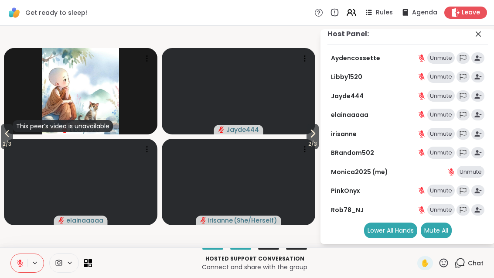
scroll to position [7, 0]
click at [446, 226] on div "Mute All" at bounding box center [436, 231] width 31 height 16
click at [446, 231] on div "Mute All" at bounding box center [436, 231] width 31 height 16
click at [484, 34] on span at bounding box center [479, 34] width 12 height 10
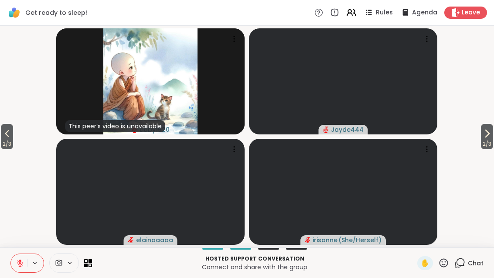
click at [493, 141] on span "2 / 3" at bounding box center [487, 144] width 12 height 10
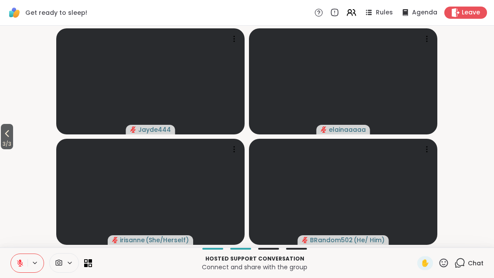
click at [6, 133] on icon at bounding box center [7, 133] width 10 height 10
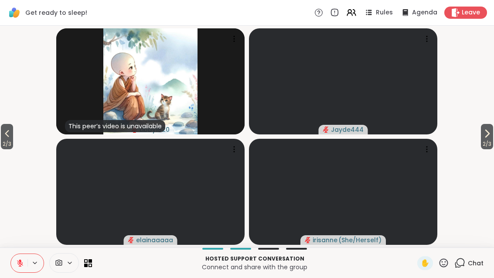
click at [1, 128] on button "2 / 3" at bounding box center [7, 136] width 12 height 25
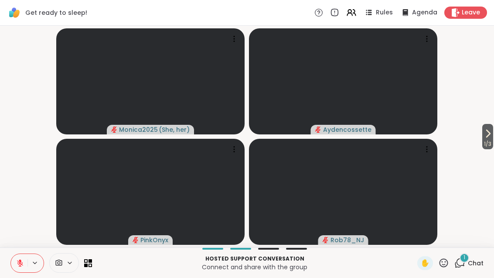
click at [488, 131] on icon at bounding box center [488, 133] width 10 height 10
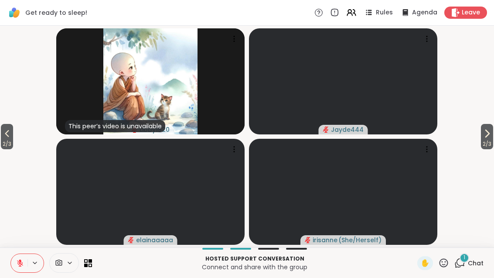
click at [492, 140] on span "2 / 3" at bounding box center [487, 144] width 12 height 10
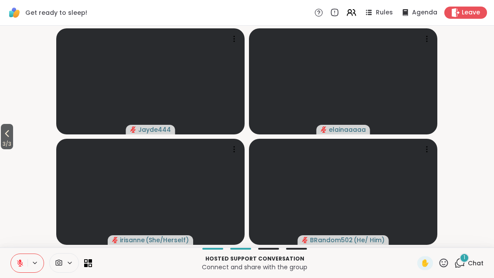
click at [466, 268] on div "1 Chat" at bounding box center [469, 263] width 29 height 14
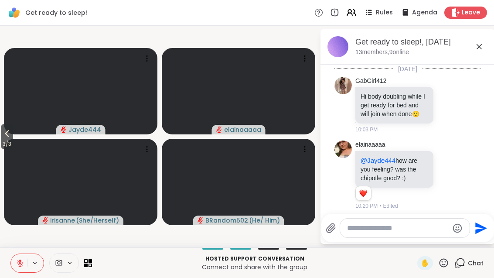
scroll to position [1042, 0]
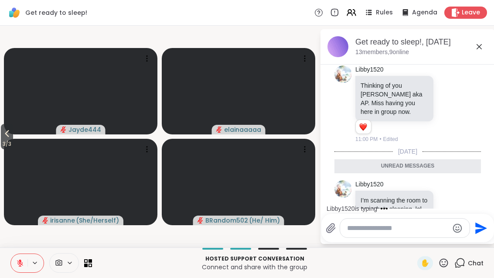
click at [449, 199] on icon at bounding box center [449, 203] width 8 height 9
click at [349, 181] on button "Select Reaction: Joy" at bounding box center [340, 189] width 17 height 17
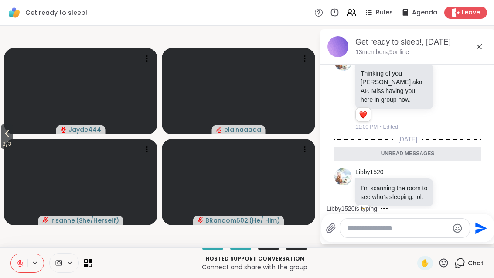
click at [483, 42] on icon at bounding box center [479, 46] width 10 height 10
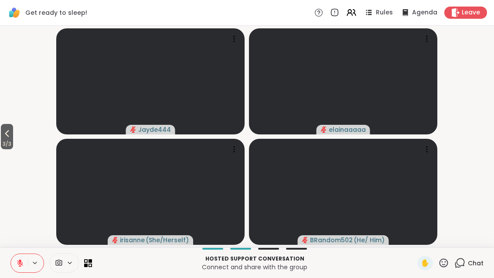
click at [3, 138] on icon at bounding box center [7, 133] width 10 height 10
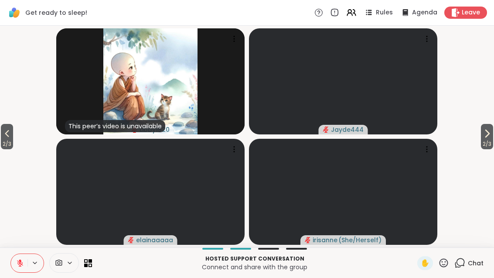
click at [7, 113] on video-player-container "2 / 3 2 / 3 This peer’s video is unavailable Libby1520 Jayde444 elainaaaaa iris…" at bounding box center [247, 136] width 484 height 215
click at [12, 137] on icon at bounding box center [7, 133] width 10 height 10
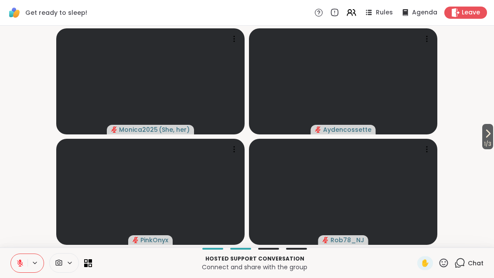
click at [491, 137] on icon at bounding box center [488, 133] width 10 height 10
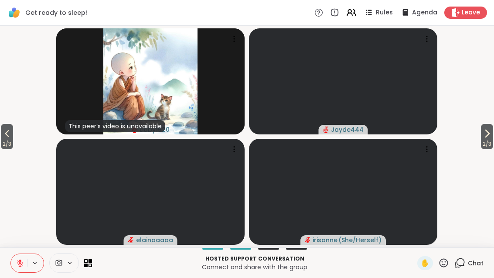
click at [486, 139] on span "2 / 3" at bounding box center [487, 144] width 12 height 10
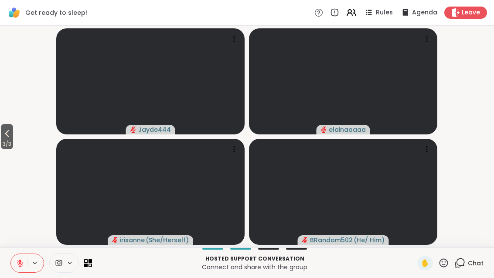
click at [264, 274] on div "Hosted support conversation Connect and share with the group ✋ Chat" at bounding box center [247, 262] width 494 height 31
click at [7, 140] on span "3 / 3" at bounding box center [7, 144] width 12 height 10
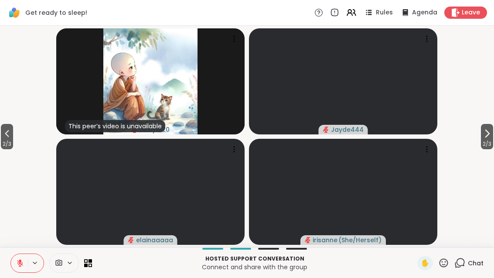
click at [13, 137] on button "2 / 3" at bounding box center [7, 136] width 12 height 25
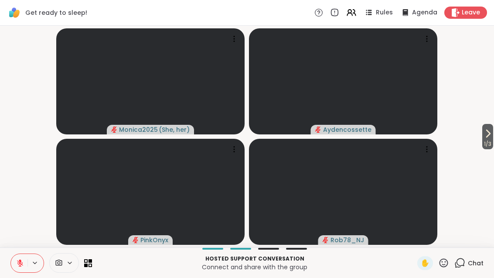
click at [492, 141] on span "1 / 3" at bounding box center [488, 144] width 11 height 10
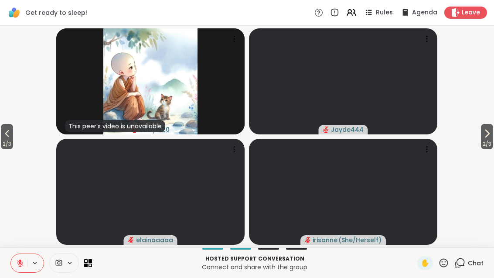
click at [492, 140] on span "2 / 3" at bounding box center [487, 144] width 12 height 10
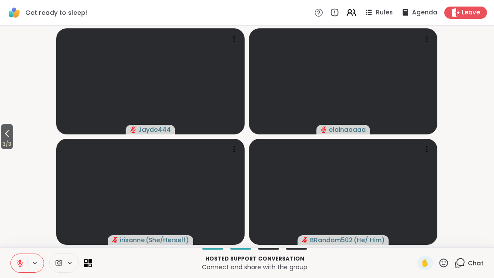
click at [7, 133] on icon at bounding box center [7, 133] width 4 height 7
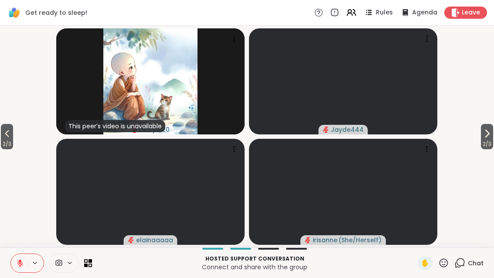
click at [5, 137] on icon at bounding box center [7, 133] width 10 height 10
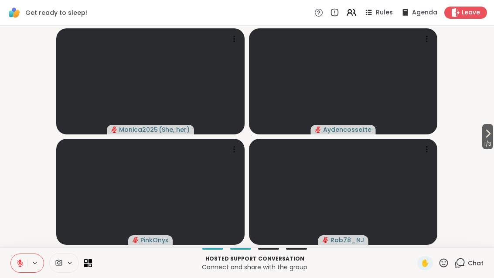
click at [461, 267] on icon at bounding box center [459, 265] width 6 height 6
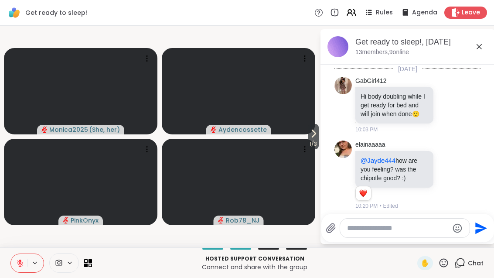
scroll to position [1413, 0]
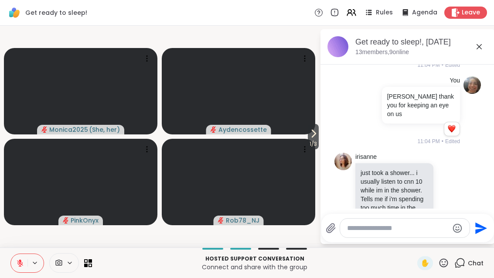
click at [450, 186] on div "[PERSON_NAME] just took a shower... i usually listen to cnn 10 while im in the …" at bounding box center [409, 205] width 107 height 104
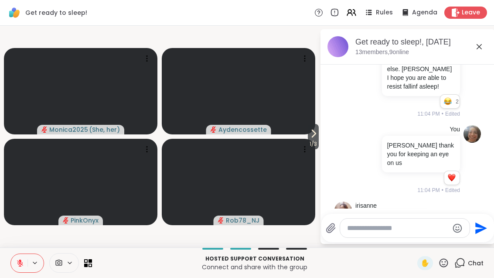
scroll to position [1357, 0]
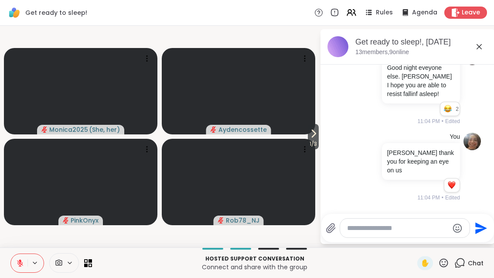
click at [6, 262] on div "Hosted support conversation Connect and share with the group ✋ Chat" at bounding box center [247, 262] width 494 height 31
click at [21, 271] on button at bounding box center [19, 263] width 17 height 18
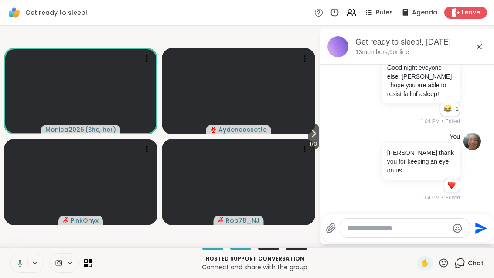
click at [480, 46] on icon at bounding box center [479, 46] width 5 height 5
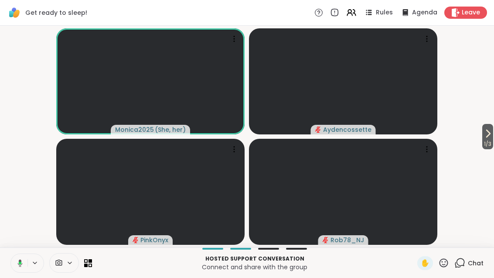
click at [493, 136] on button "1 / 3" at bounding box center [488, 136] width 11 height 25
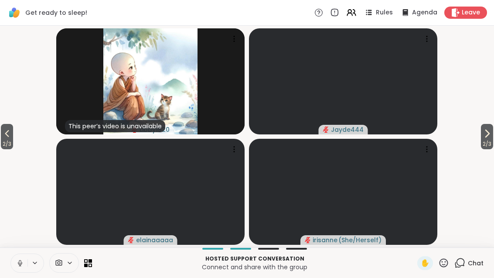
click at [24, 271] on button at bounding box center [19, 263] width 17 height 18
click at [481, 139] on span "2 / 3" at bounding box center [487, 144] width 12 height 10
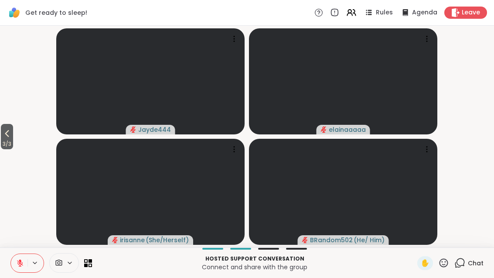
click at [8, 135] on icon at bounding box center [7, 133] width 4 height 7
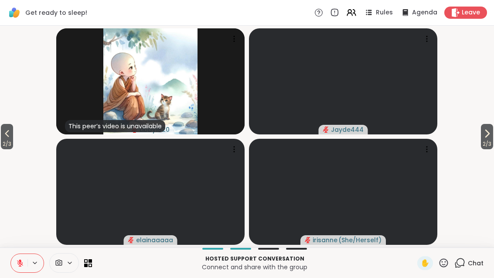
click at [7, 137] on icon at bounding box center [7, 133] width 10 height 10
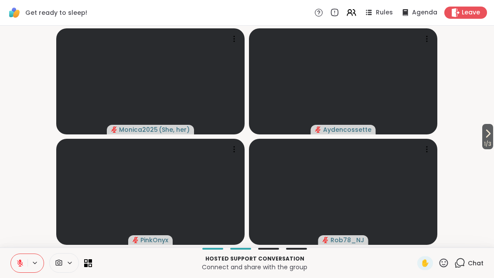
click at [473, 268] on div "Chat" at bounding box center [469, 263] width 29 height 14
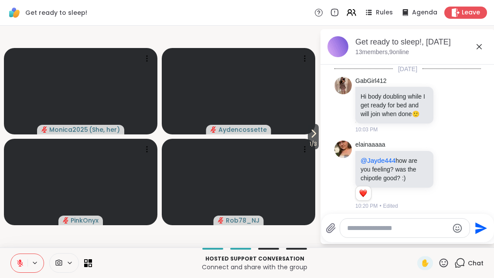
scroll to position [1413, 0]
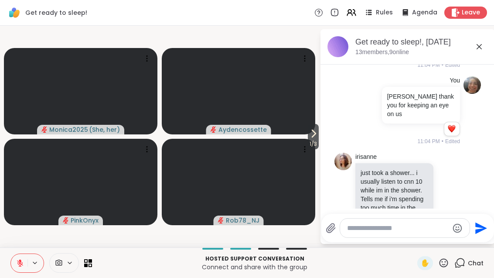
click at [483, 41] on icon at bounding box center [479, 46] width 10 height 10
